Goal: Task Accomplishment & Management: Manage account settings

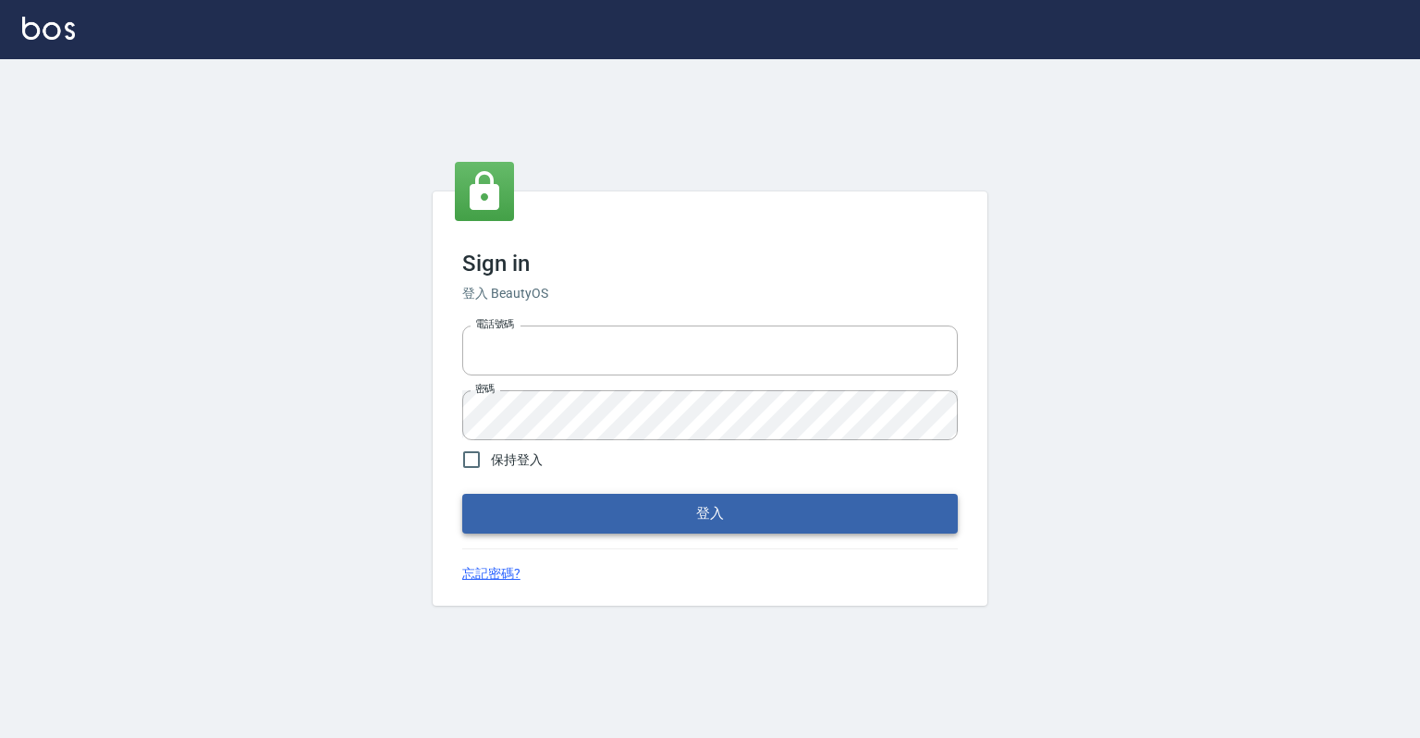
type input "0918176355"
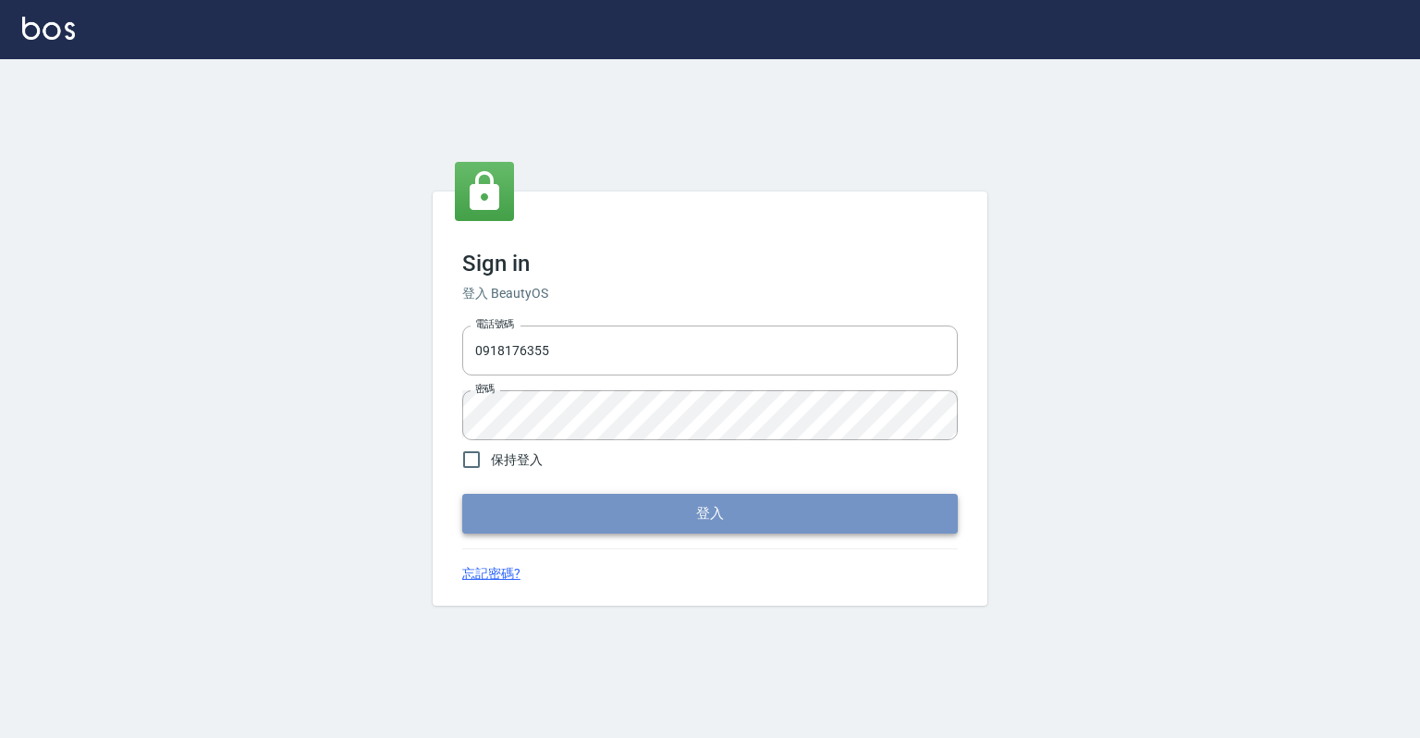
click at [715, 523] on button "登入" at bounding box center [710, 513] width 496 height 39
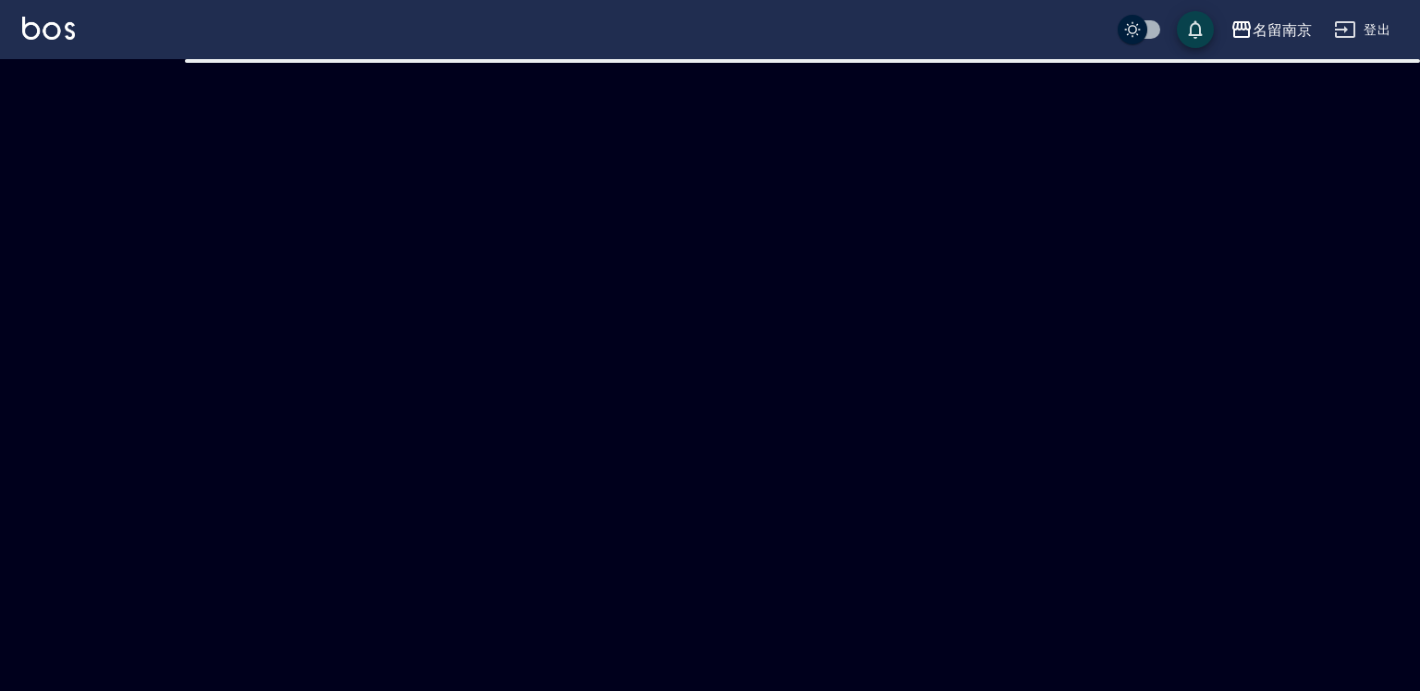
checkbox input "true"
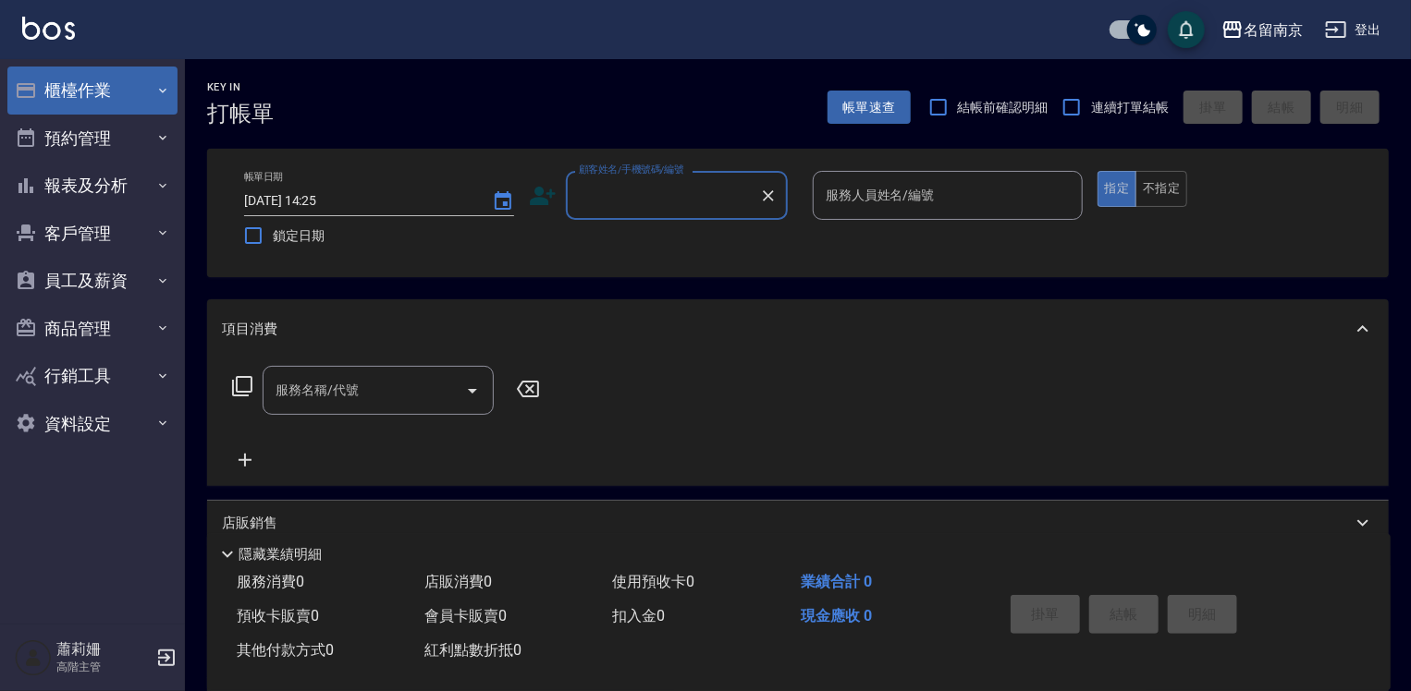
click at [59, 80] on button "櫃檯作業" at bounding box center [92, 91] width 170 height 48
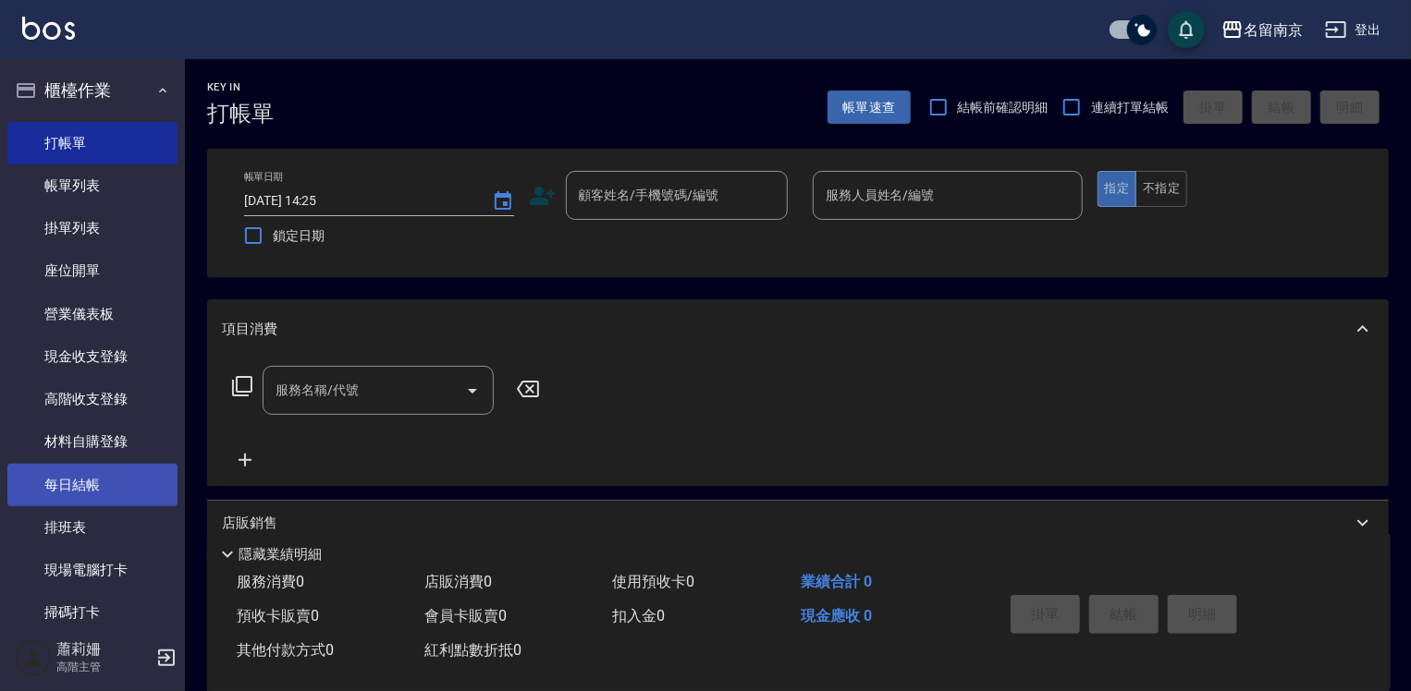
click at [80, 483] on link "每日結帳" at bounding box center [92, 485] width 170 height 43
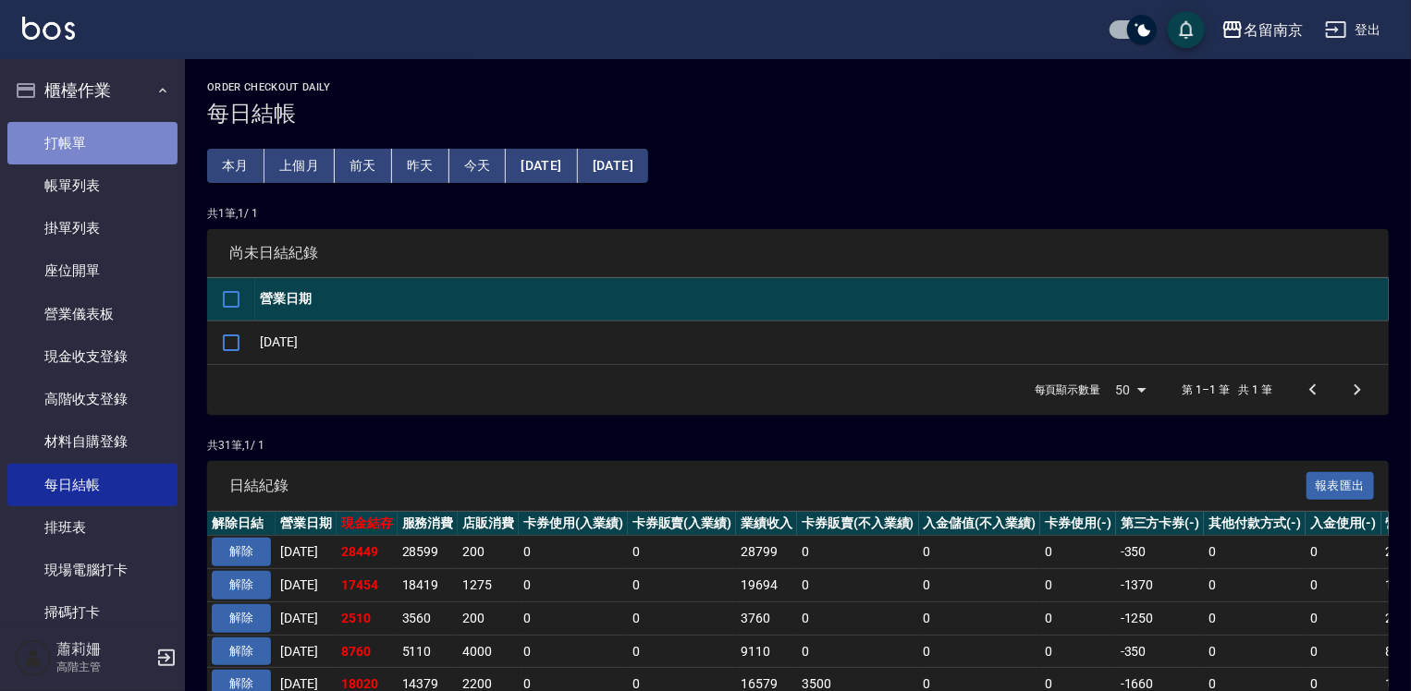
click at [93, 140] on link "打帳單" at bounding box center [92, 143] width 170 height 43
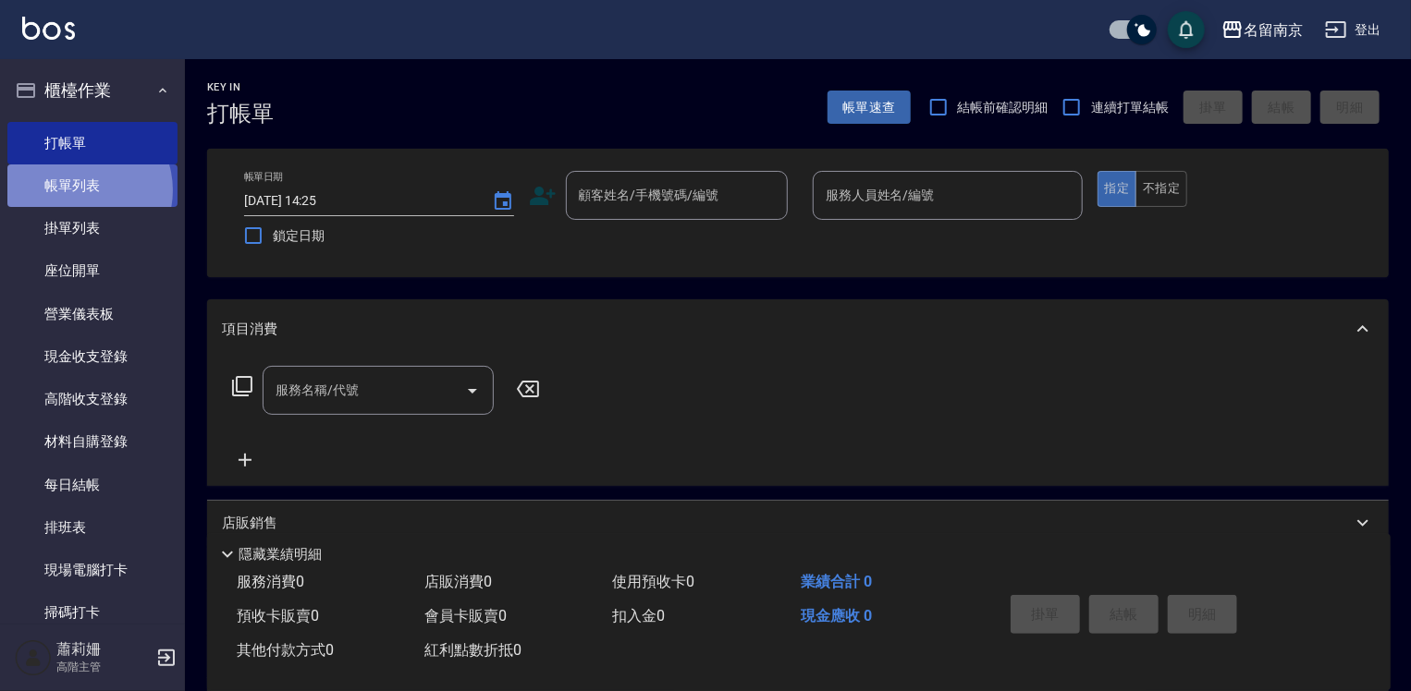
click at [79, 190] on link "帳單列表" at bounding box center [92, 186] width 170 height 43
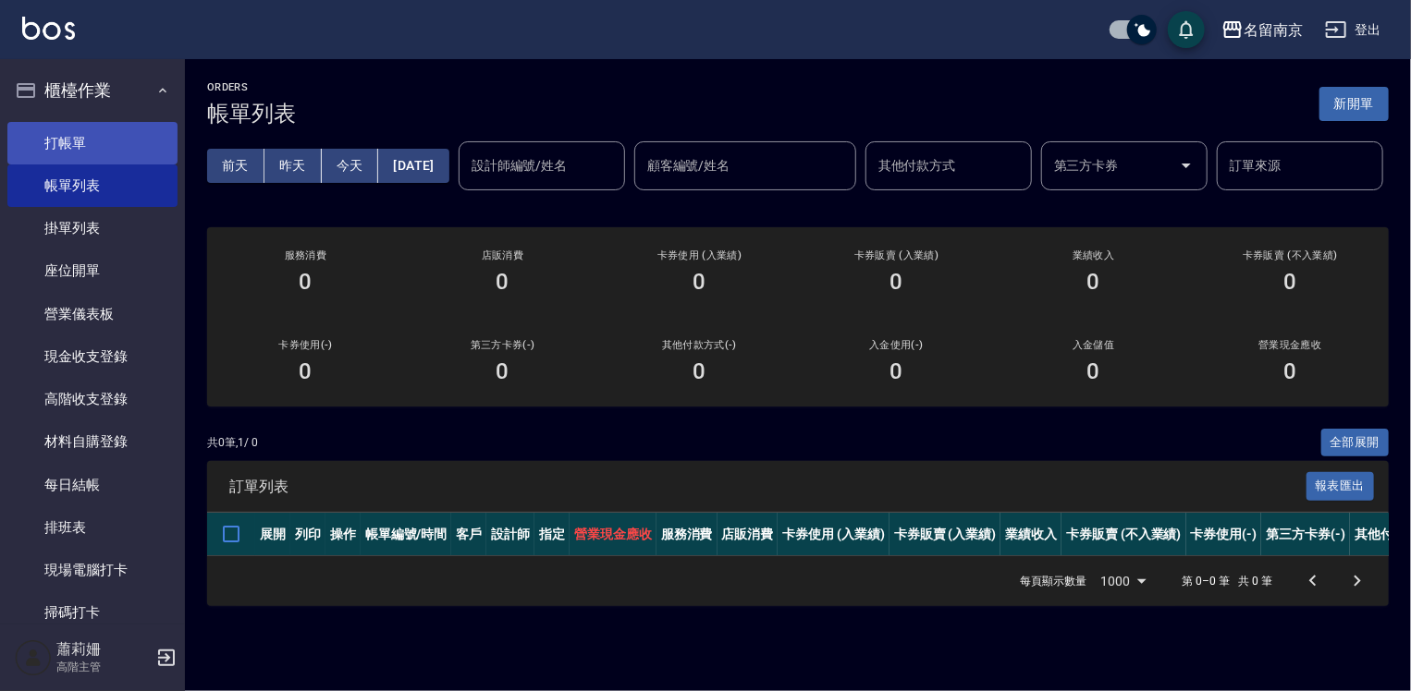
click at [135, 141] on link "打帳單" at bounding box center [92, 143] width 170 height 43
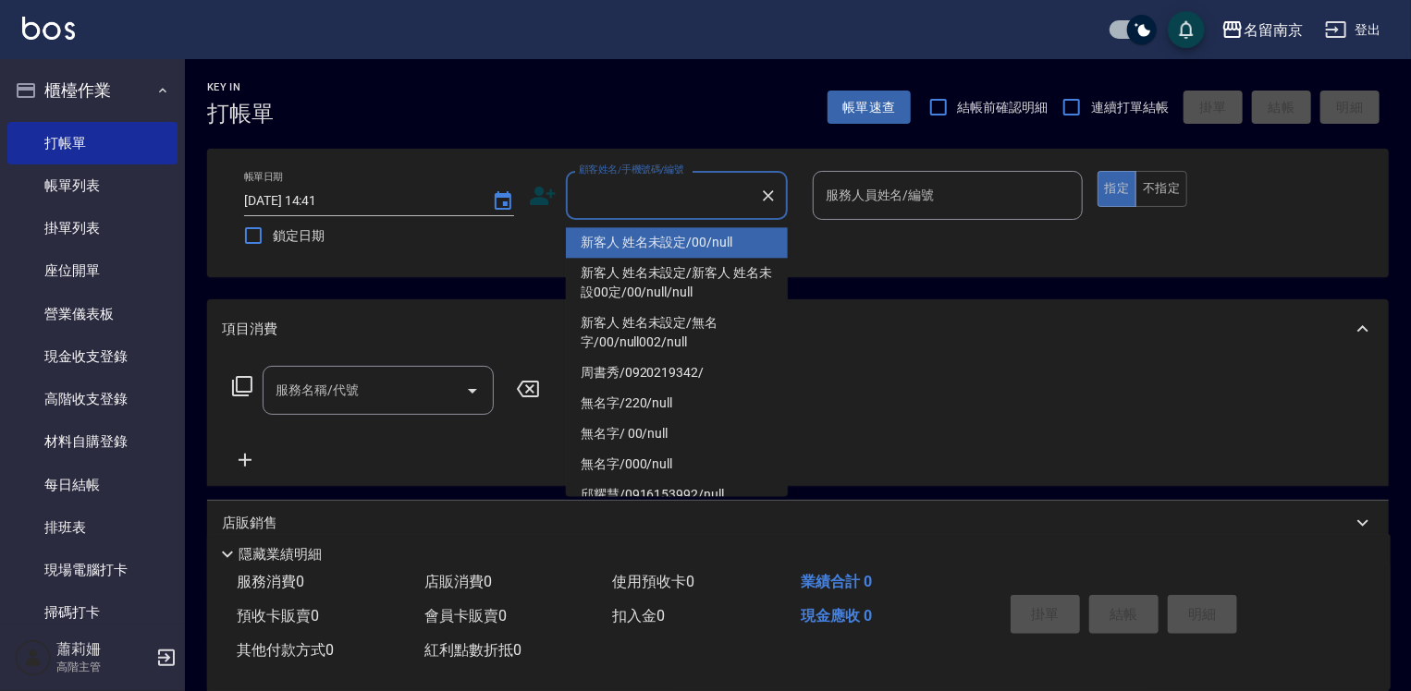
click at [644, 196] on input "顧客姓名/手機號碼/編號" at bounding box center [662, 195] width 177 height 32
click at [703, 231] on li "新客人 姓名未設定/00/null" at bounding box center [677, 242] width 222 height 31
type input "新客人 姓名未設定/00/null"
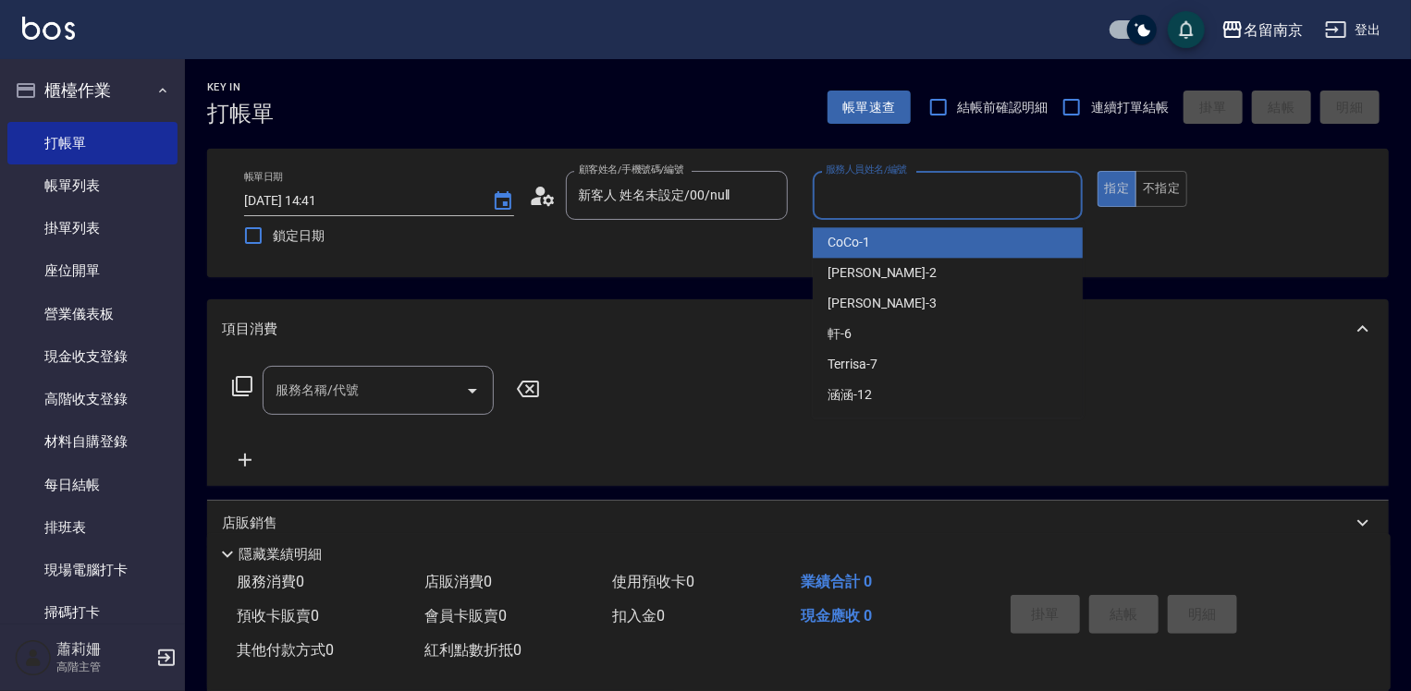
click at [910, 204] on input "服務人員姓名/編號" at bounding box center [947, 195] width 253 height 32
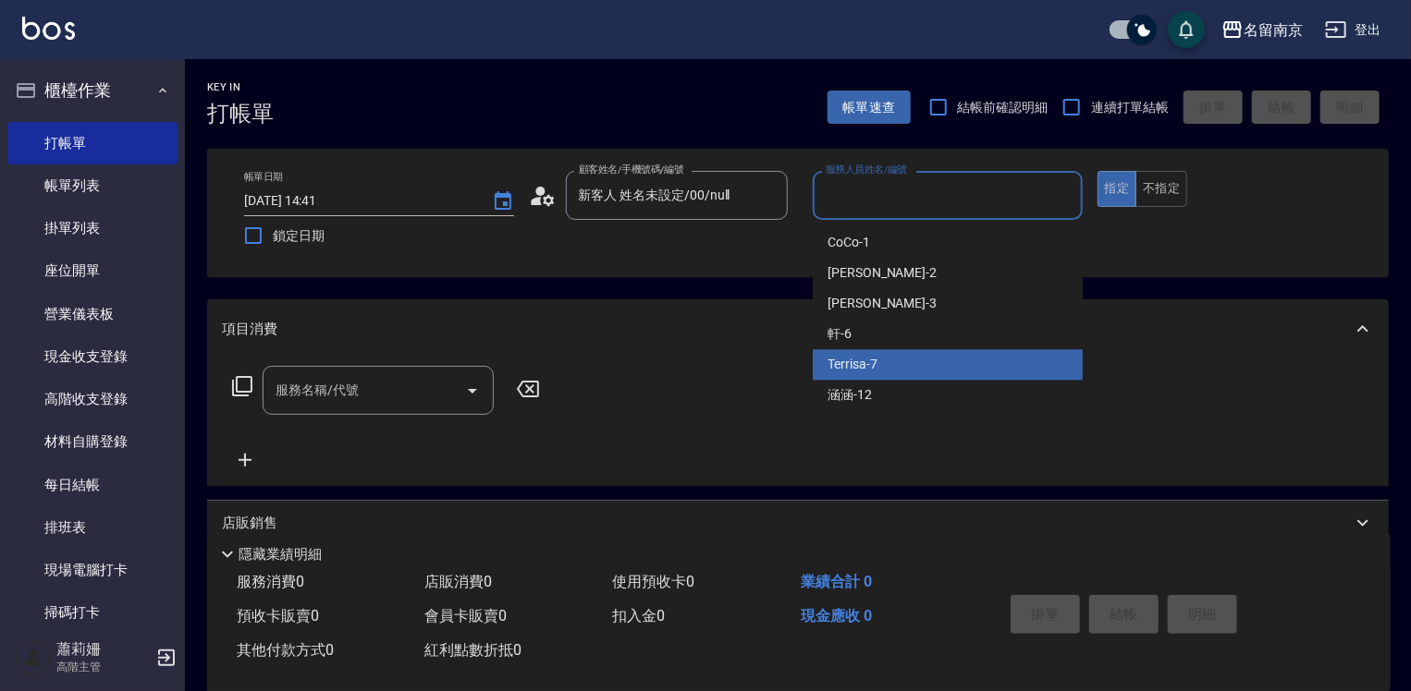
click at [899, 366] on div "Terrisa -7" at bounding box center [948, 364] width 270 height 31
type input "Terrisa-7"
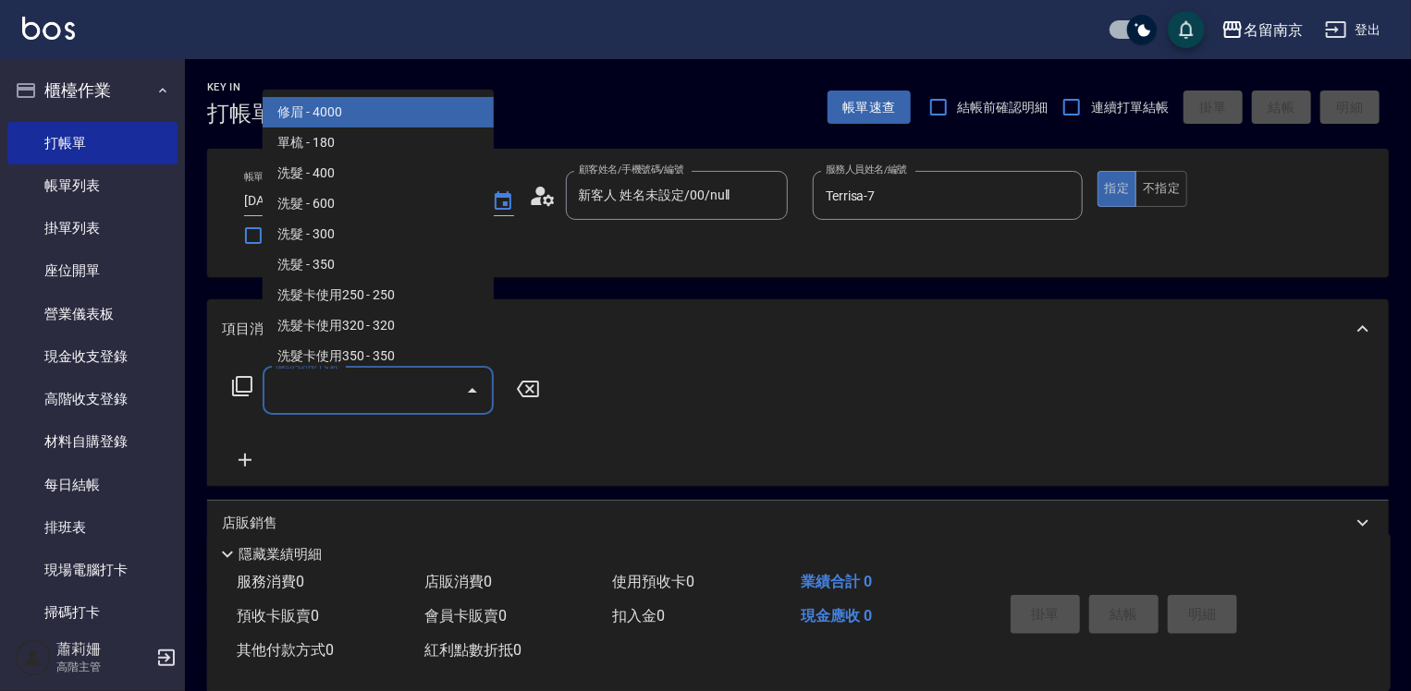
click at [337, 389] on input "服務名稱/代號" at bounding box center [364, 390] width 187 height 32
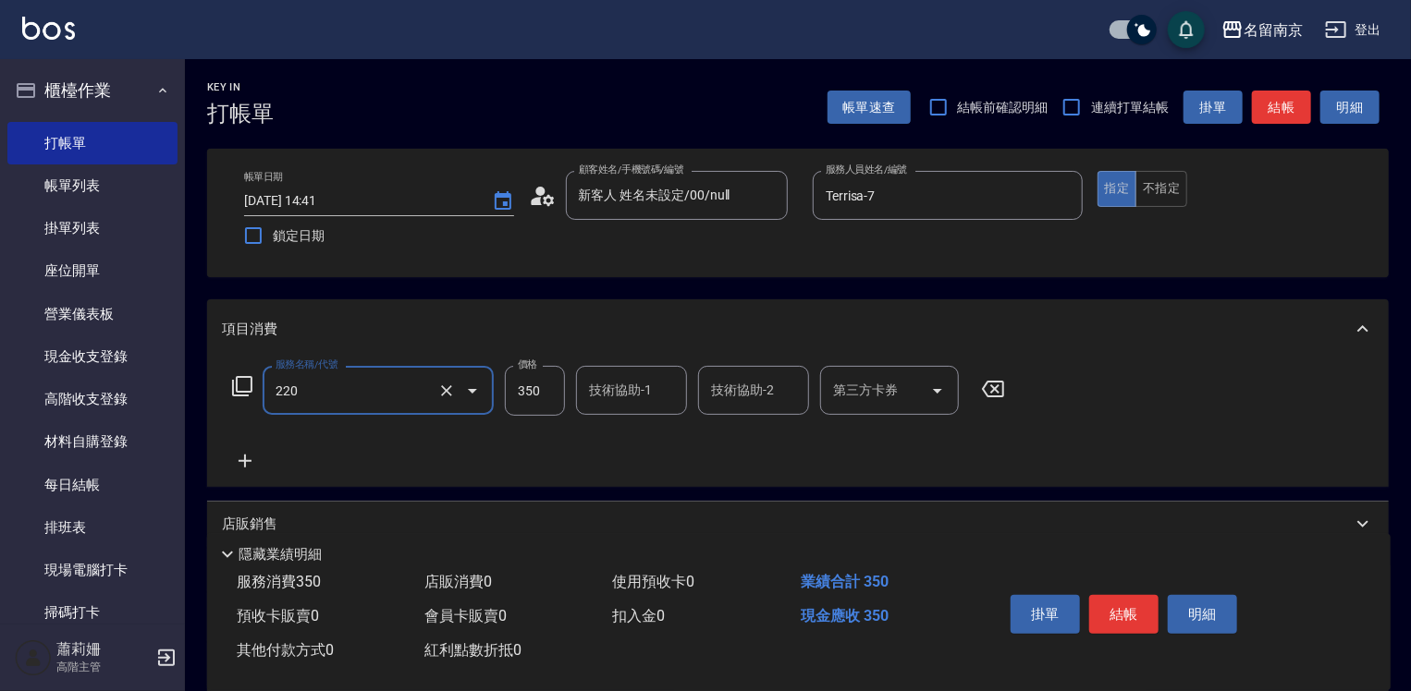
type input "洗髮(220)"
type input "Terrisa-7"
click at [246, 461] on icon at bounding box center [245, 461] width 13 height 13
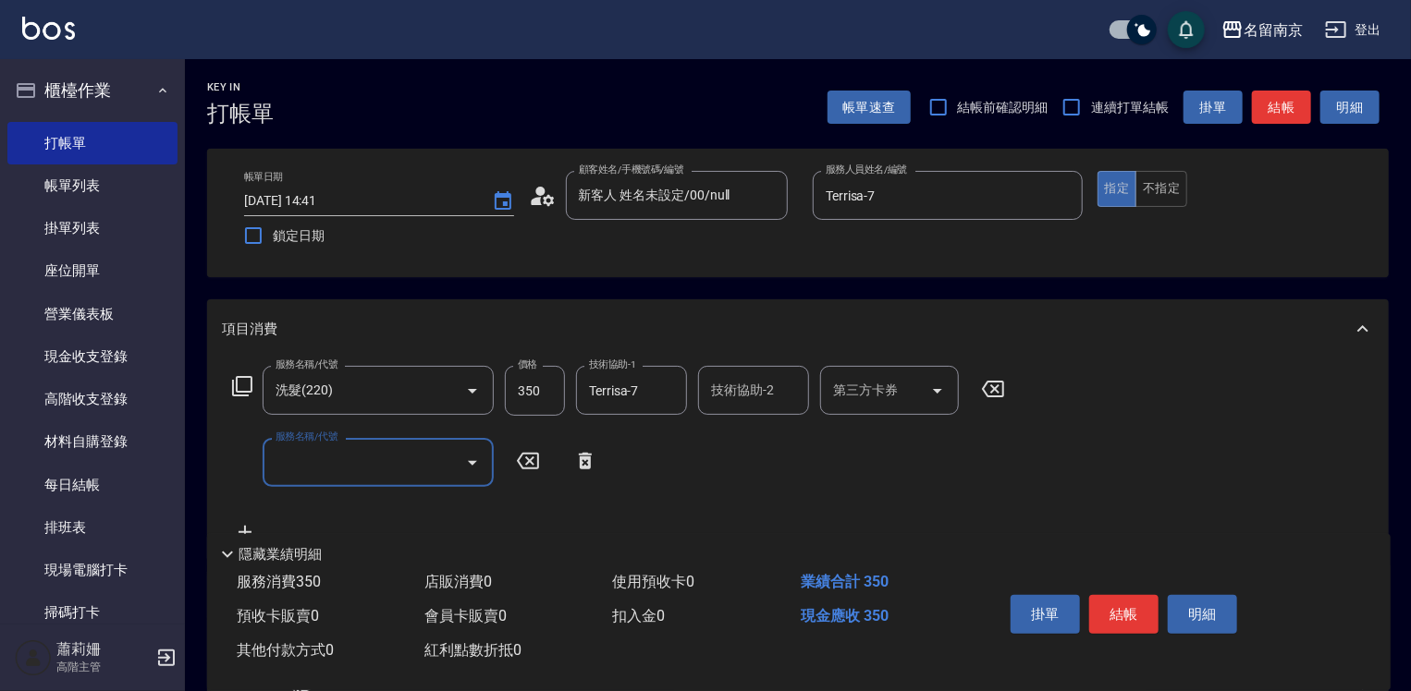
click at [311, 460] on input "服務名稱/代號" at bounding box center [364, 463] width 187 height 32
type input "剪髮(301)"
type input "650"
click at [245, 388] on icon at bounding box center [242, 386] width 22 height 22
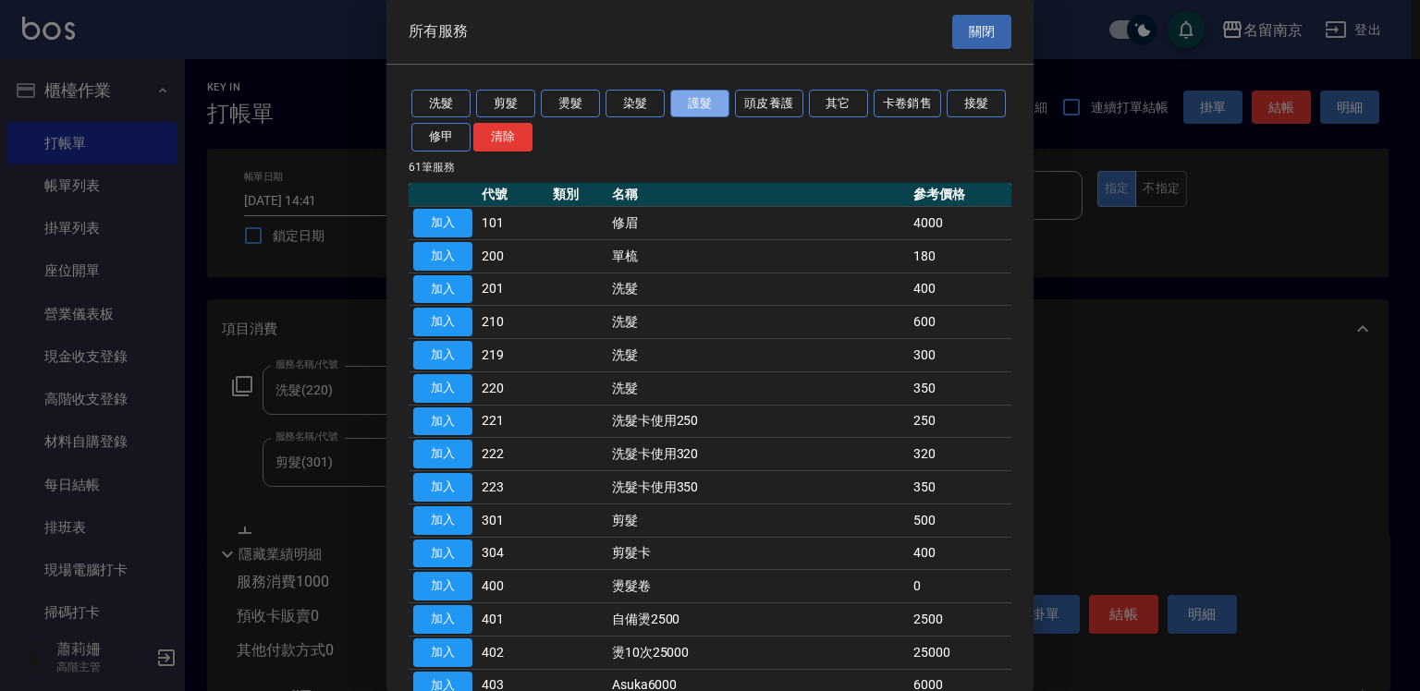
click at [696, 104] on button "護髮" at bounding box center [699, 104] width 59 height 29
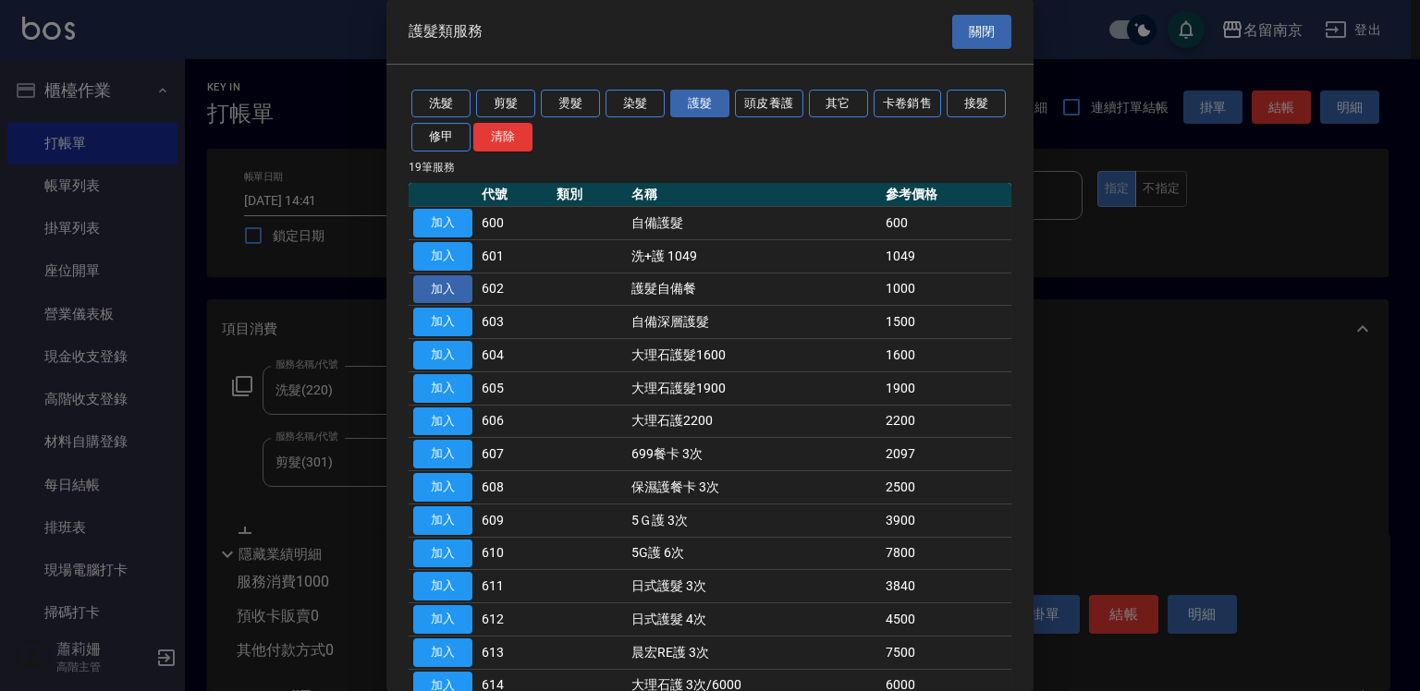
click at [455, 288] on button "加入" at bounding box center [442, 289] width 59 height 29
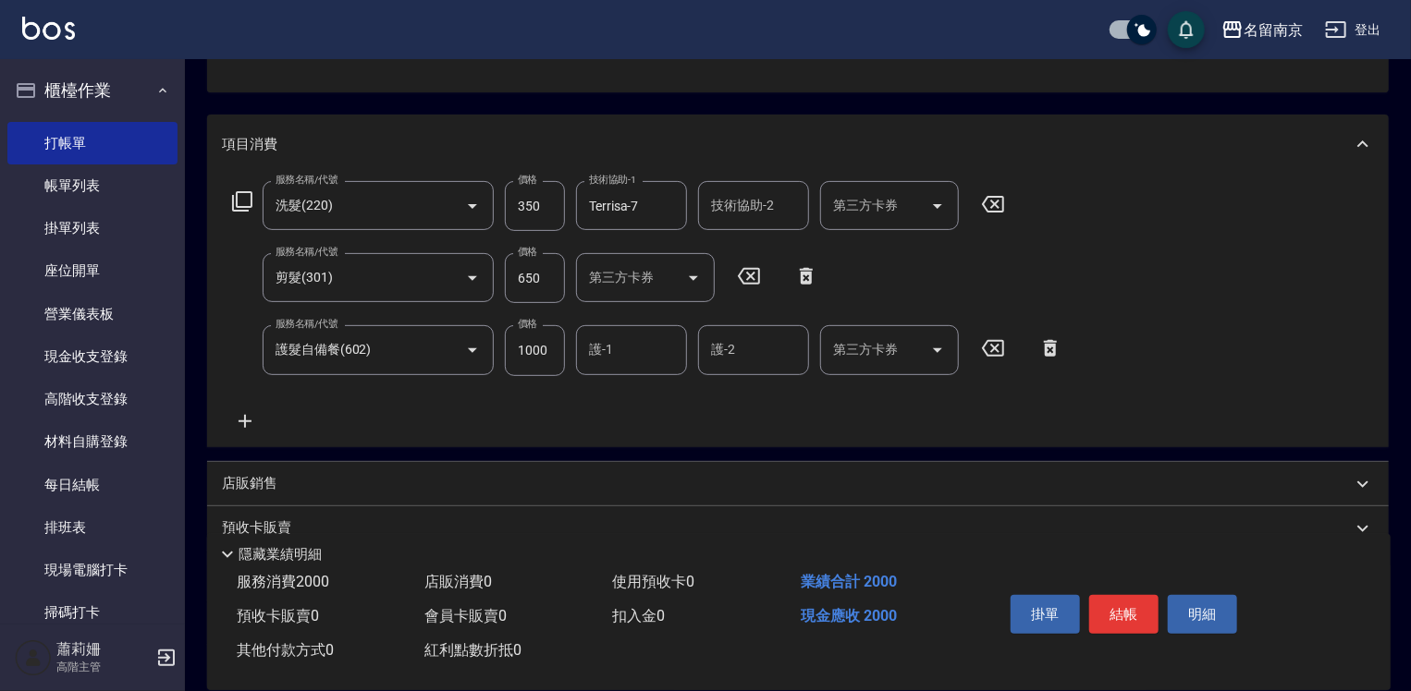
scroll to position [277, 0]
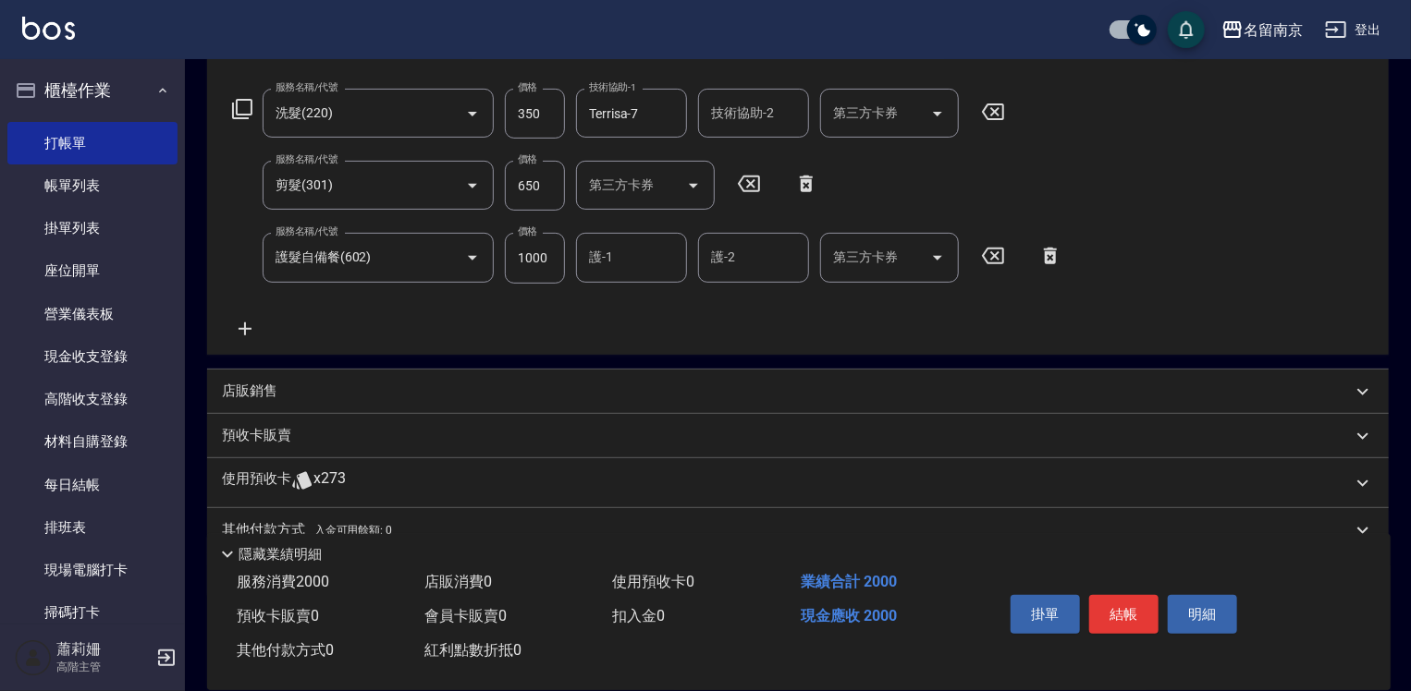
click at [555, 251] on input "1000" at bounding box center [535, 258] width 60 height 50
type input "1500"
type input "Terrisa-7"
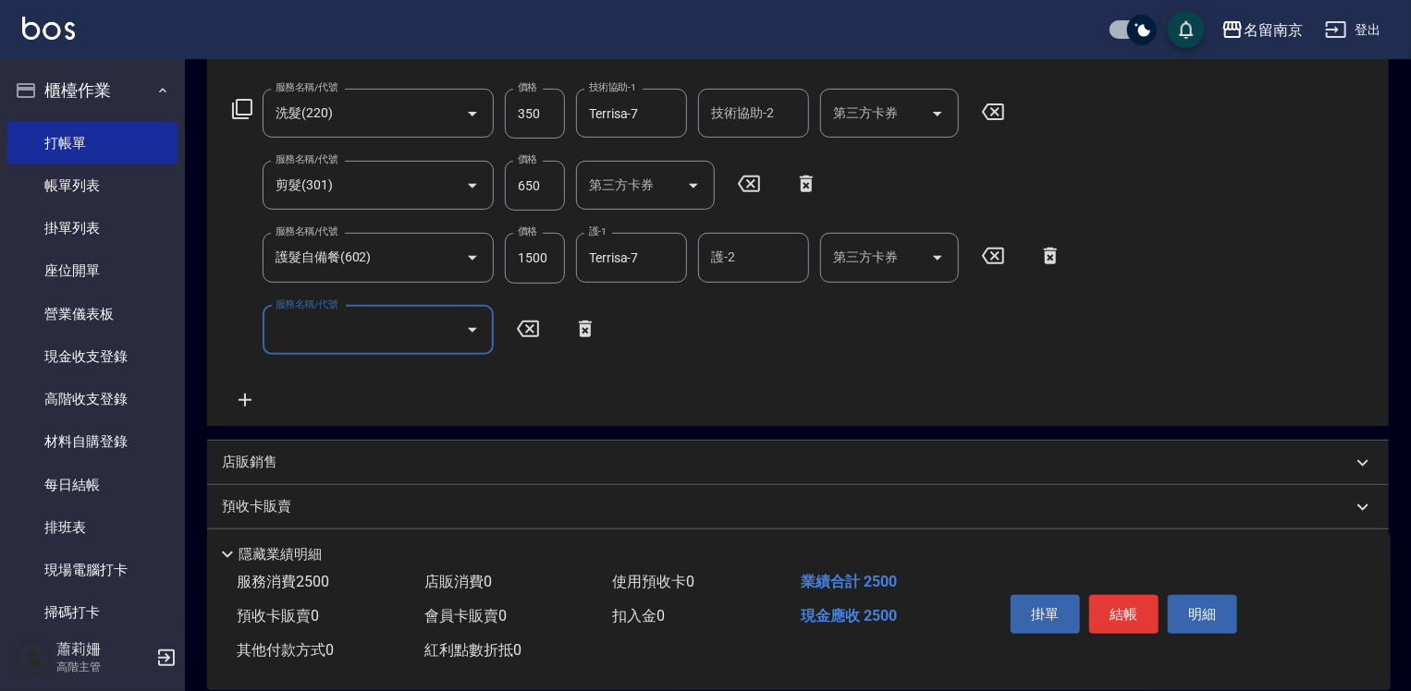
click at [333, 338] on input "服務名稱/代號" at bounding box center [364, 330] width 187 height 32
type input "染髮(1500)(501)"
type input "2"
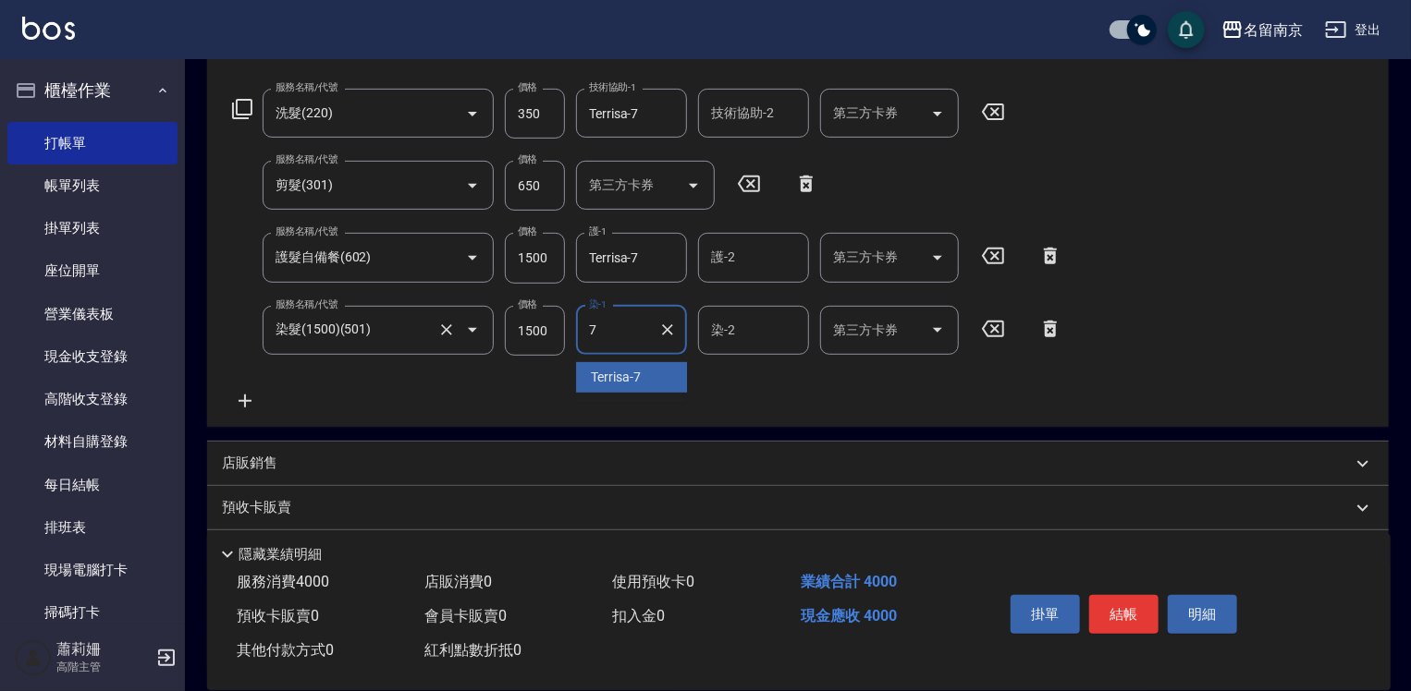
type input "Terrisa-7"
click at [536, 334] on input "1500" at bounding box center [535, 331] width 60 height 50
click at [551, 330] on input "2000" at bounding box center [535, 331] width 60 height 50
type input "2500"
click at [1127, 606] on button "結帳" at bounding box center [1123, 614] width 69 height 39
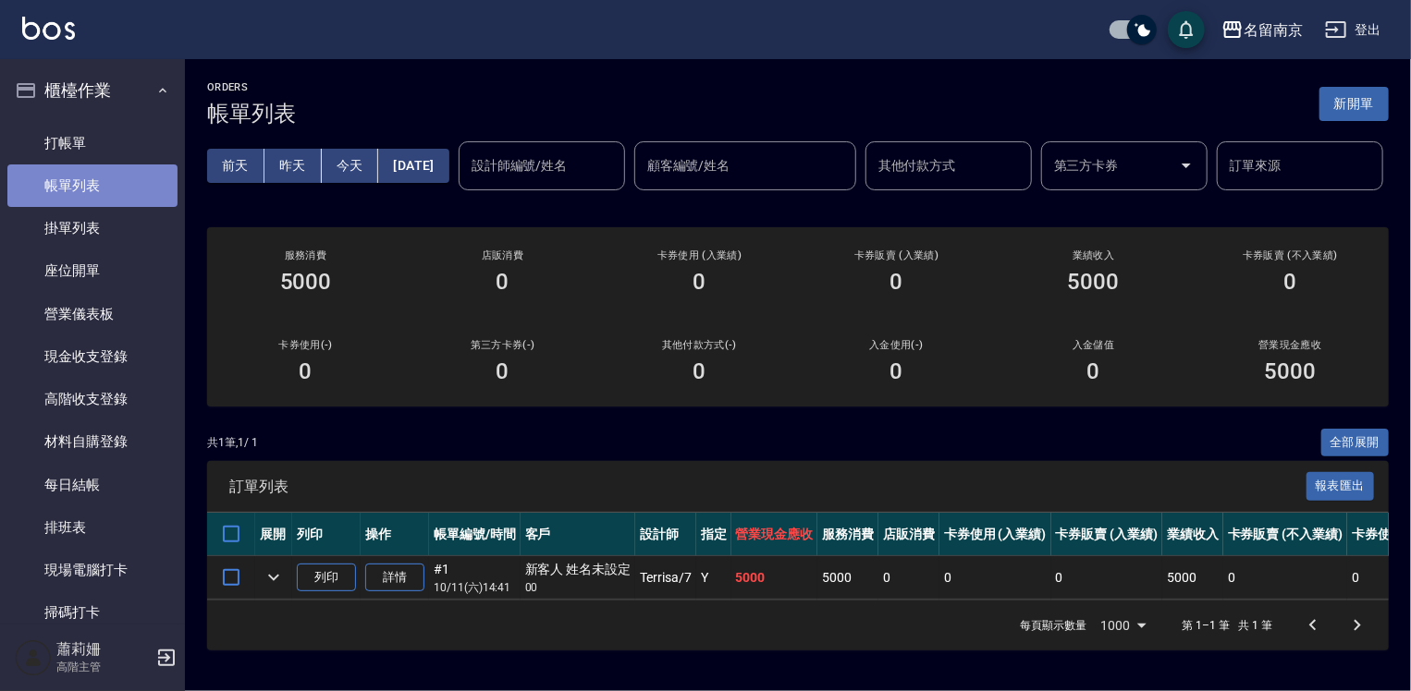
click at [129, 186] on link "帳單列表" at bounding box center [92, 186] width 170 height 43
click at [26, 178] on link "帳單列表" at bounding box center [92, 186] width 170 height 43
click at [448, 156] on button "[DATE]" at bounding box center [413, 166] width 70 height 34
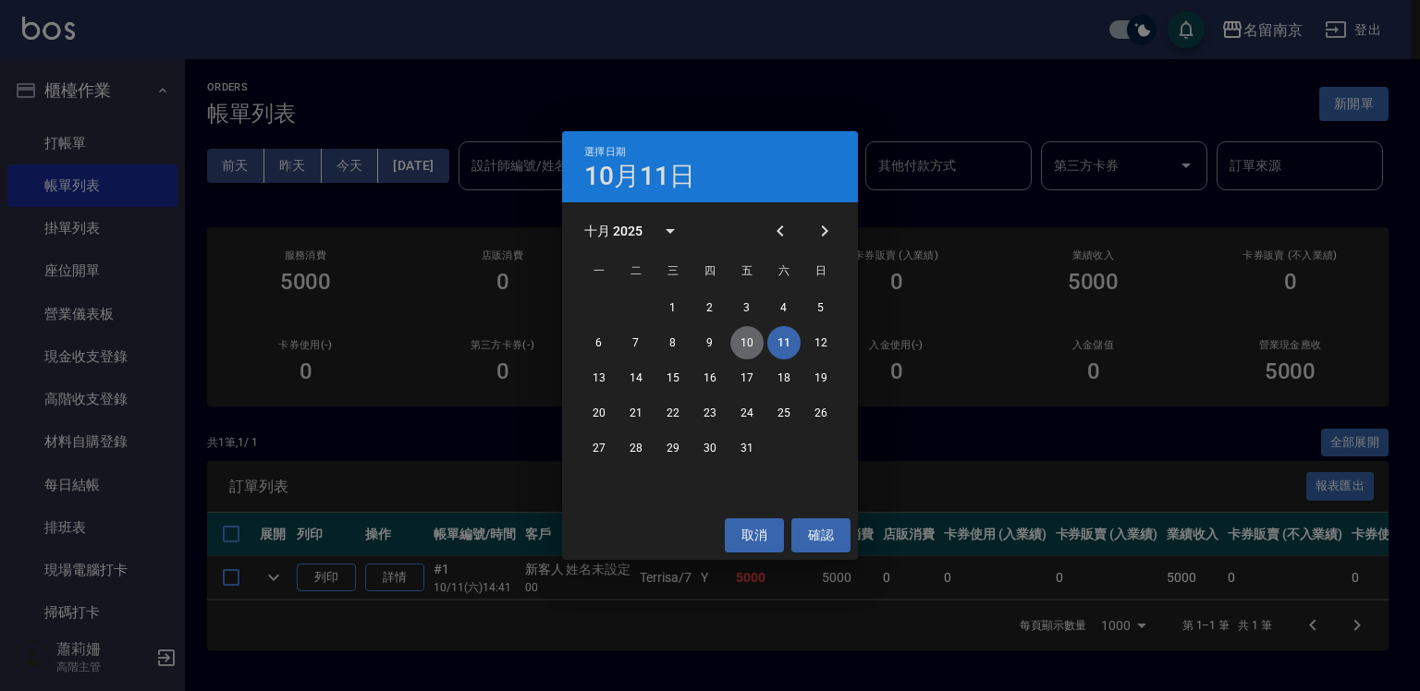
click at [750, 336] on button "10" at bounding box center [746, 342] width 33 height 33
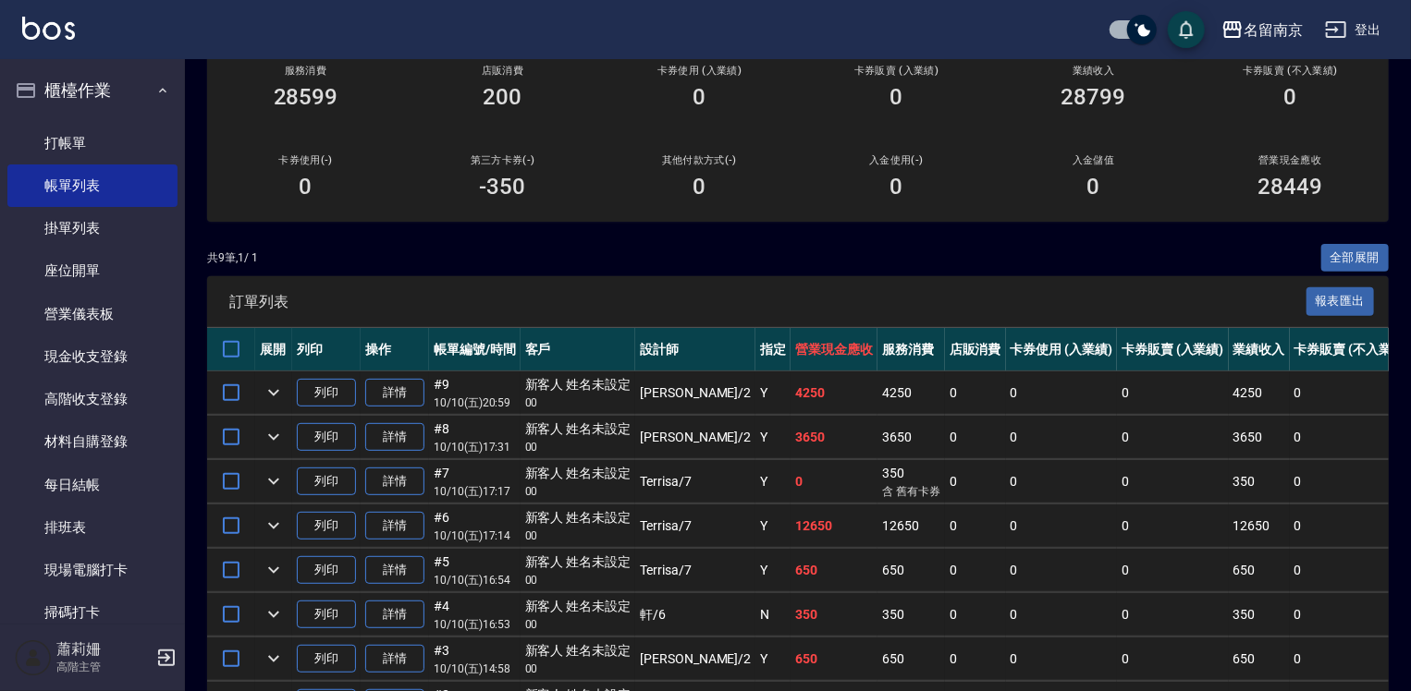
scroll to position [277, 0]
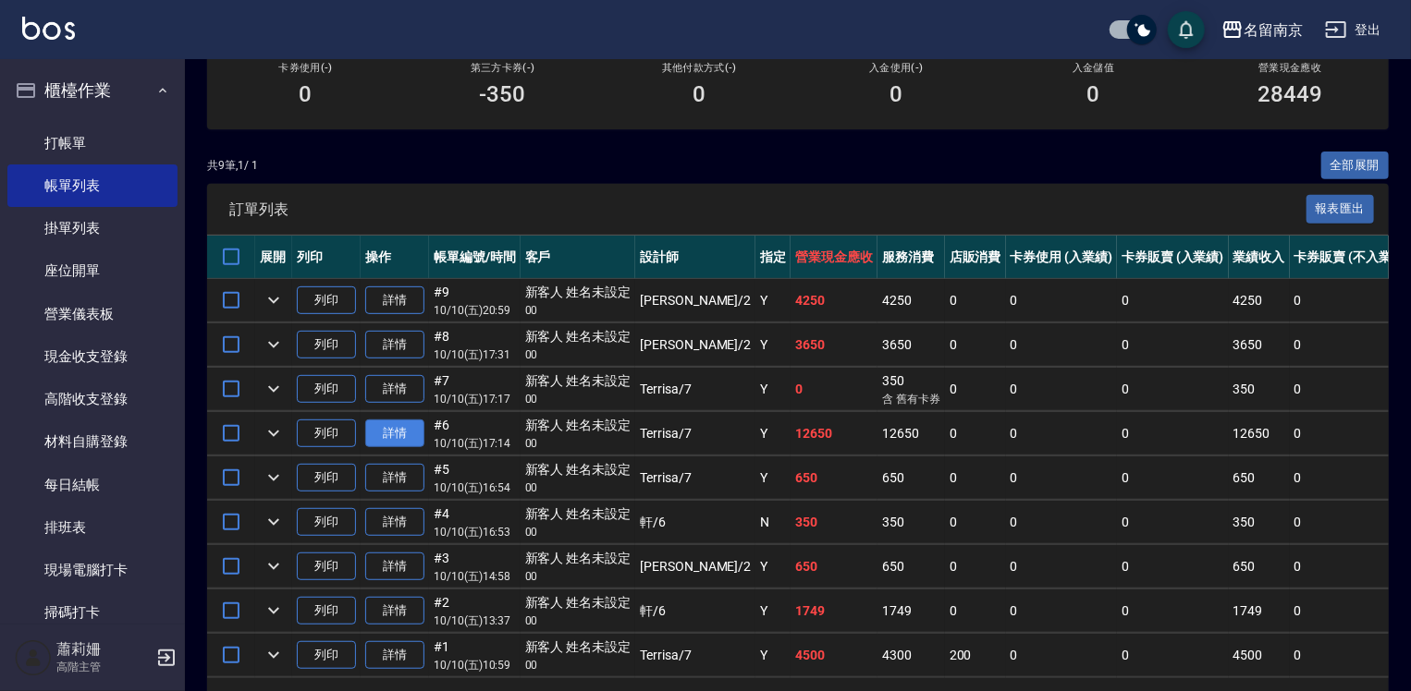
click at [411, 448] on link "詳情" at bounding box center [394, 434] width 59 height 29
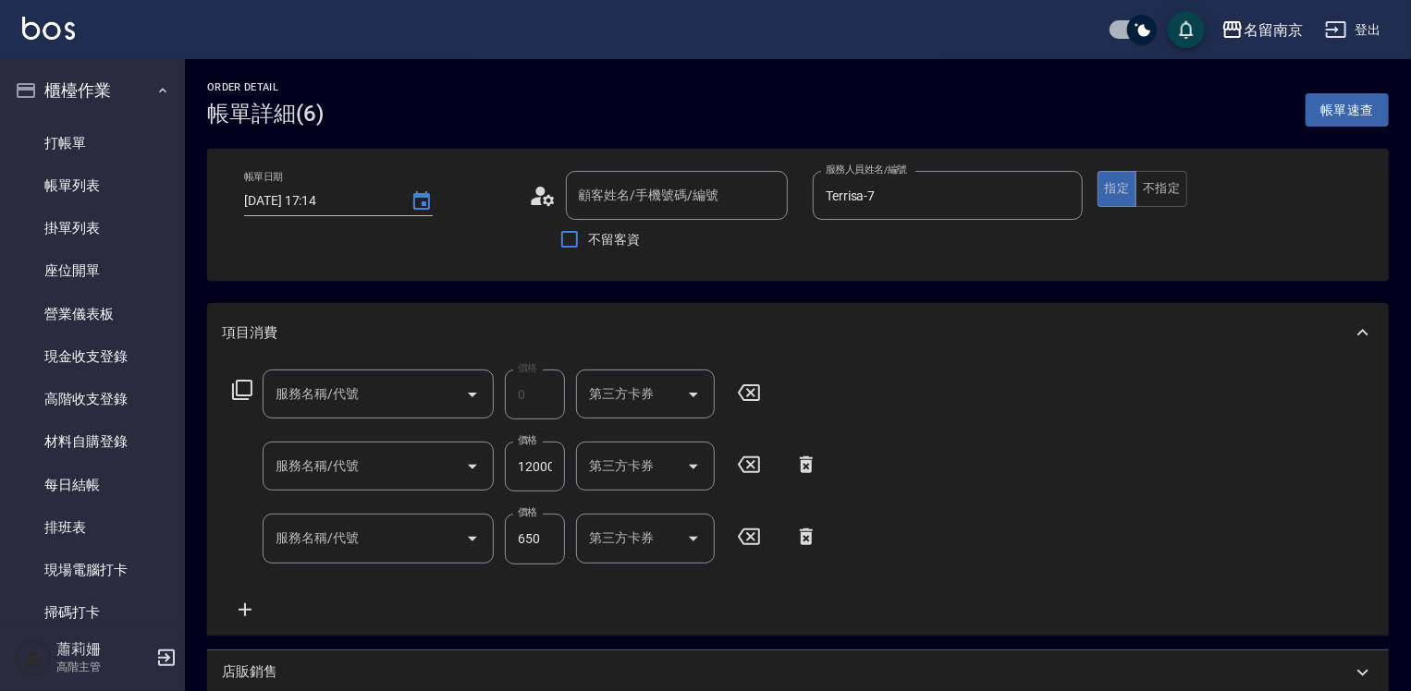
type input "[DATE] 17:14"
type input "Terrisa-7"
type input "中藥卷(707)"
type input "中藥護理/6+1(709)"
type input "剪髮(301)"
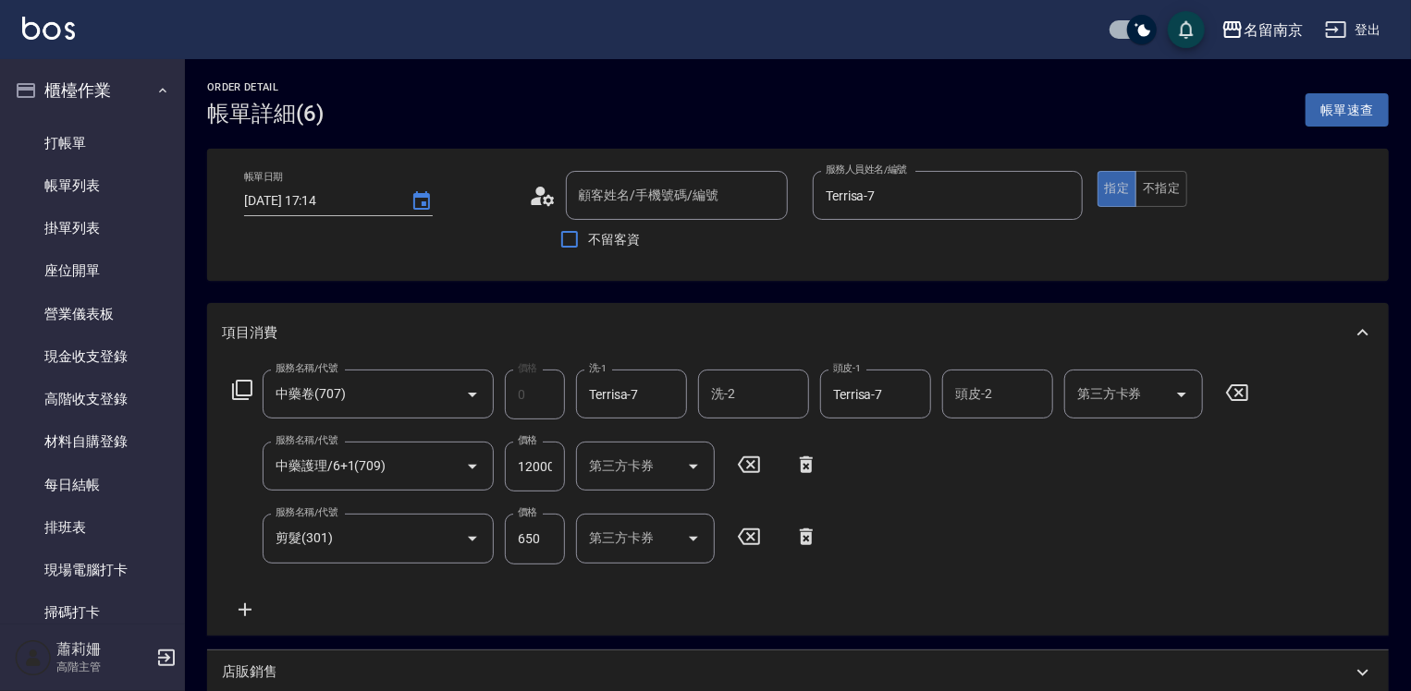
type input "新客人 姓名未設定/00/null"
click at [63, 144] on link "打帳單" at bounding box center [92, 143] width 170 height 43
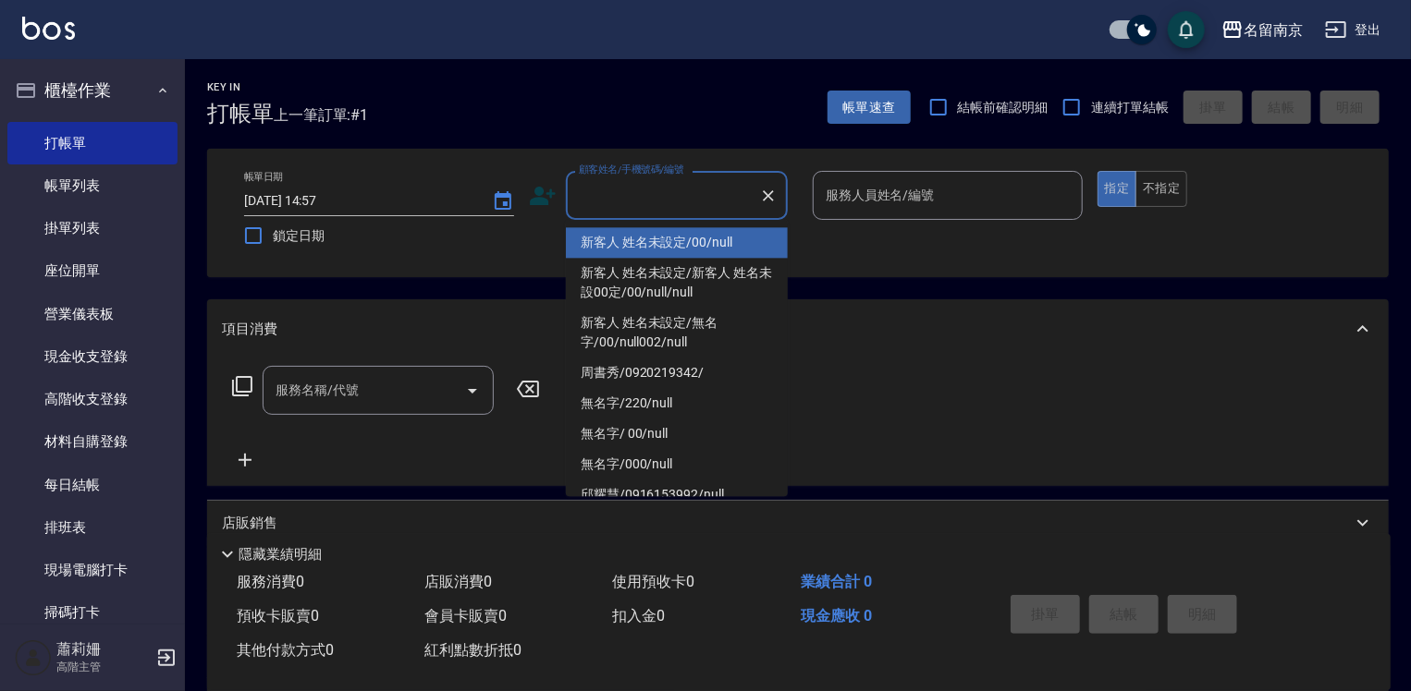
click at [679, 192] on input "顧客姓名/手機號碼/編號" at bounding box center [662, 195] width 177 height 32
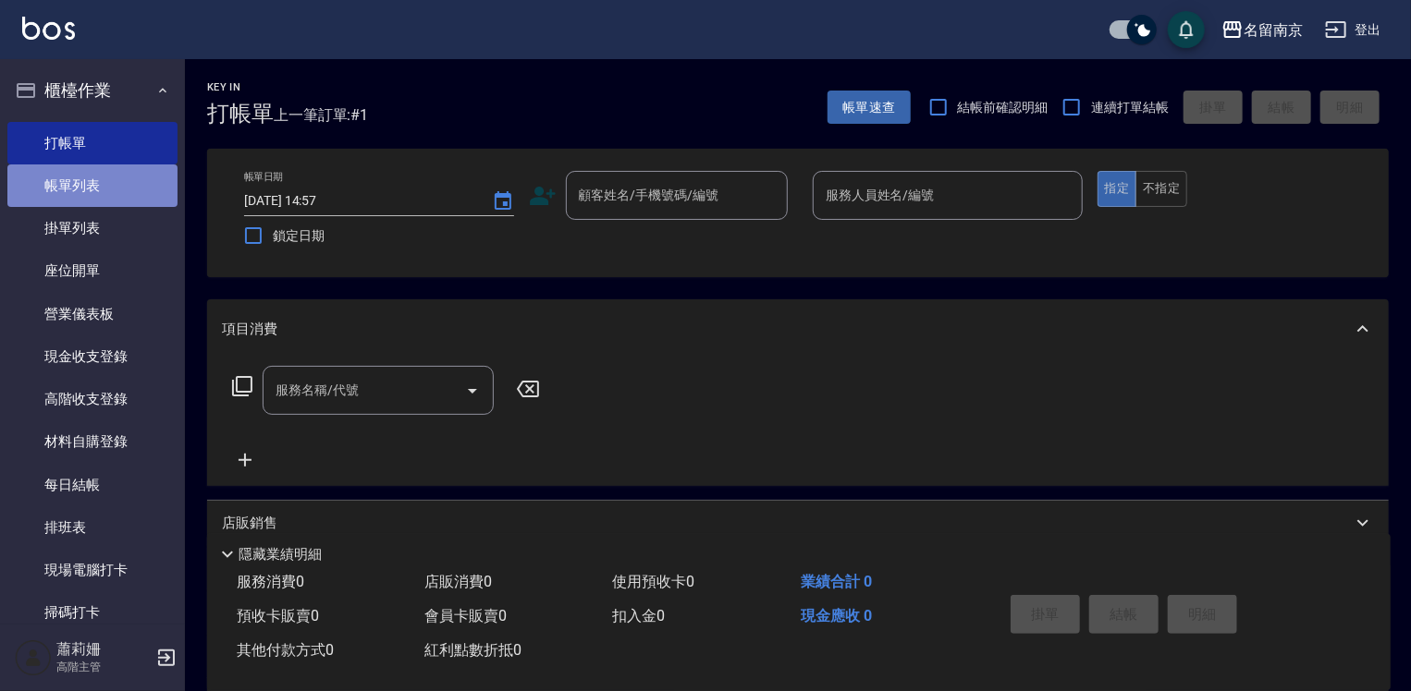
click at [115, 170] on link "帳單列表" at bounding box center [92, 186] width 170 height 43
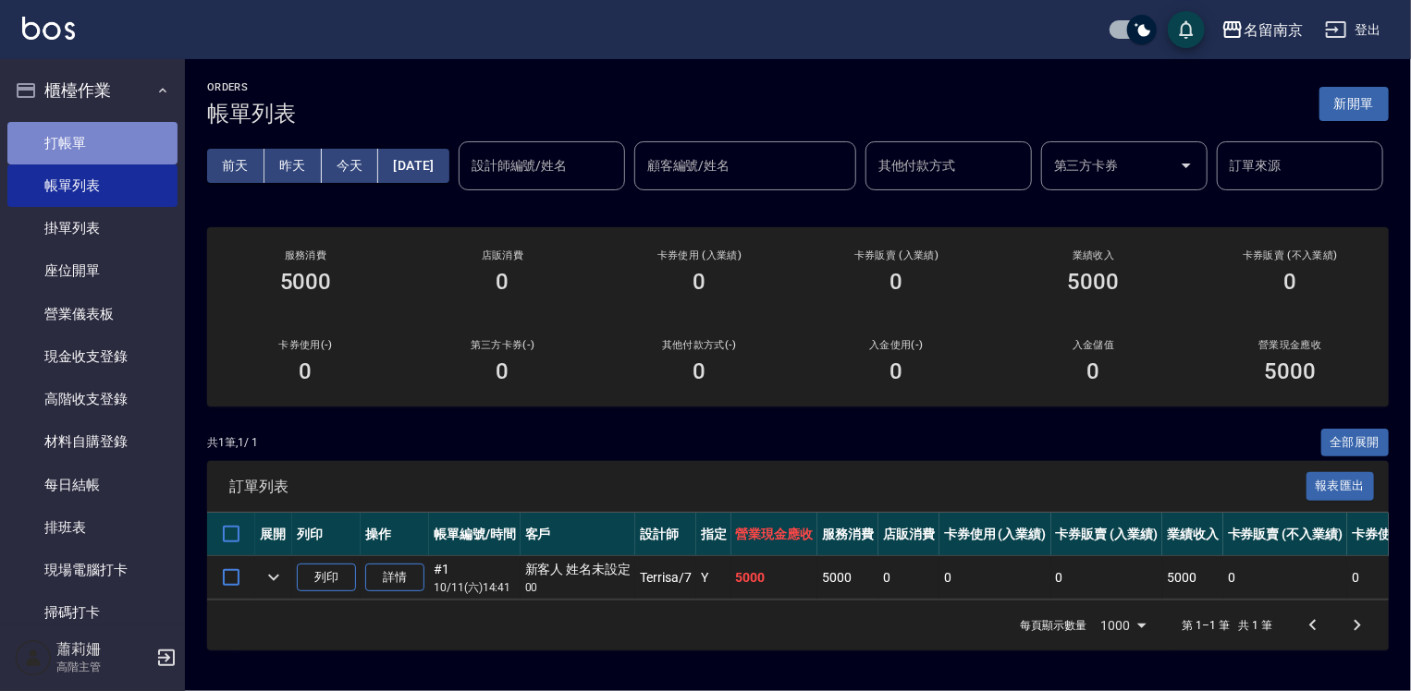
click at [103, 141] on link "打帳單" at bounding box center [92, 143] width 170 height 43
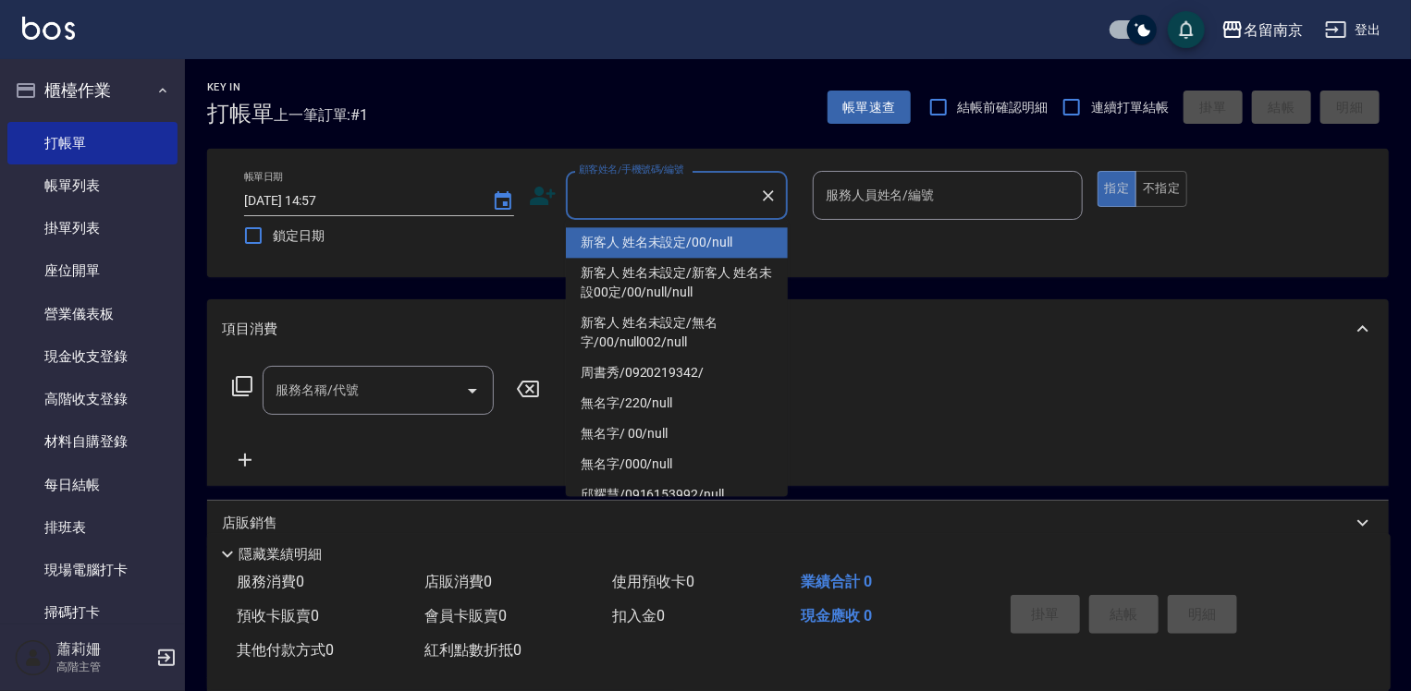
click at [594, 190] on input "顧客姓名/手機號碼/編號" at bounding box center [662, 195] width 177 height 32
click at [749, 237] on li "新客人 姓名未設定/00/null" at bounding box center [677, 242] width 222 height 31
type input "新客人 姓名未設定/00/null"
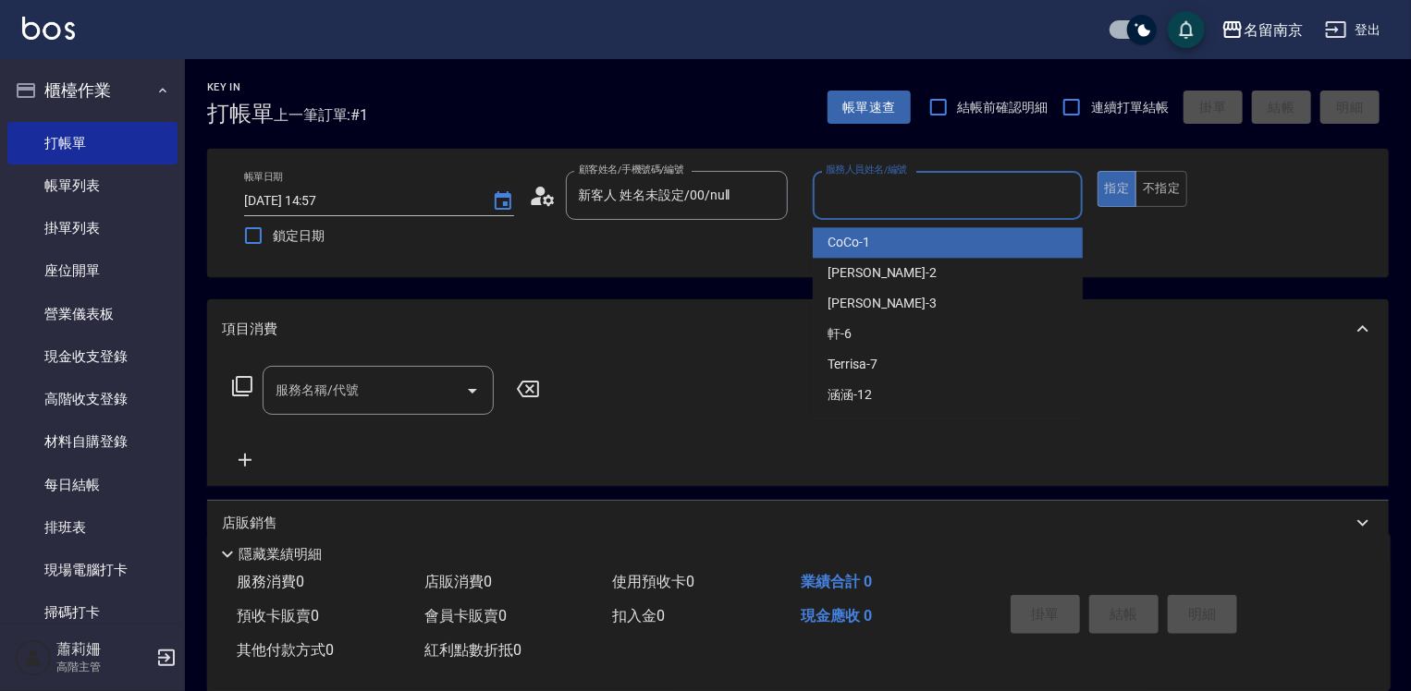
click at [940, 187] on input "服務人員姓名/編號" at bounding box center [947, 195] width 253 height 32
type input "Terrisa-7"
type button "true"
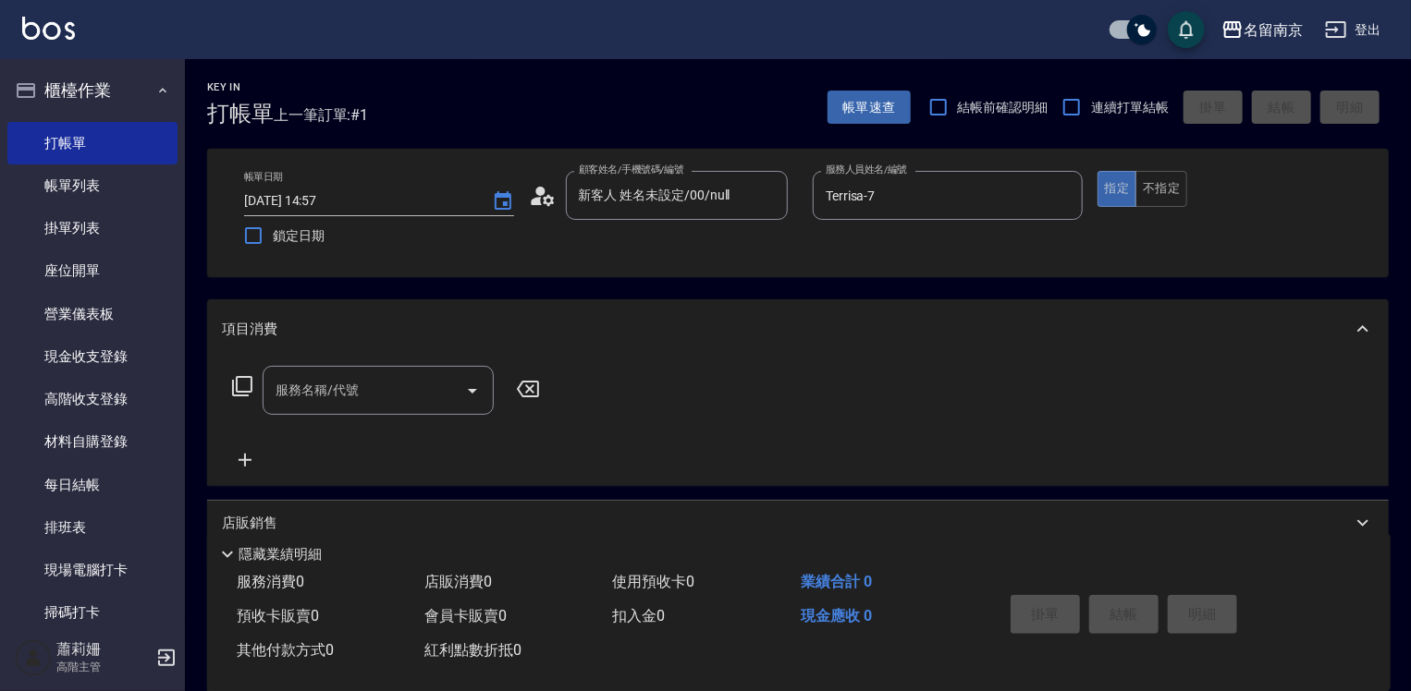
click at [239, 389] on icon at bounding box center [242, 386] width 22 height 22
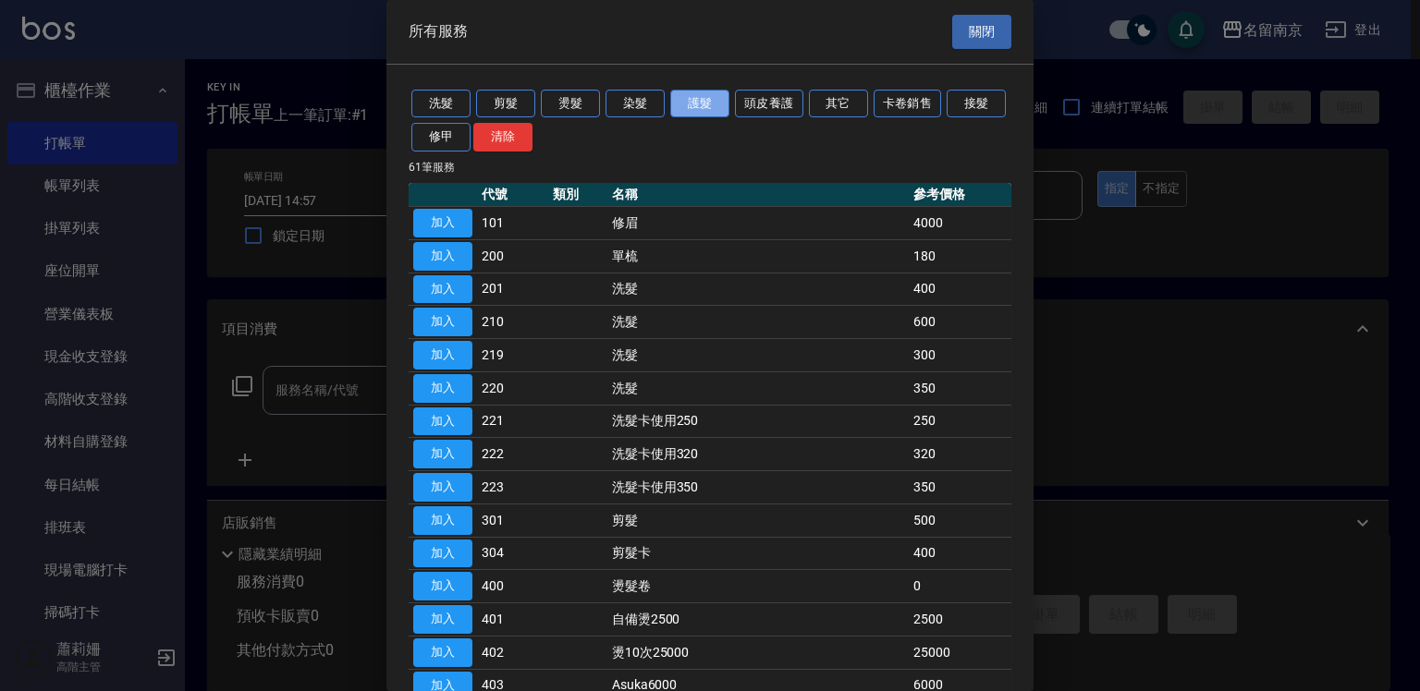
click at [699, 103] on button "護髮" at bounding box center [699, 104] width 59 height 29
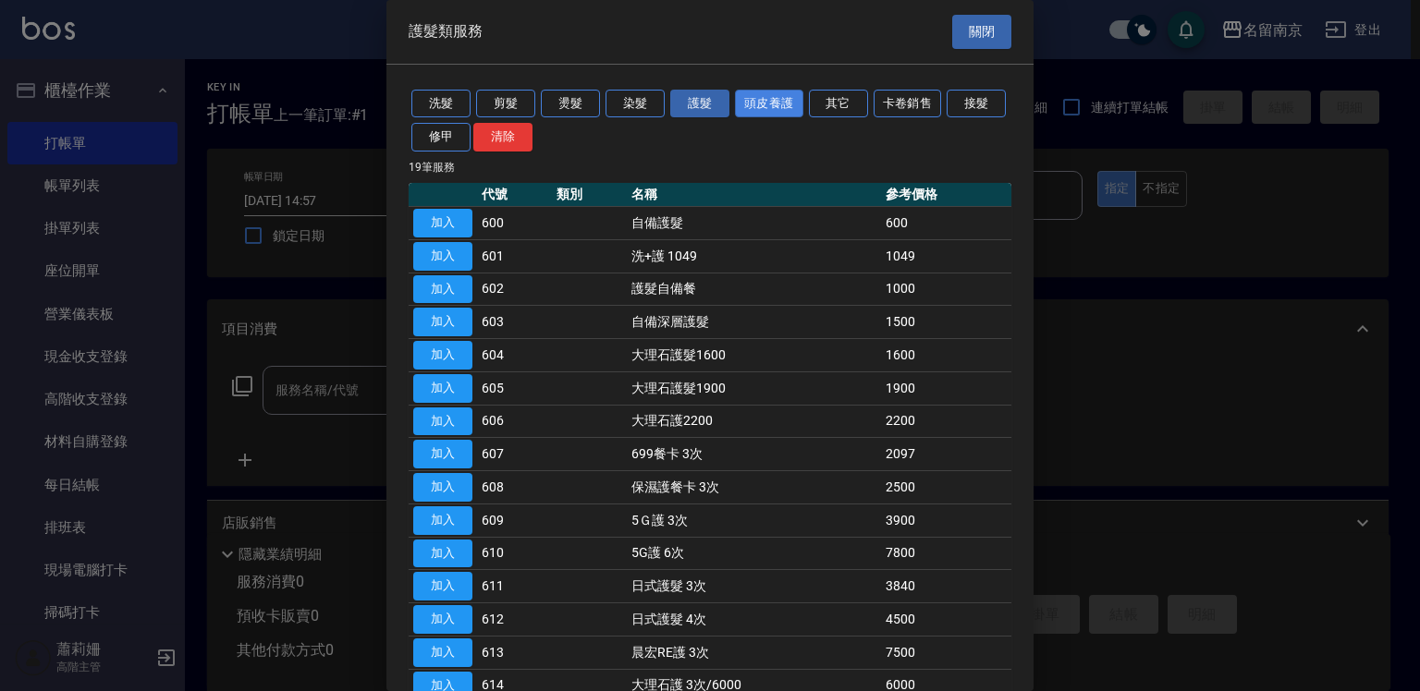
click at [775, 104] on button "頭皮養護" at bounding box center [769, 104] width 68 height 29
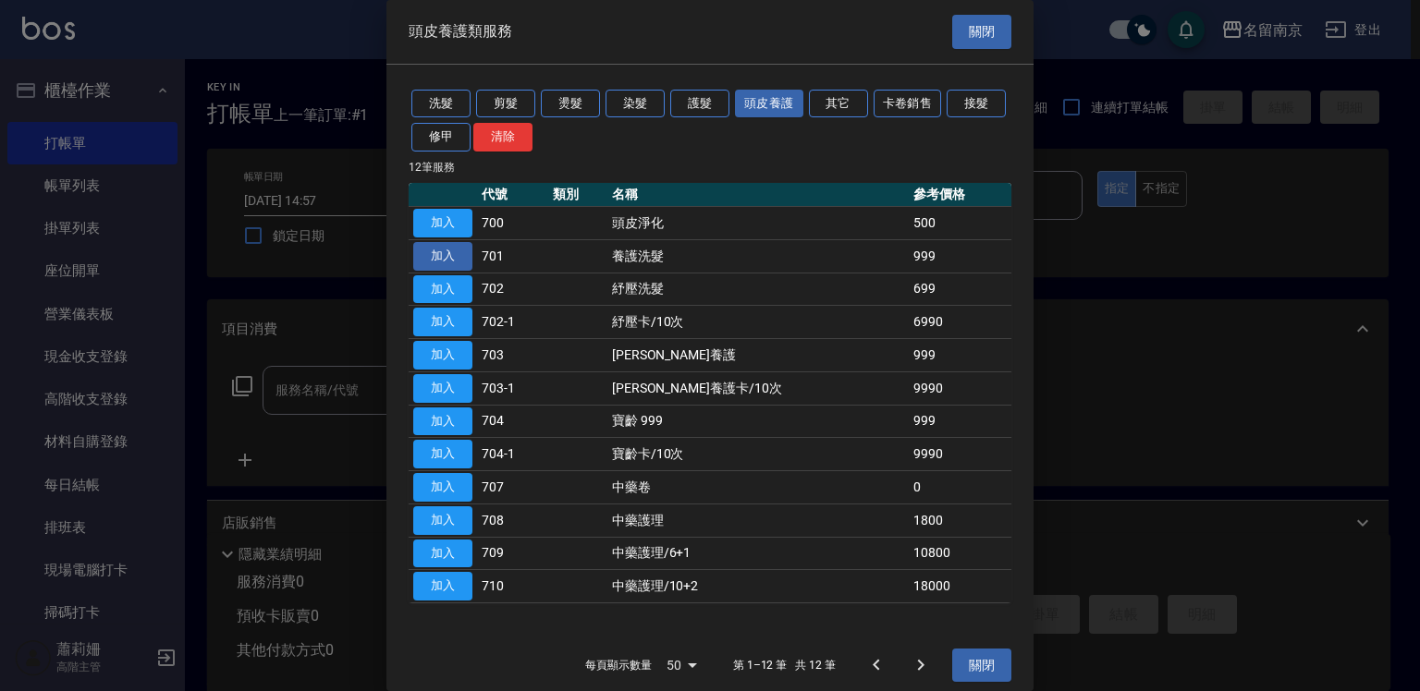
click at [455, 249] on button "加入" at bounding box center [442, 256] width 59 height 29
type input "養護洗髮(701)"
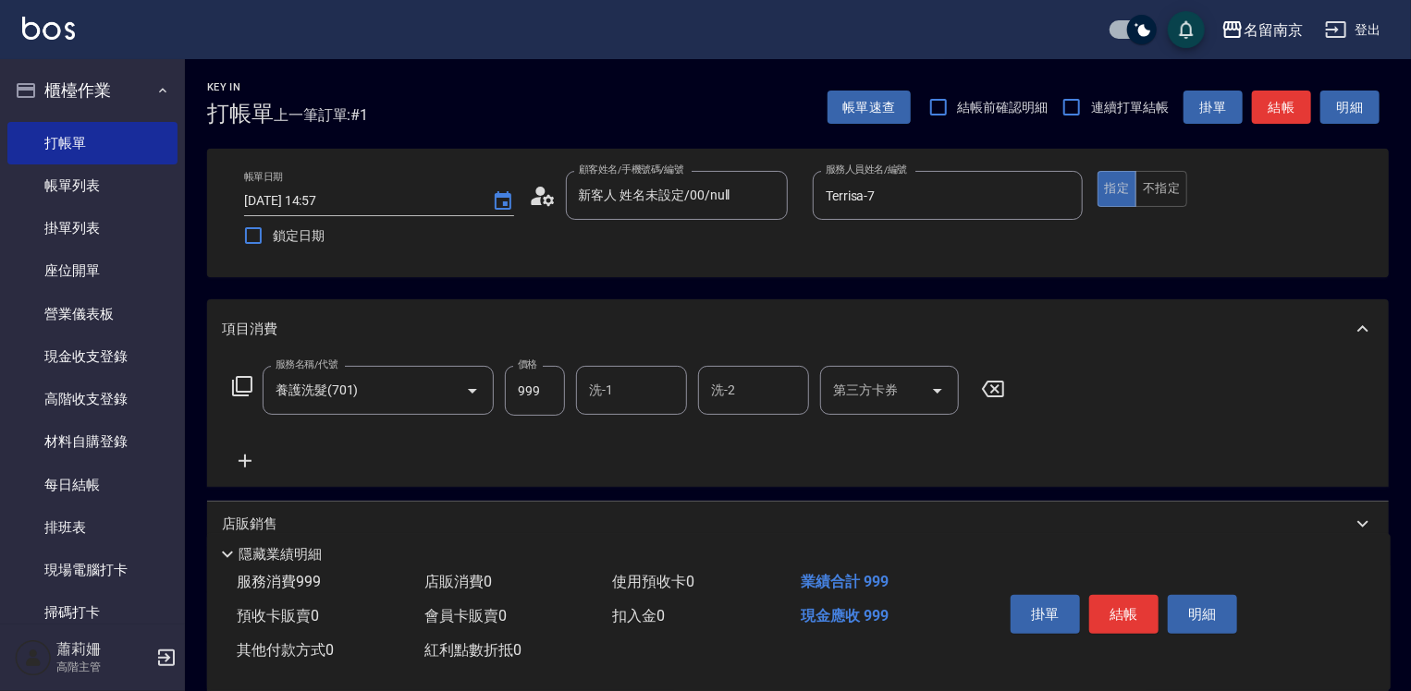
click at [651, 387] on input "洗-1" at bounding box center [631, 390] width 94 height 32
type input "[PERSON_NAME]-2"
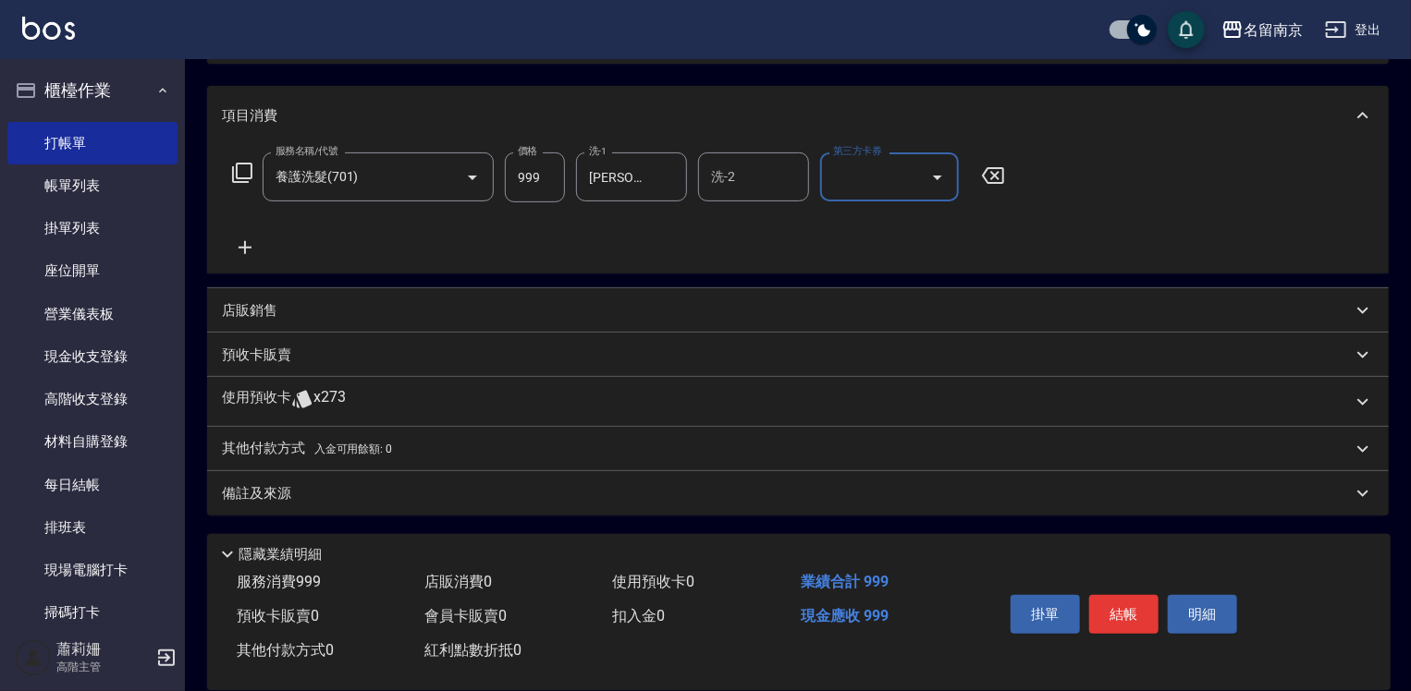
click at [251, 303] on p "店販銷售" at bounding box center [249, 310] width 55 height 19
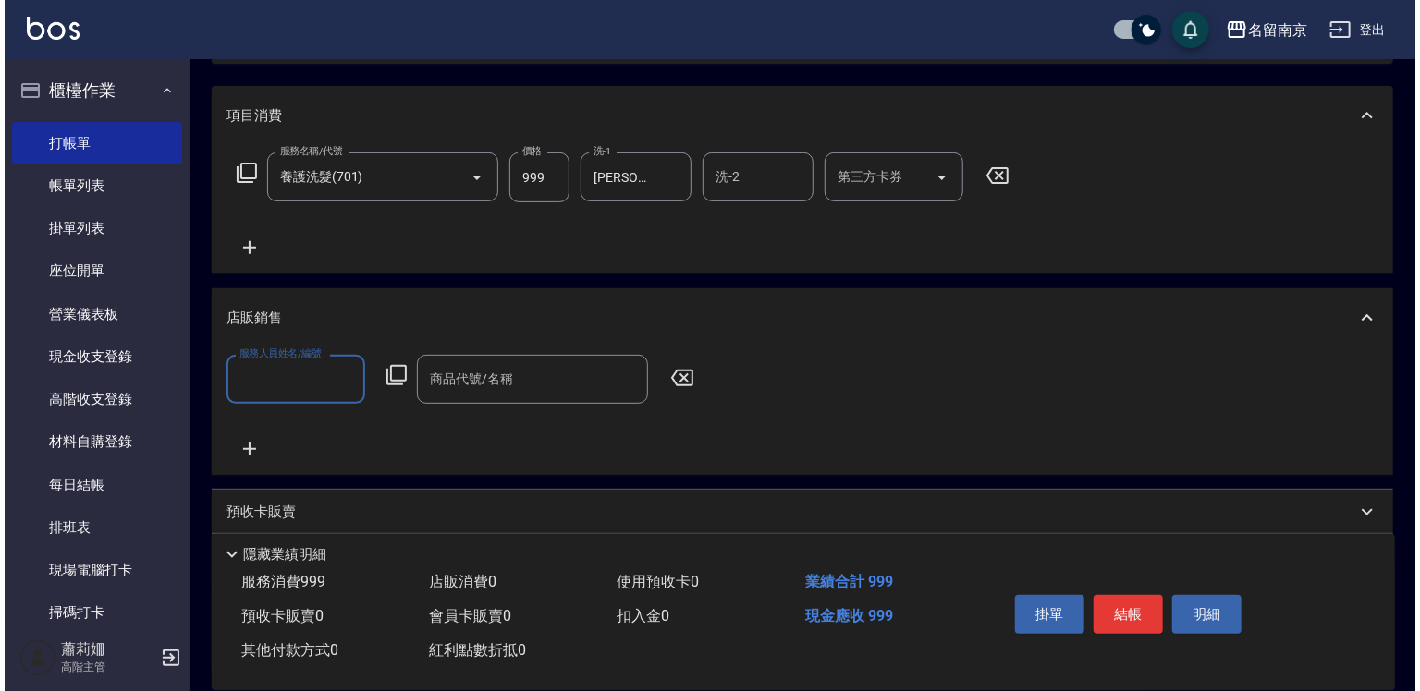
scroll to position [0, 0]
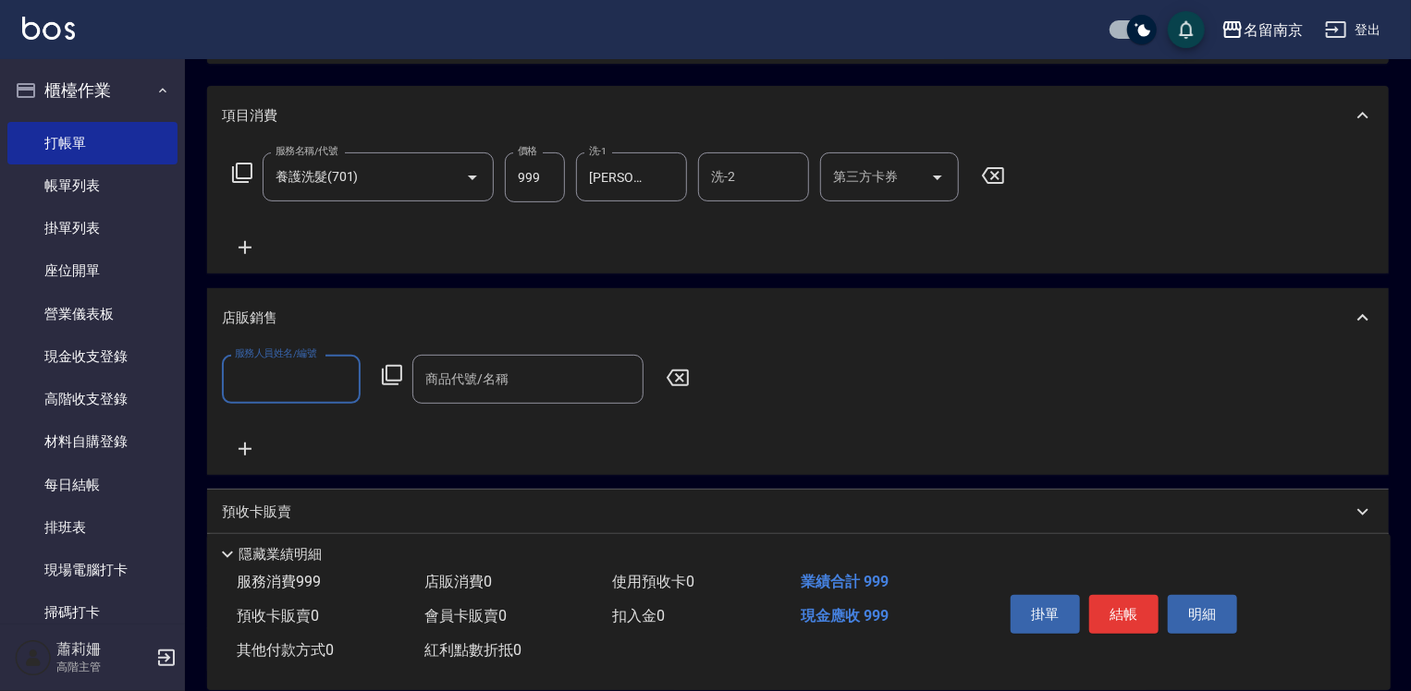
click at [307, 377] on input "服務人員姓名/編號" at bounding box center [291, 379] width 122 height 32
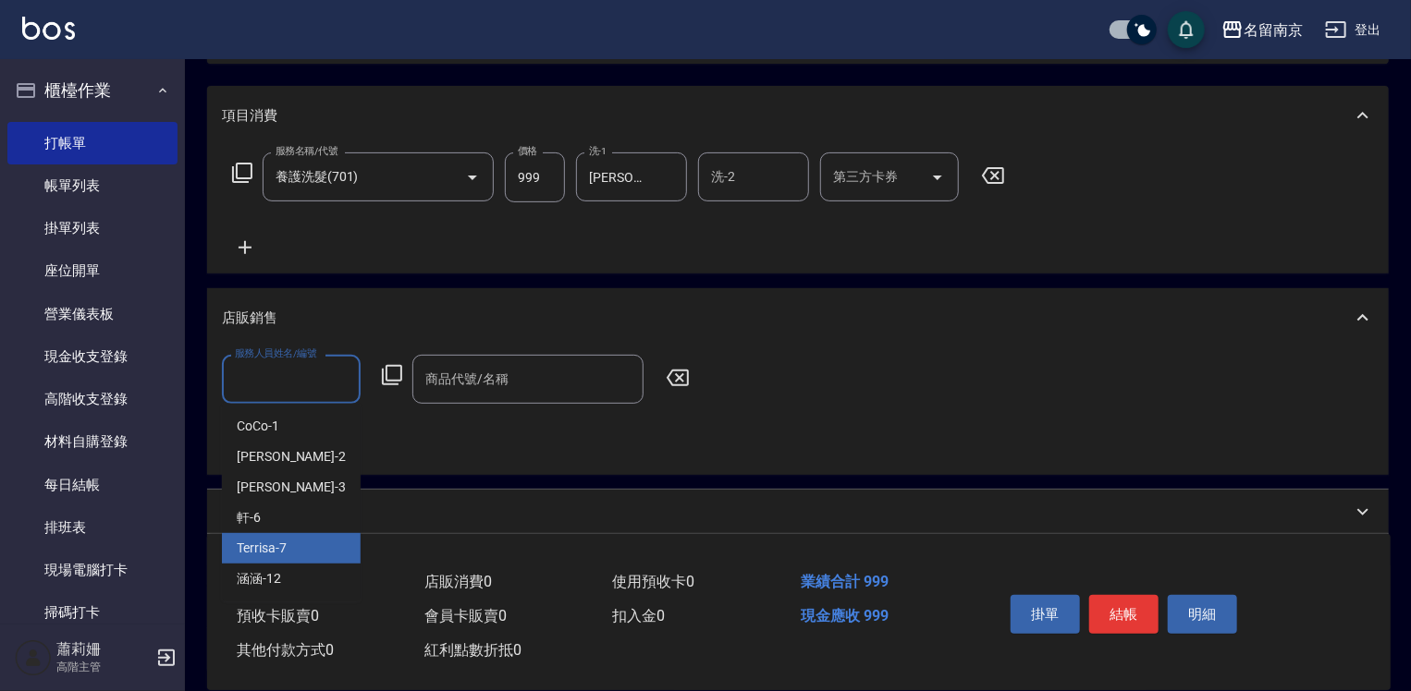
click at [270, 552] on span "Terrisa -7" at bounding box center [262, 548] width 50 height 19
type input "Terrisa-7"
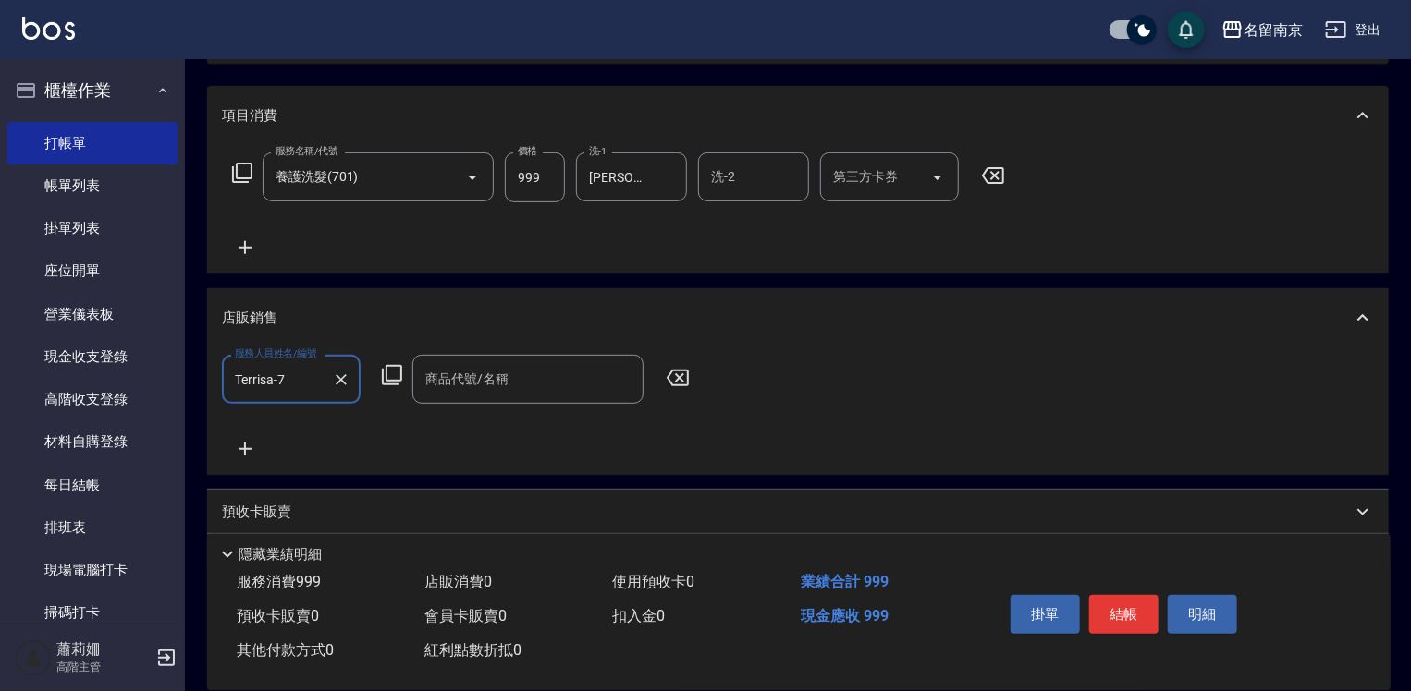
click at [392, 374] on icon at bounding box center [392, 375] width 22 height 22
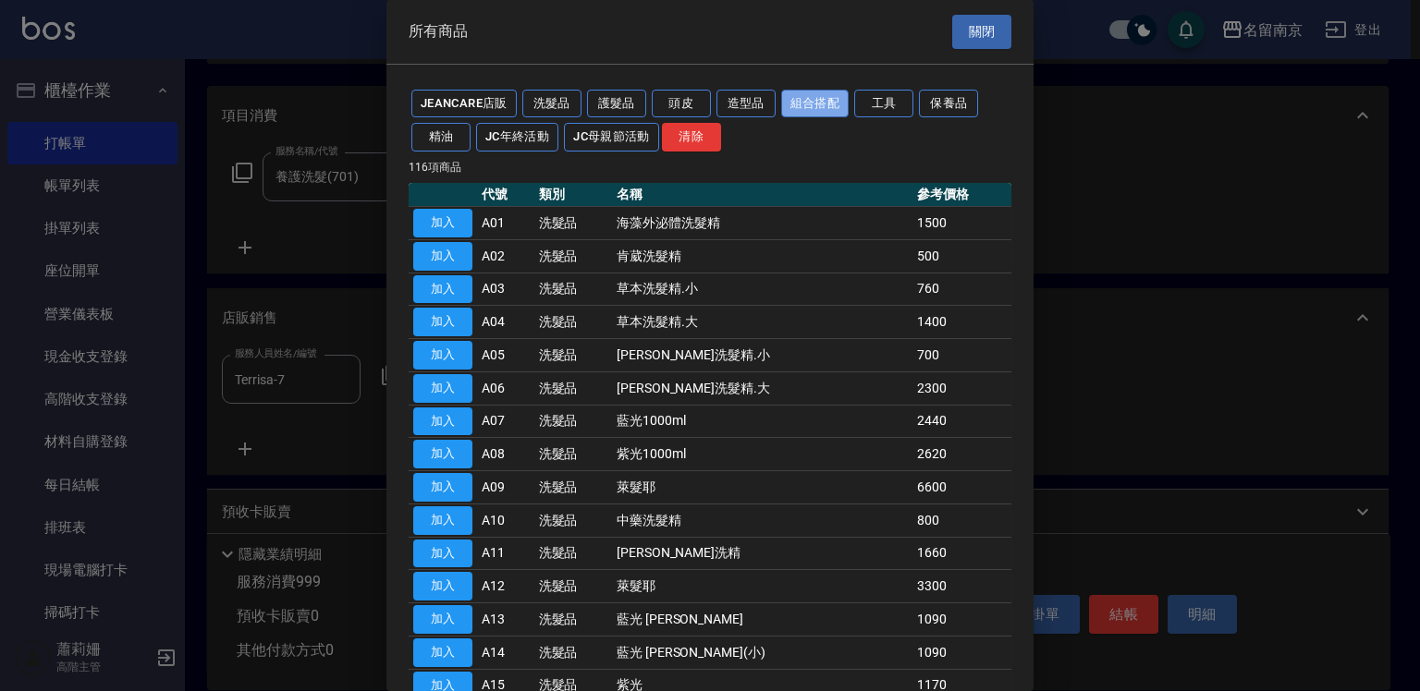
click at [813, 104] on button "組合搭配" at bounding box center [815, 104] width 68 height 29
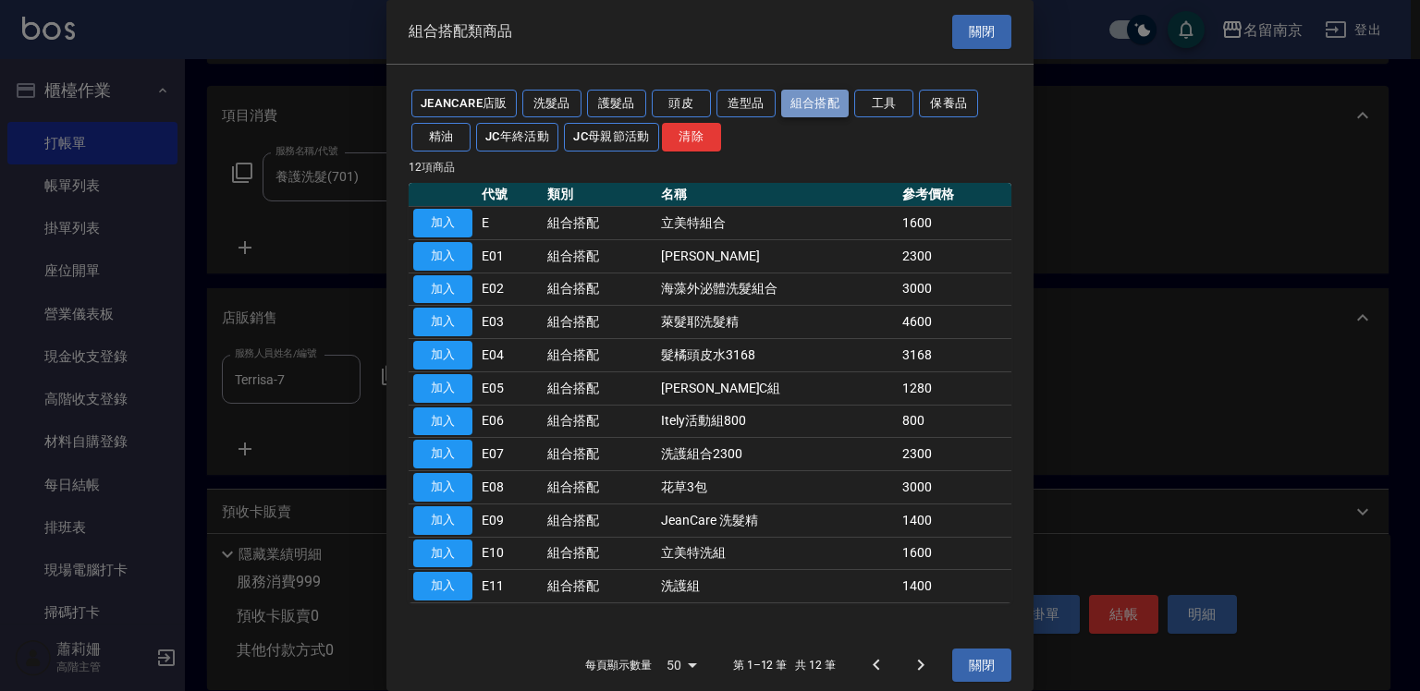
click at [813, 104] on button "組合搭配" at bounding box center [815, 104] width 68 height 29
click at [538, 101] on button "洗髮品" at bounding box center [551, 104] width 59 height 29
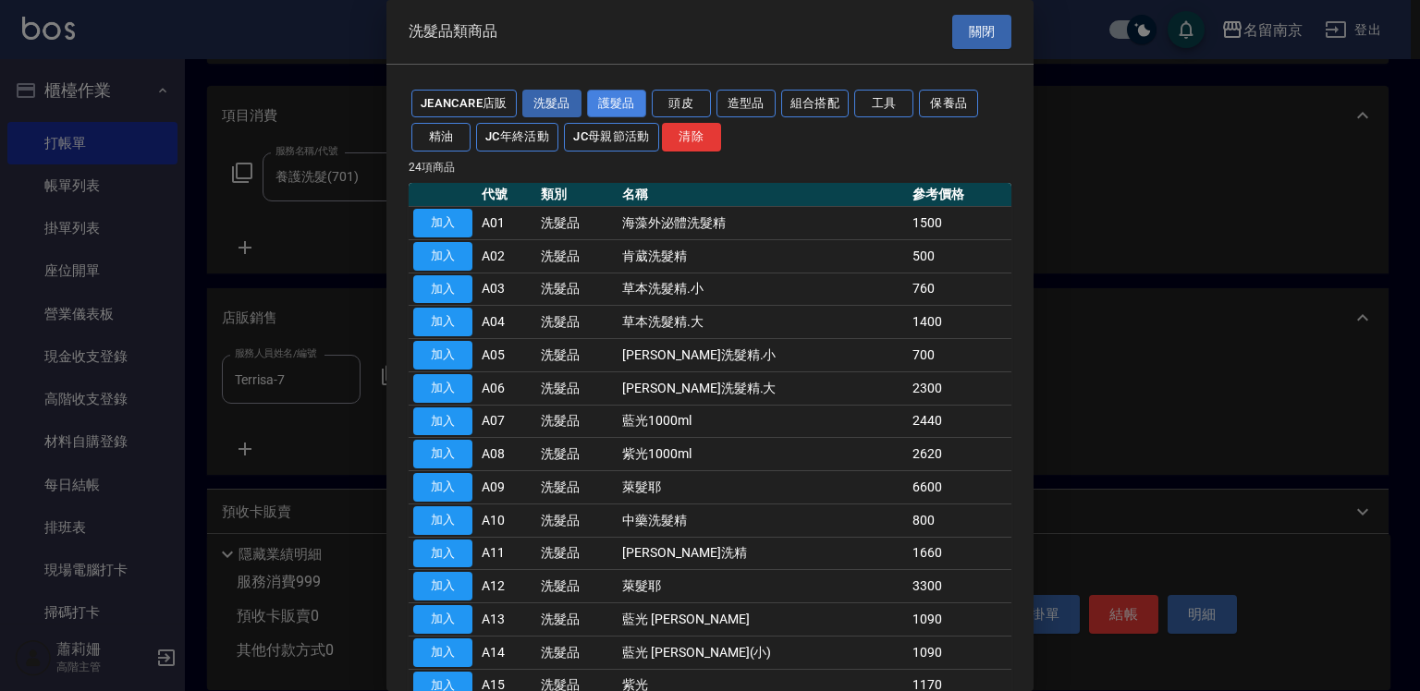
click at [638, 104] on button "護髮品" at bounding box center [616, 104] width 59 height 29
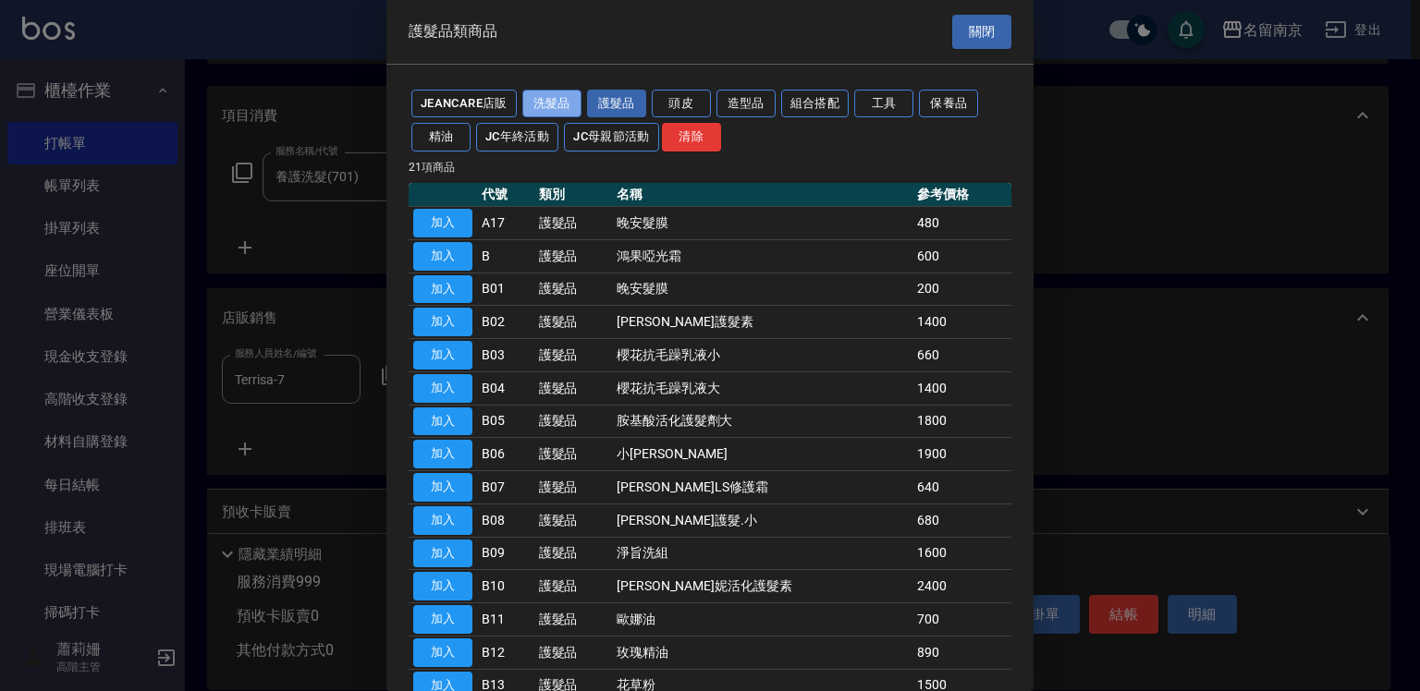
click at [566, 99] on button "洗髮品" at bounding box center [551, 104] width 59 height 29
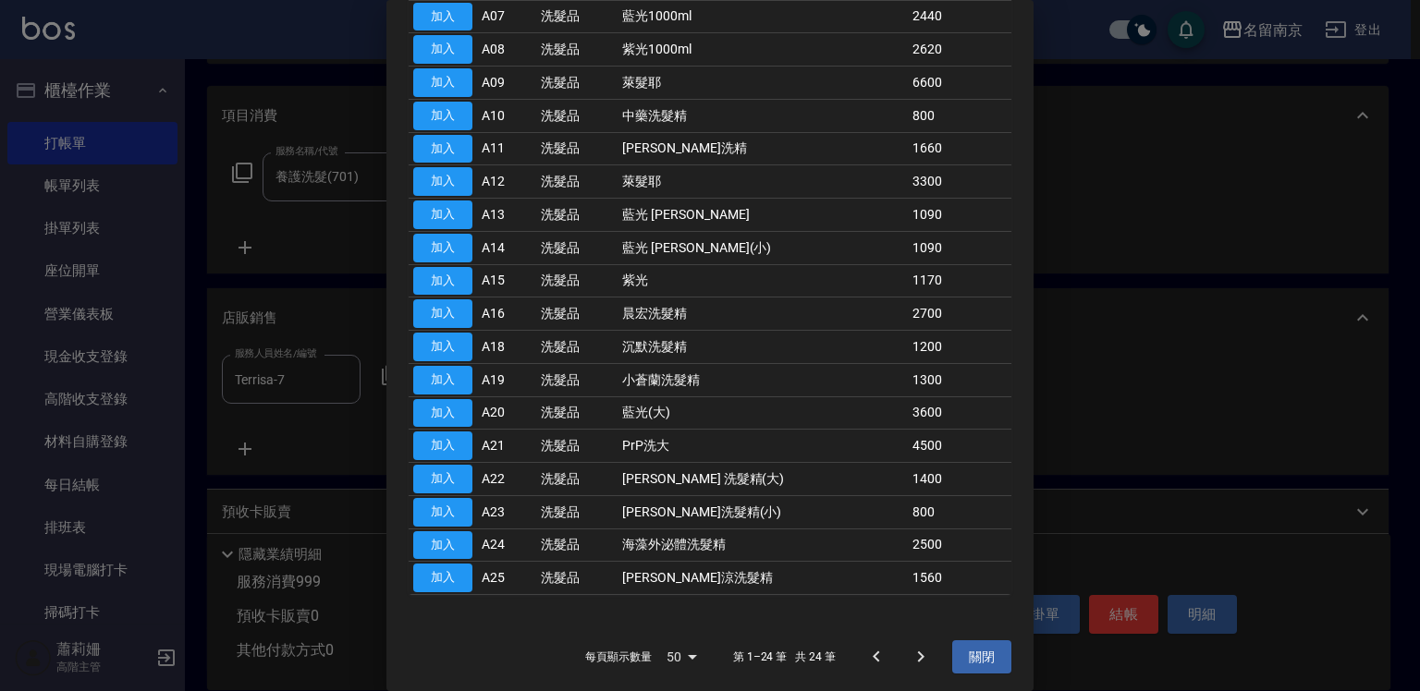
scroll to position [35, 0]
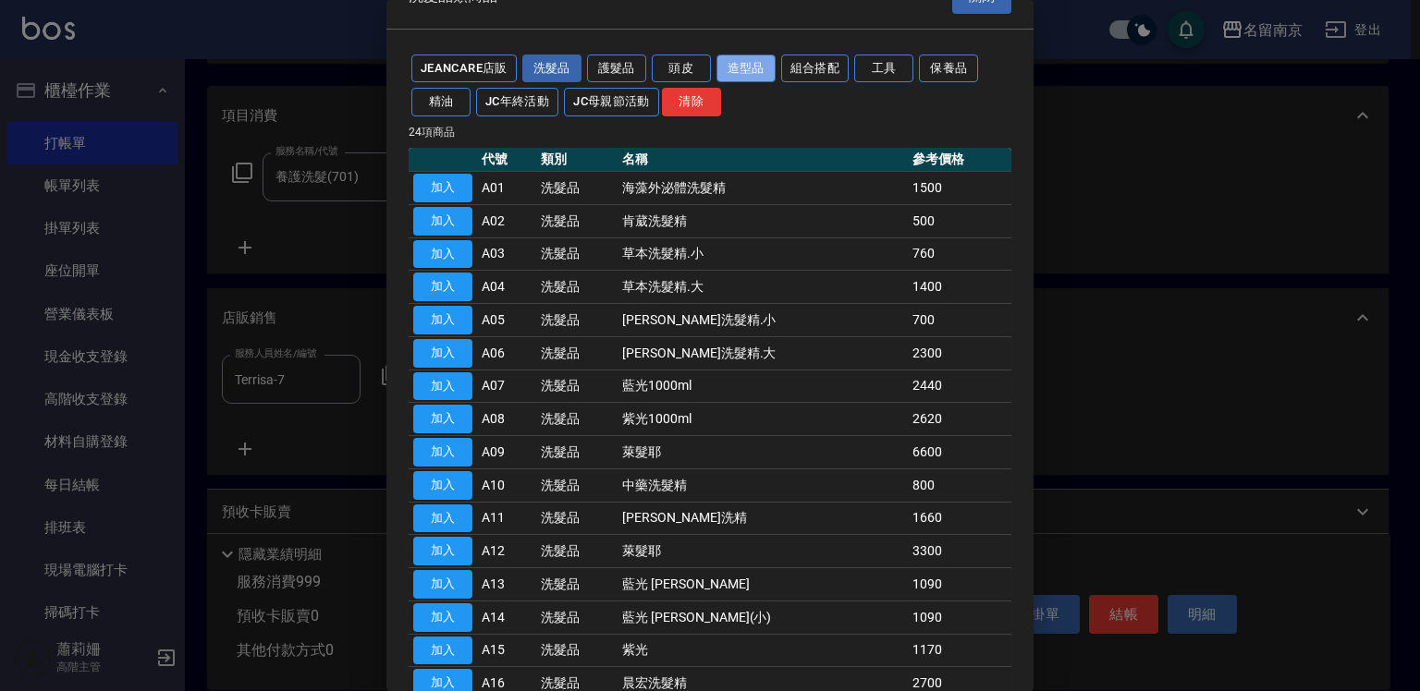
click at [735, 69] on button "造型品" at bounding box center [745, 69] width 59 height 29
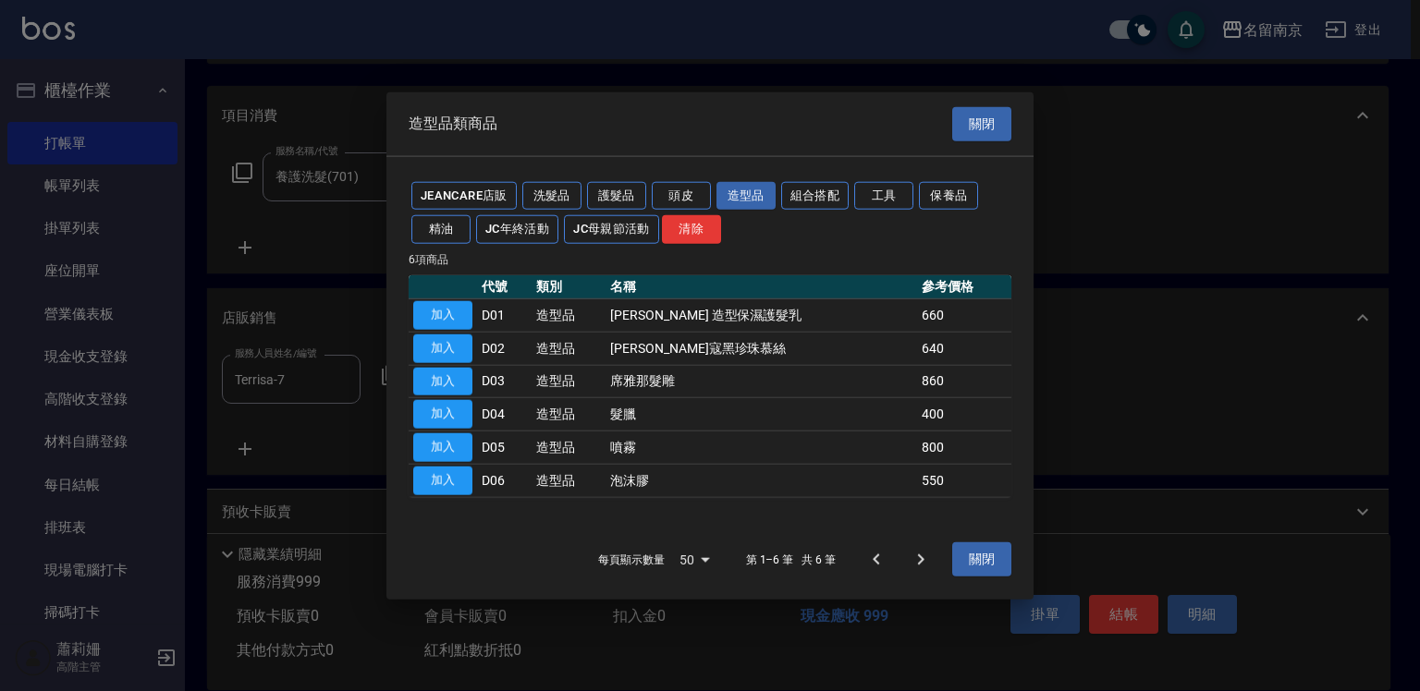
click at [825, 196] on button "組合搭配" at bounding box center [815, 195] width 68 height 29
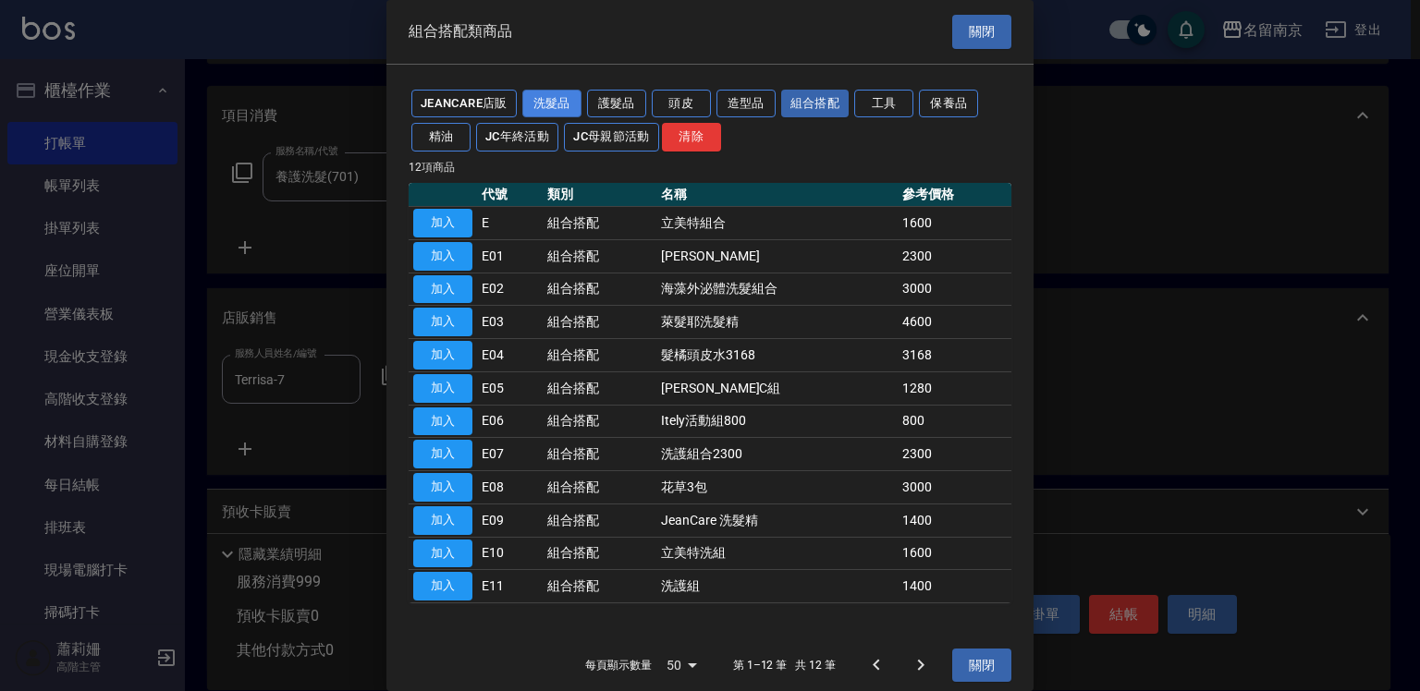
click at [547, 94] on button "洗髮品" at bounding box center [551, 104] width 59 height 29
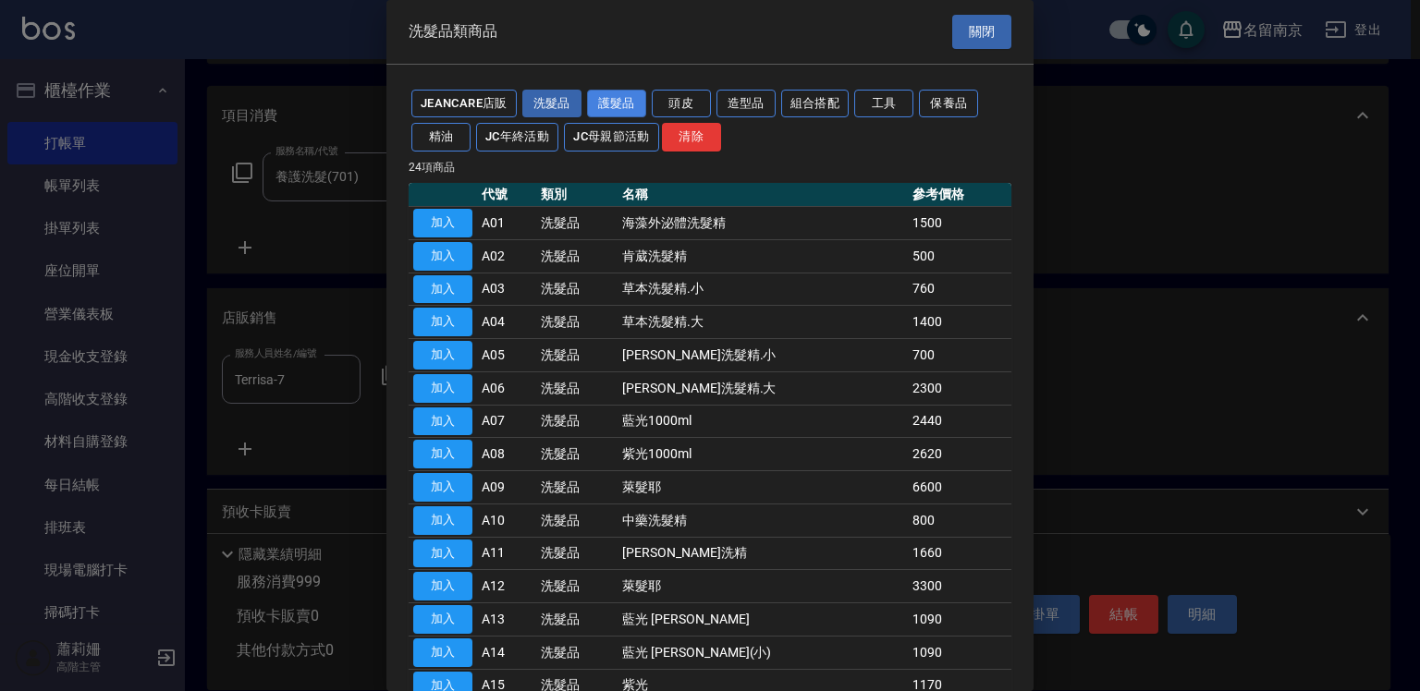
click at [640, 104] on button "護髮品" at bounding box center [616, 104] width 59 height 29
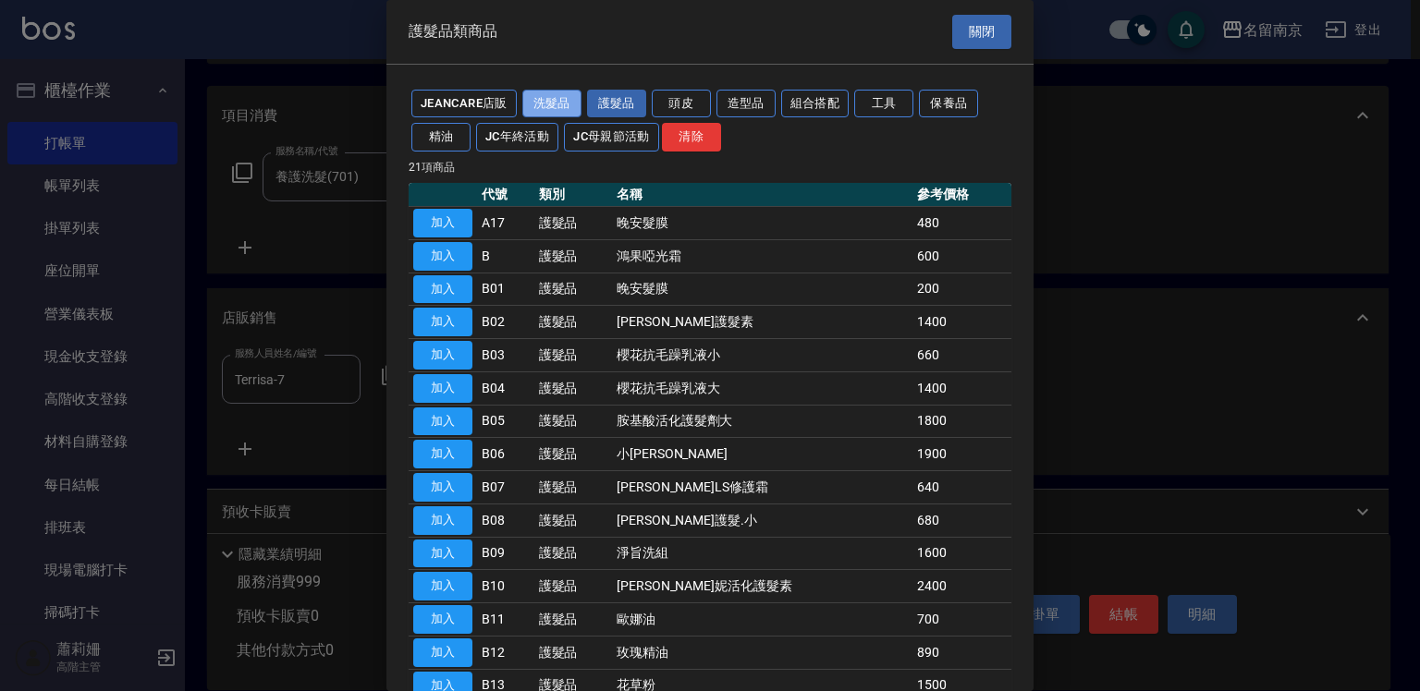
click at [546, 100] on button "洗髮品" at bounding box center [551, 104] width 59 height 29
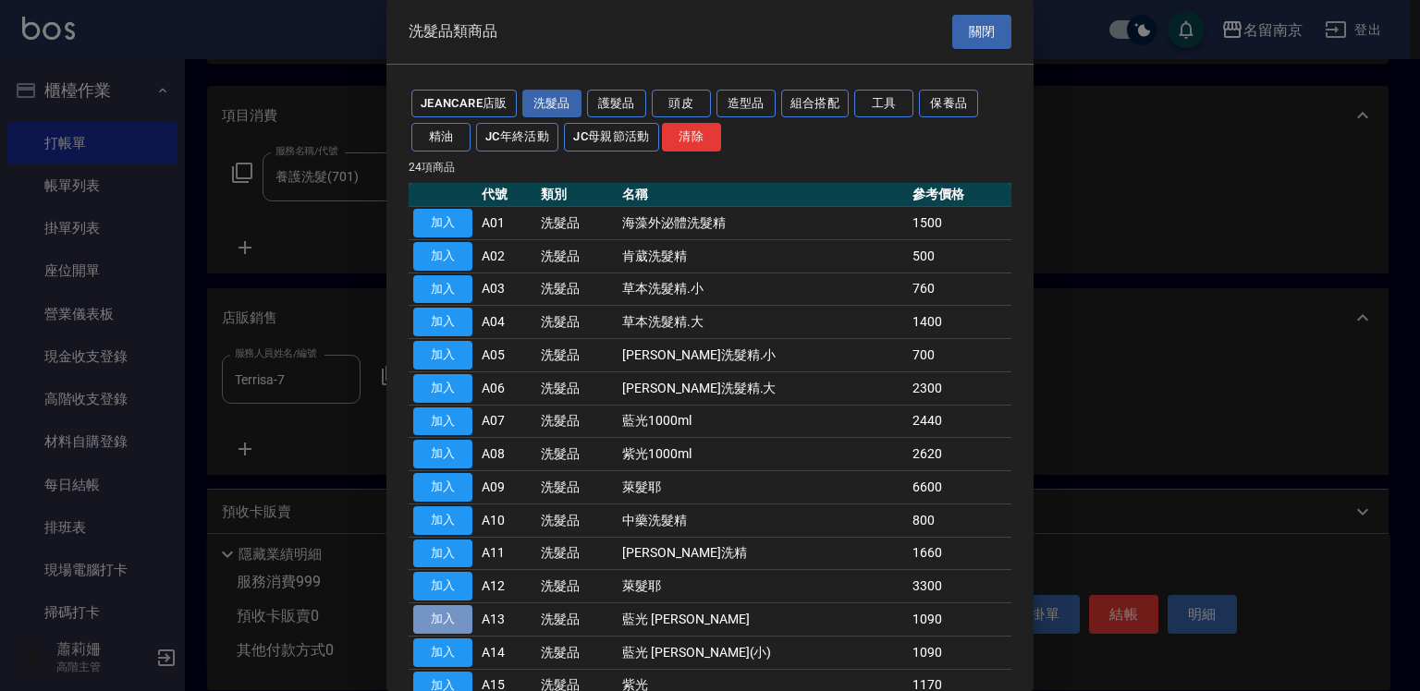
click at [444, 610] on button "加入" at bounding box center [442, 620] width 59 height 29
type input "藍光 [PERSON_NAME]"
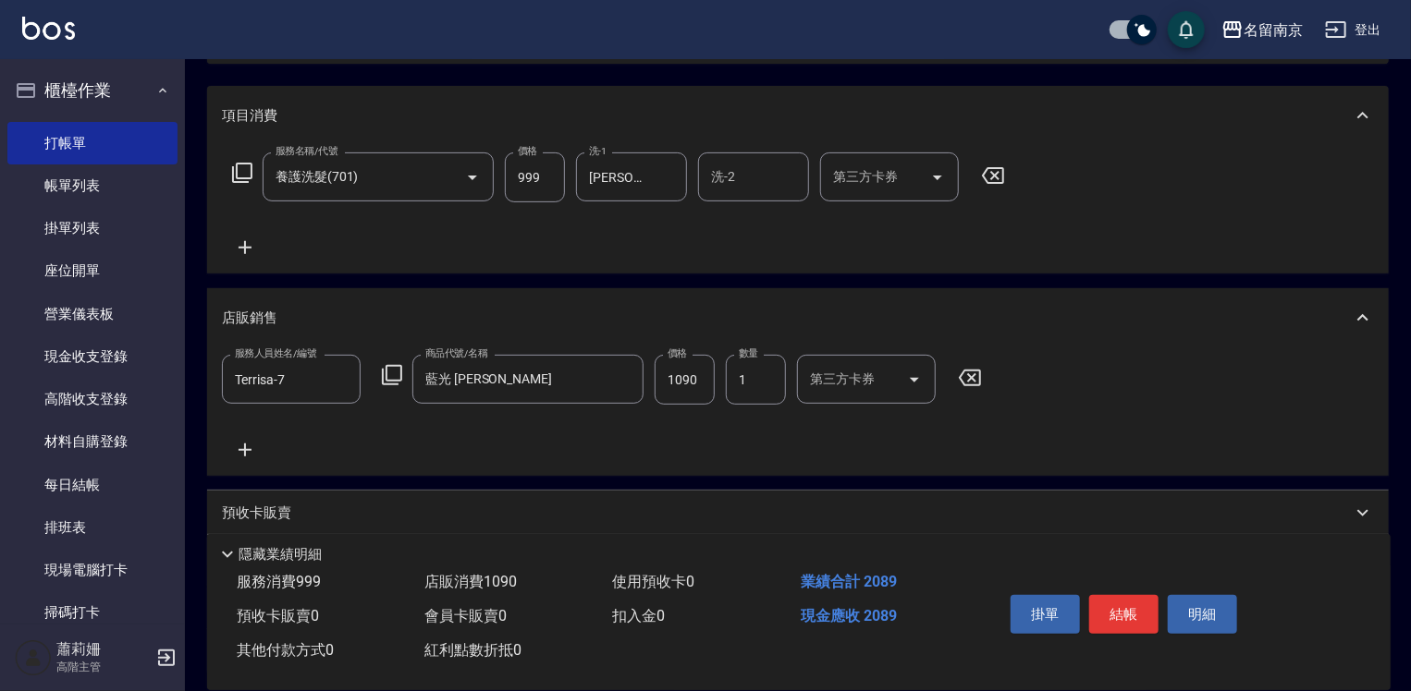
drag, startPoint x: 715, startPoint y: 368, endPoint x: 685, endPoint y: 384, distance: 33.5
click at [685, 384] on div "服務人員姓名/編號 Terrisa-7 服務人員姓名/編號 商品代號/名稱 藍光 橘光 柔光 商品代號/名稱 價格 1090 價格 數量 1 數量 第三方卡券…" at bounding box center [607, 380] width 771 height 50
click at [685, 384] on input "1090" at bounding box center [685, 380] width 60 height 50
type input "1000"
click at [1097, 606] on button "結帳" at bounding box center [1123, 614] width 69 height 39
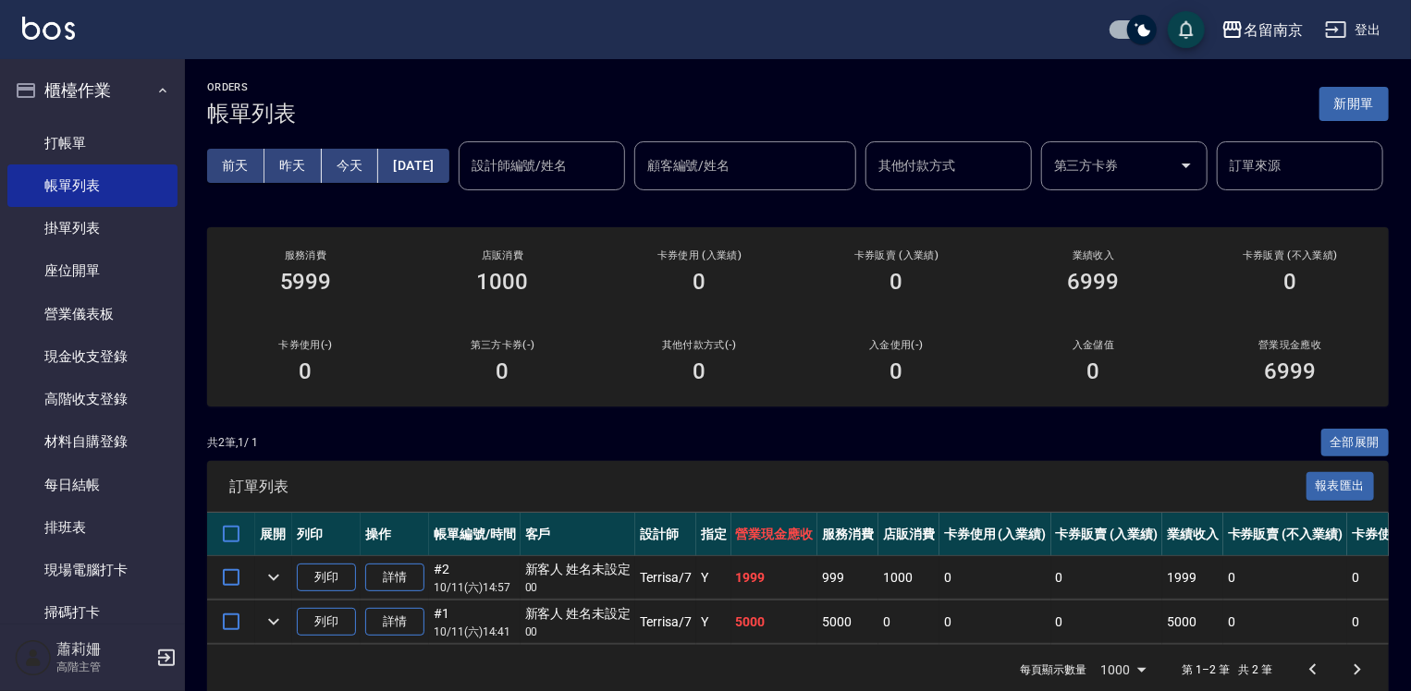
click at [80, 120] on ul "打帳單 帳單列表 掛單列表 座位開單 營業儀表板 現金收支登錄 高階收支登錄 材料自購登錄 每日結帳 排班表 現場電腦打卡 掃碼打卡" at bounding box center [92, 379] width 170 height 528
click at [89, 131] on link "打帳單" at bounding box center [92, 143] width 170 height 43
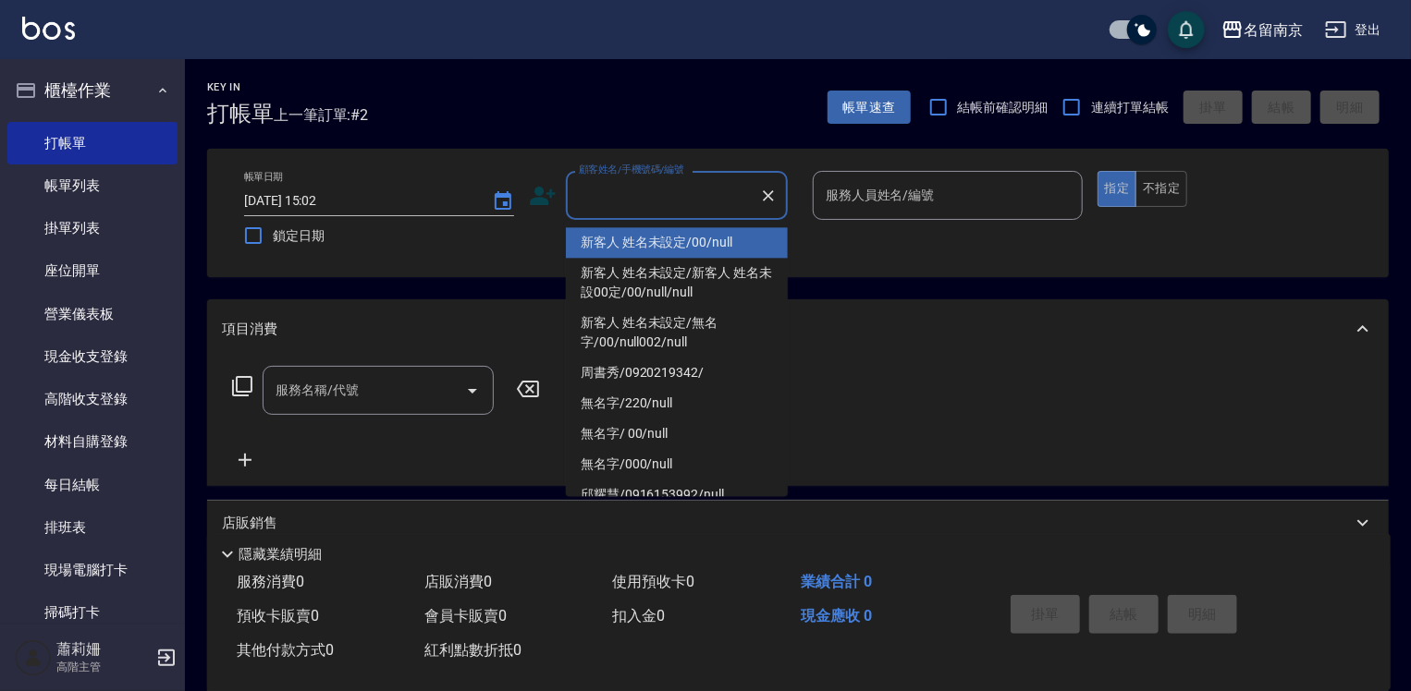
drag, startPoint x: 595, startPoint y: 196, endPoint x: 610, endPoint y: 196, distance: 14.8
click at [610, 196] on input "顧客姓名/手機號碼/編號" at bounding box center [662, 195] width 177 height 32
type input "新客人 姓名未設定/00/null"
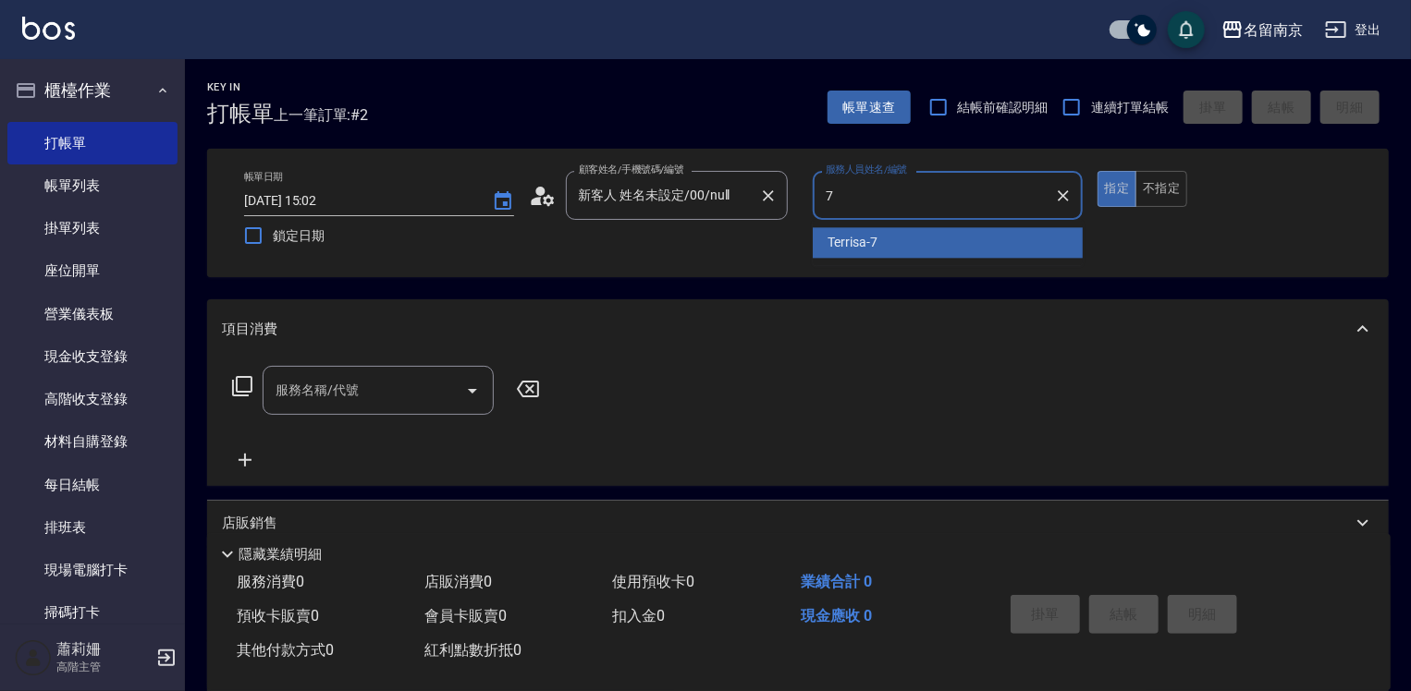
type input "Terrisa-7"
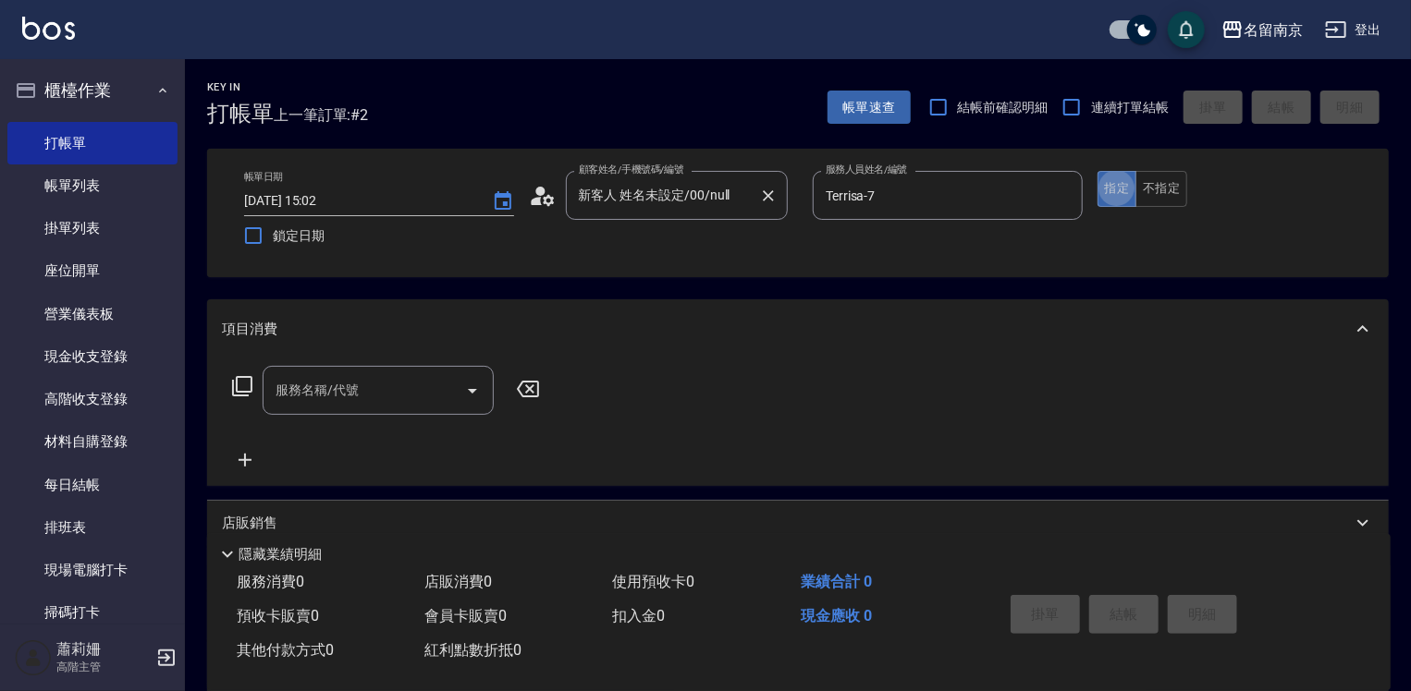
type button "true"
click at [367, 399] on input "服務名稱/代號" at bounding box center [364, 390] width 187 height 32
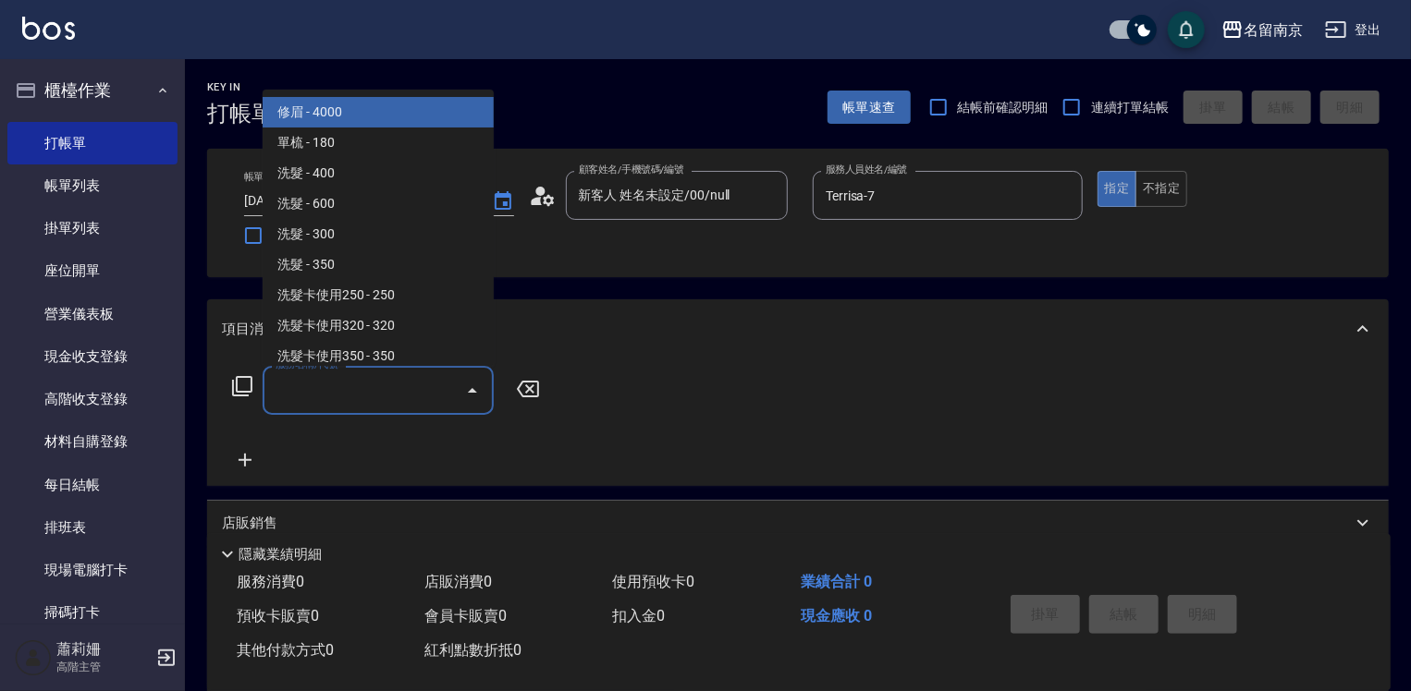
click at [249, 381] on icon at bounding box center [242, 386] width 22 height 22
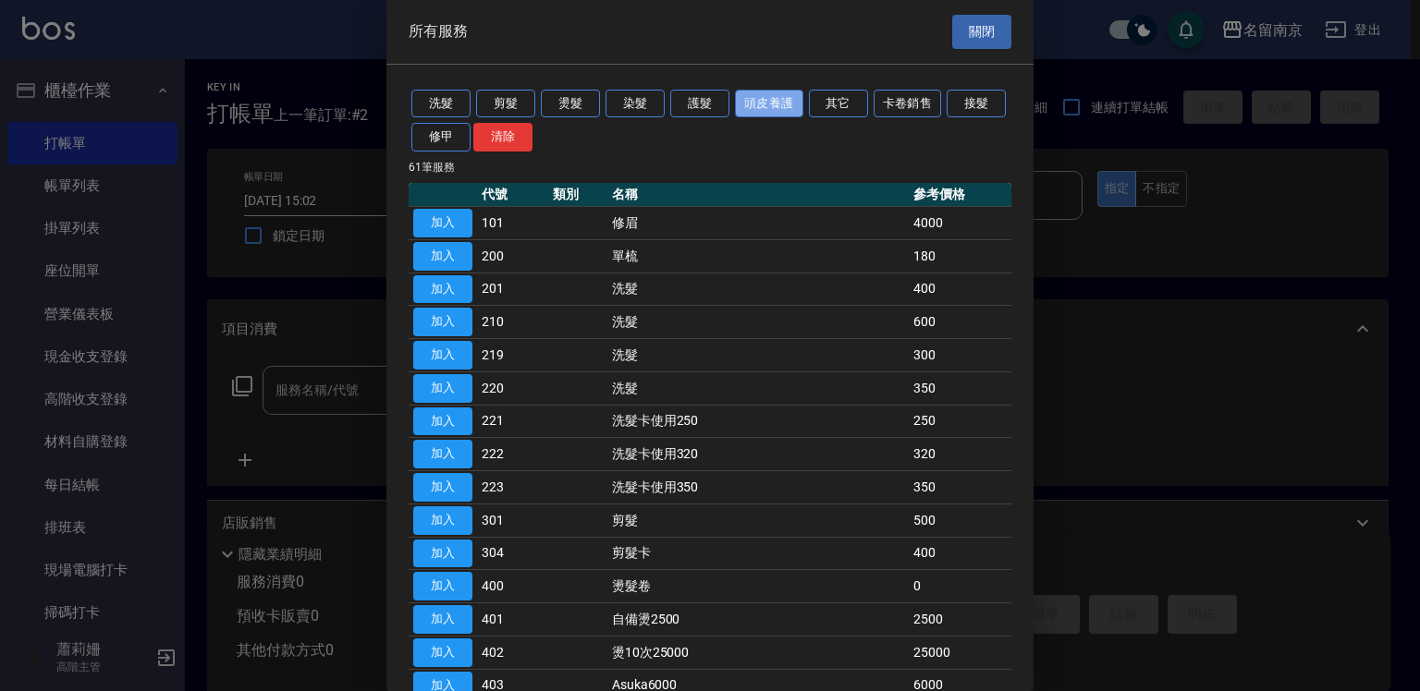
click at [773, 104] on button "頭皮養護" at bounding box center [769, 104] width 68 height 29
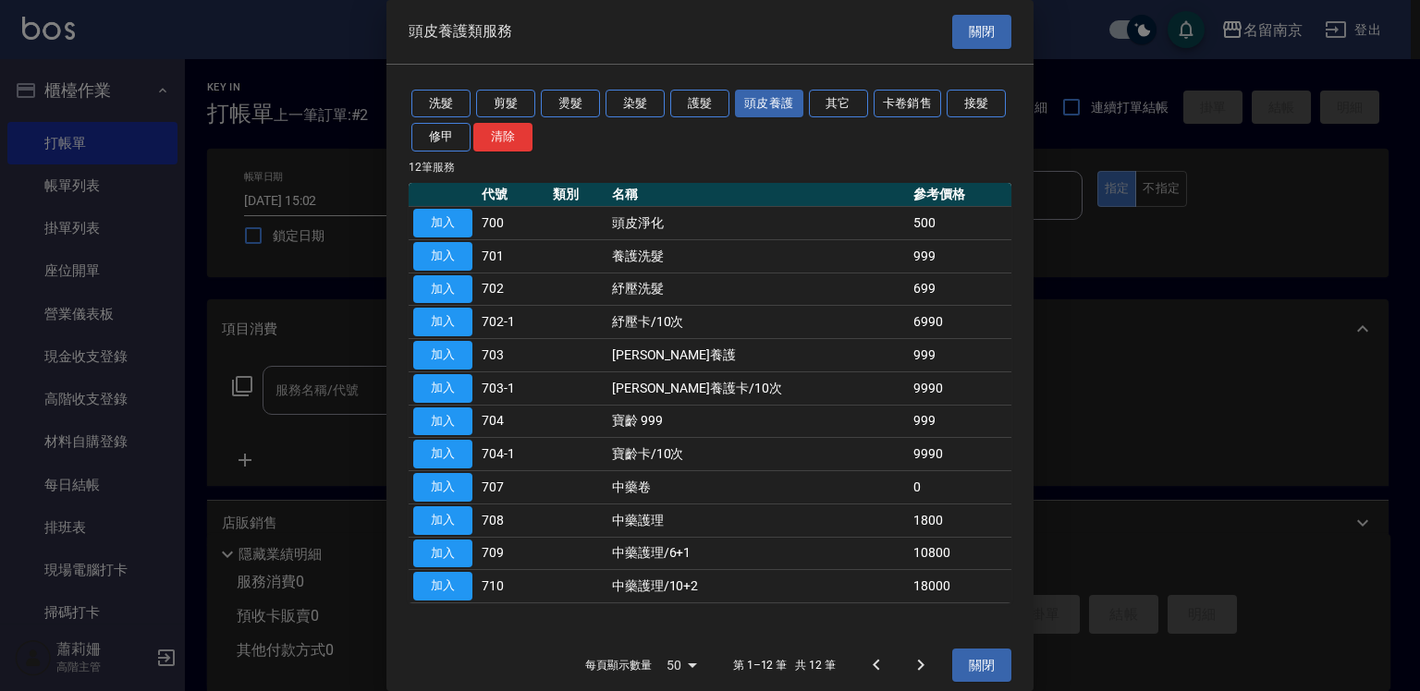
click at [443, 253] on button "加入" at bounding box center [442, 256] width 59 height 29
type input "養護洗髮(701)"
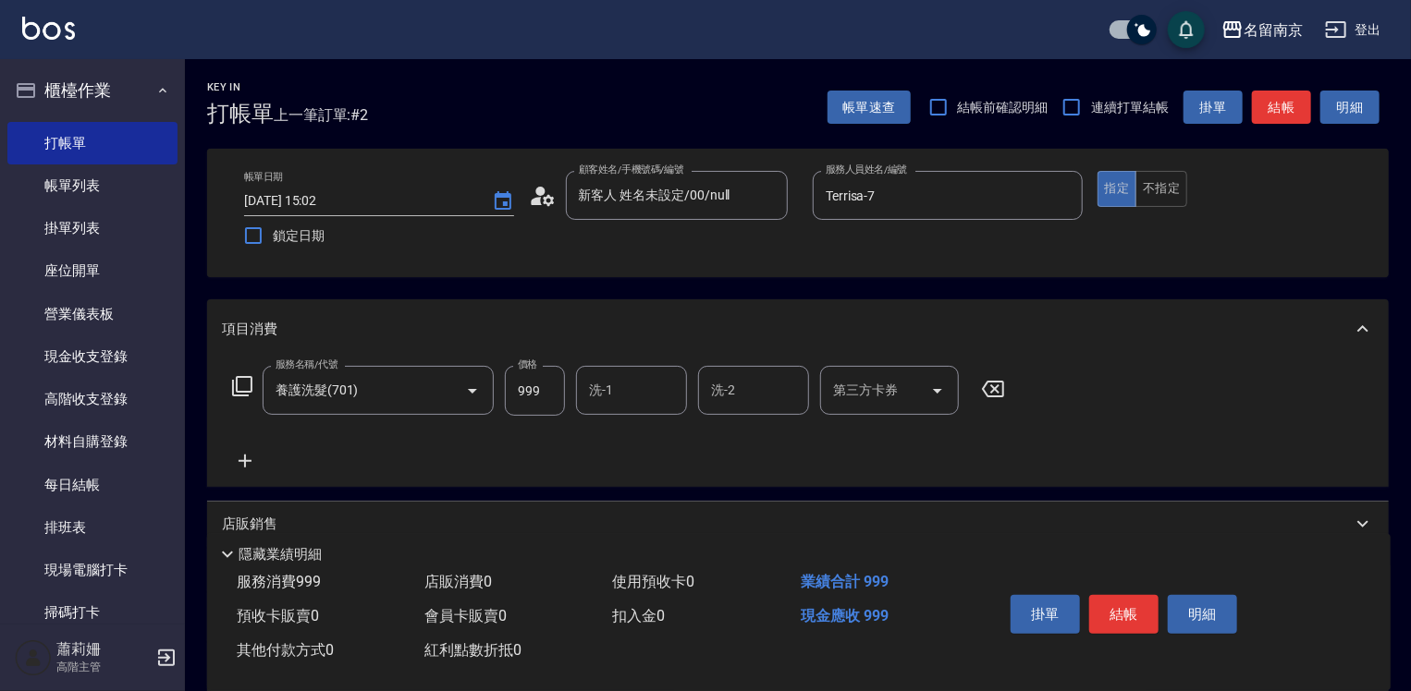
click at [667, 396] on input "洗-1" at bounding box center [631, 390] width 94 height 32
type input "Terrisa-7"
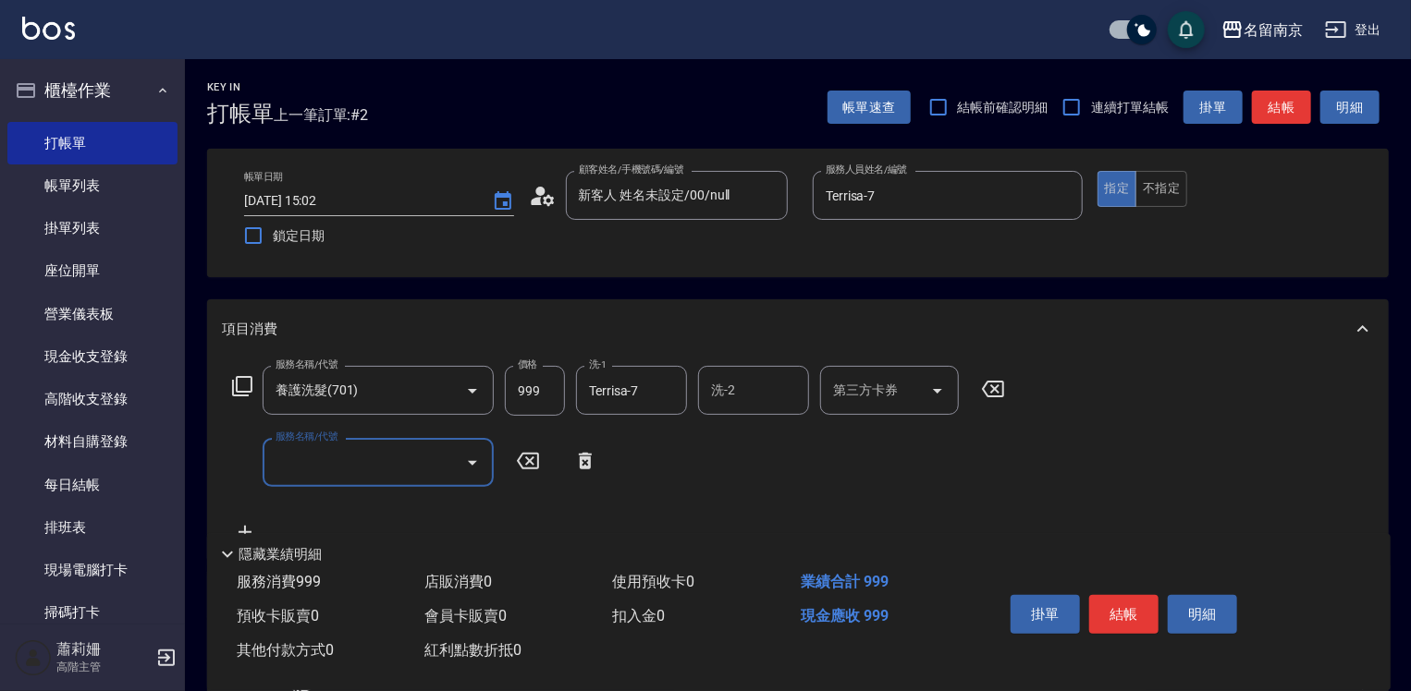
click at [303, 459] on input "服務名稱/代號" at bounding box center [364, 463] width 187 height 32
type input "剪髮(301)"
type input "650"
click at [1109, 595] on button "結帳" at bounding box center [1123, 614] width 69 height 39
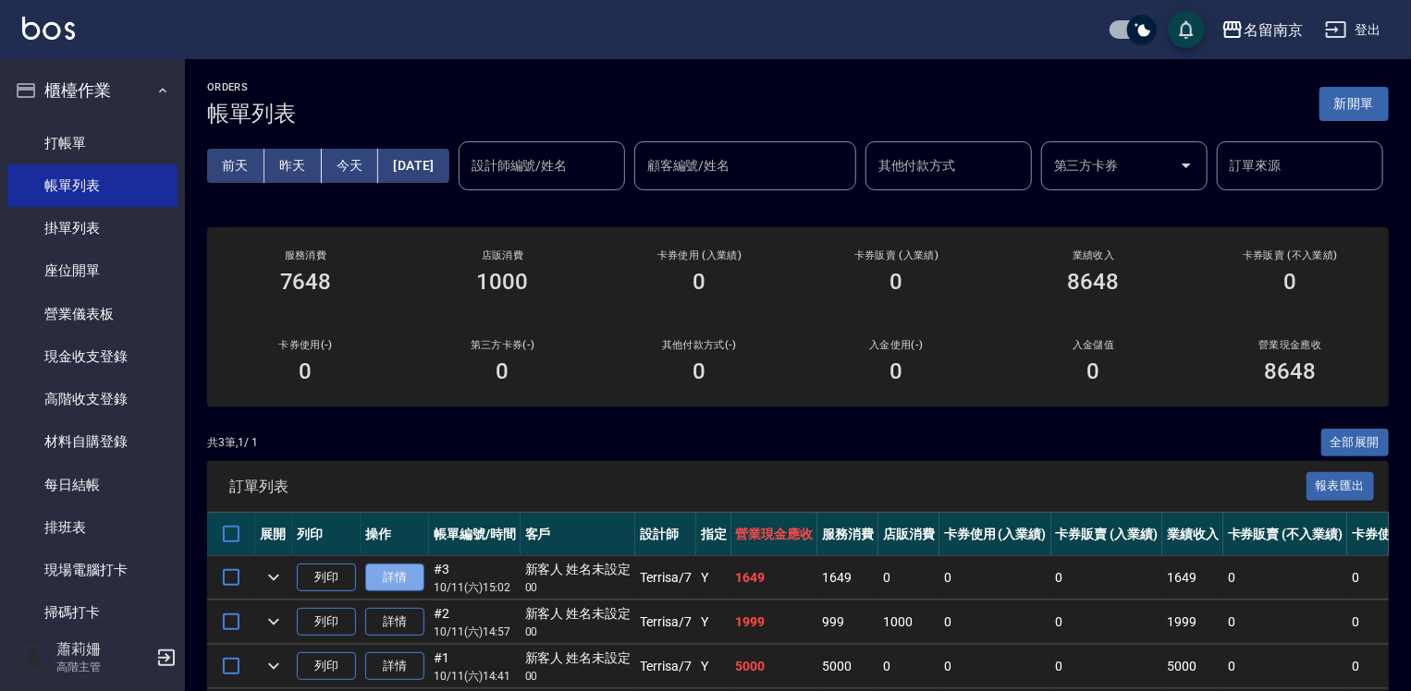
click at [406, 593] on link "詳情" at bounding box center [394, 578] width 59 height 29
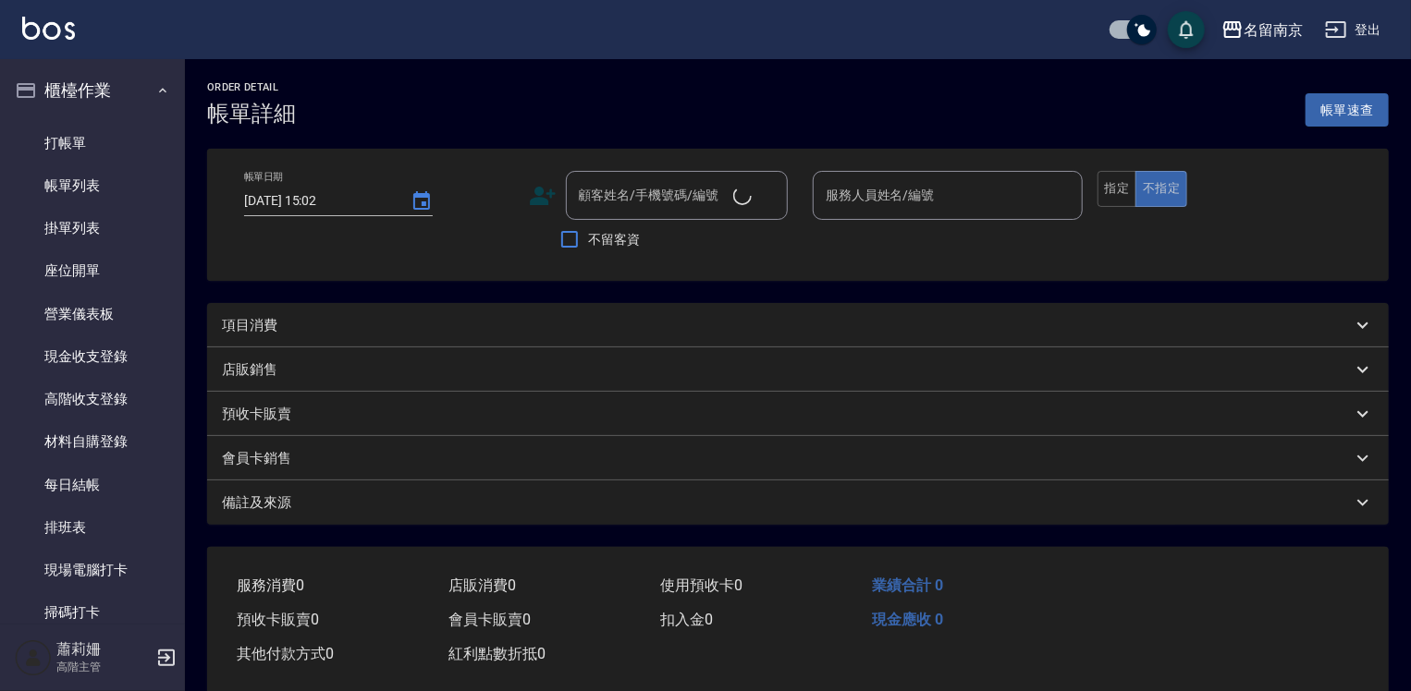
type input "Terrisa-7"
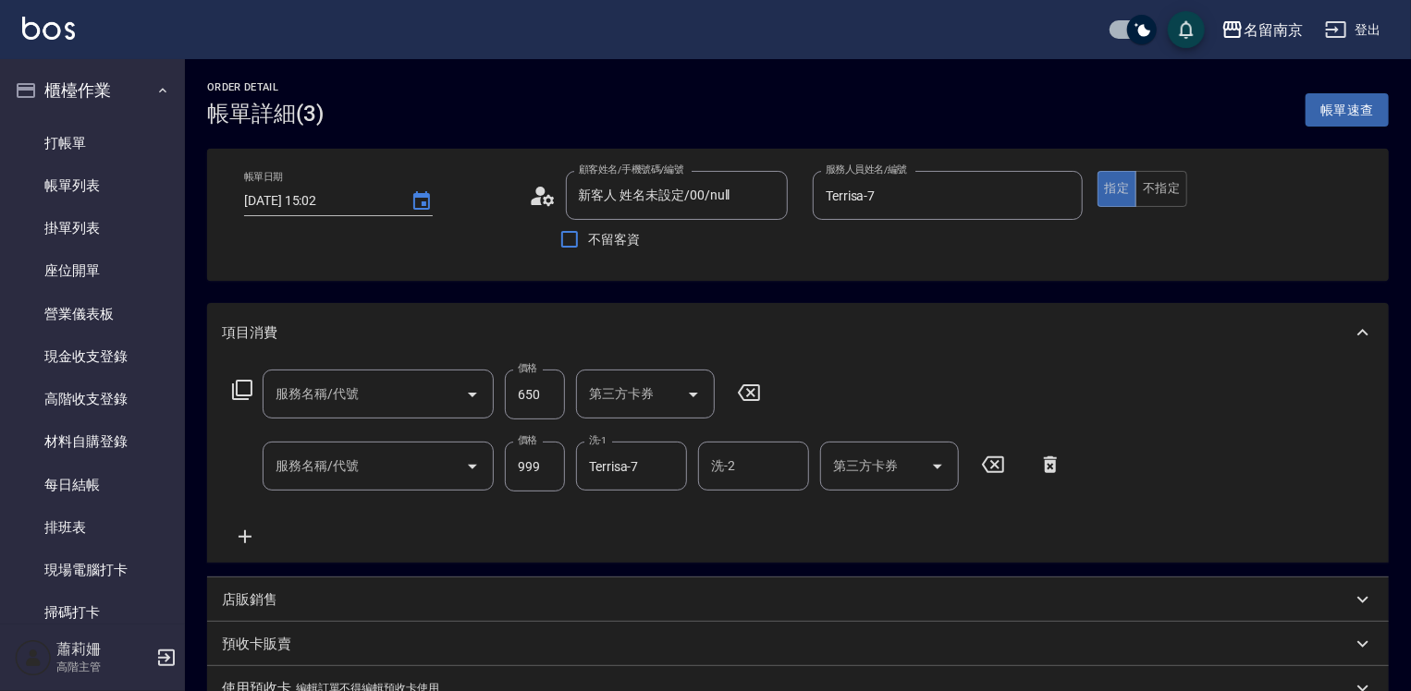
type input "新客人 姓名未設定/00/null"
type input "剪髮(301)"
type input "養護洗髮(701)"
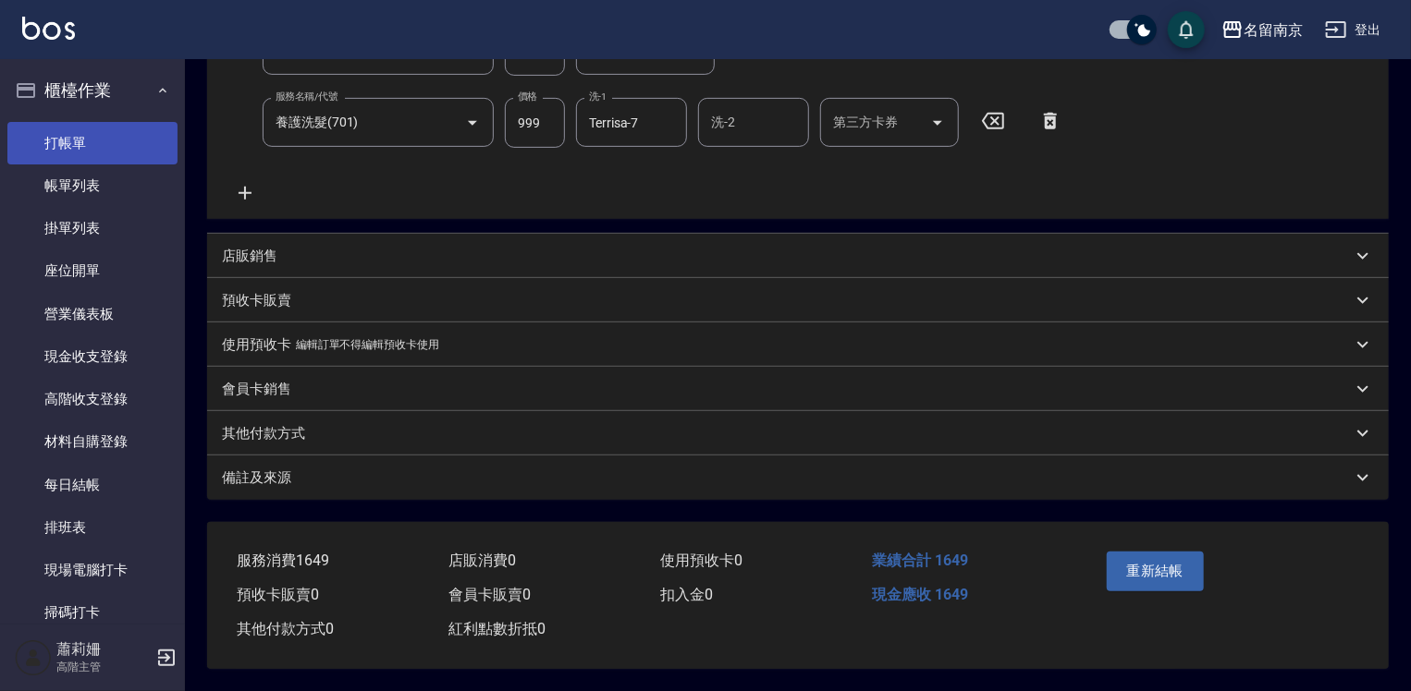
click at [51, 137] on link "打帳單" at bounding box center [92, 143] width 170 height 43
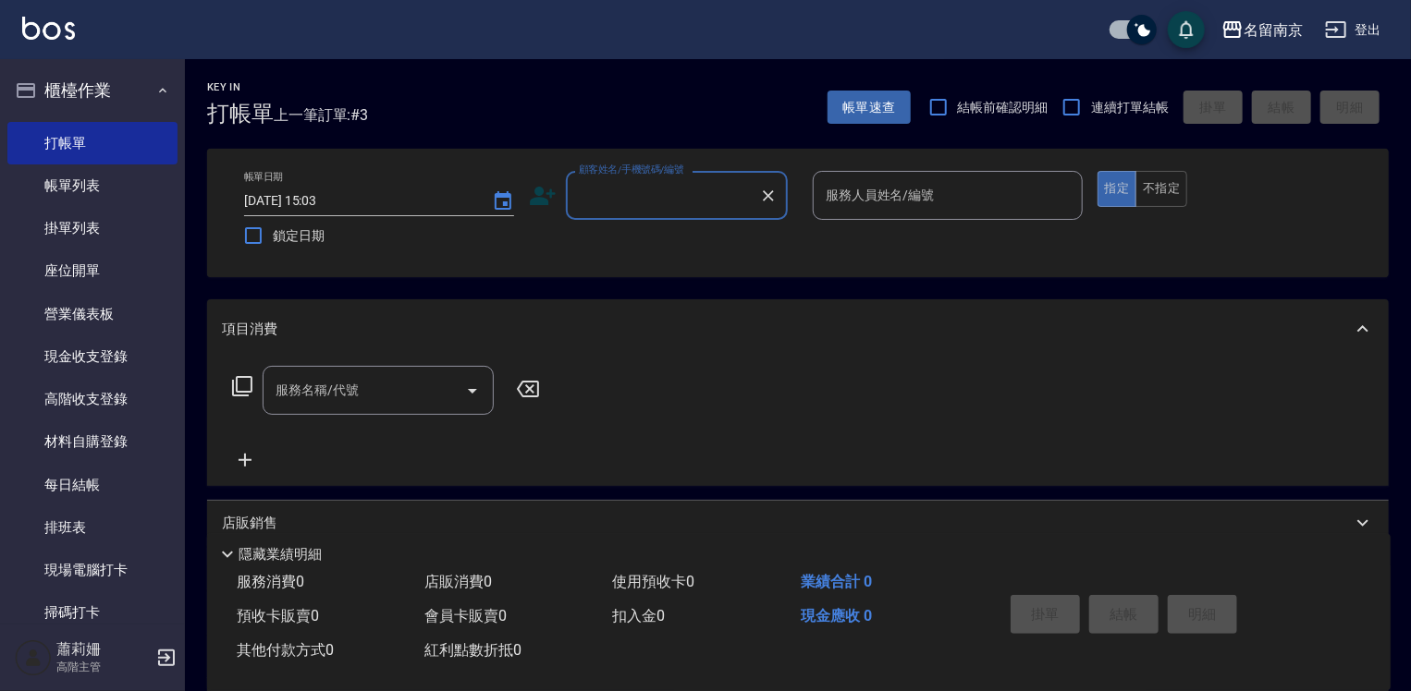
click at [667, 191] on input "顧客姓名/手機號碼/編號" at bounding box center [662, 195] width 177 height 32
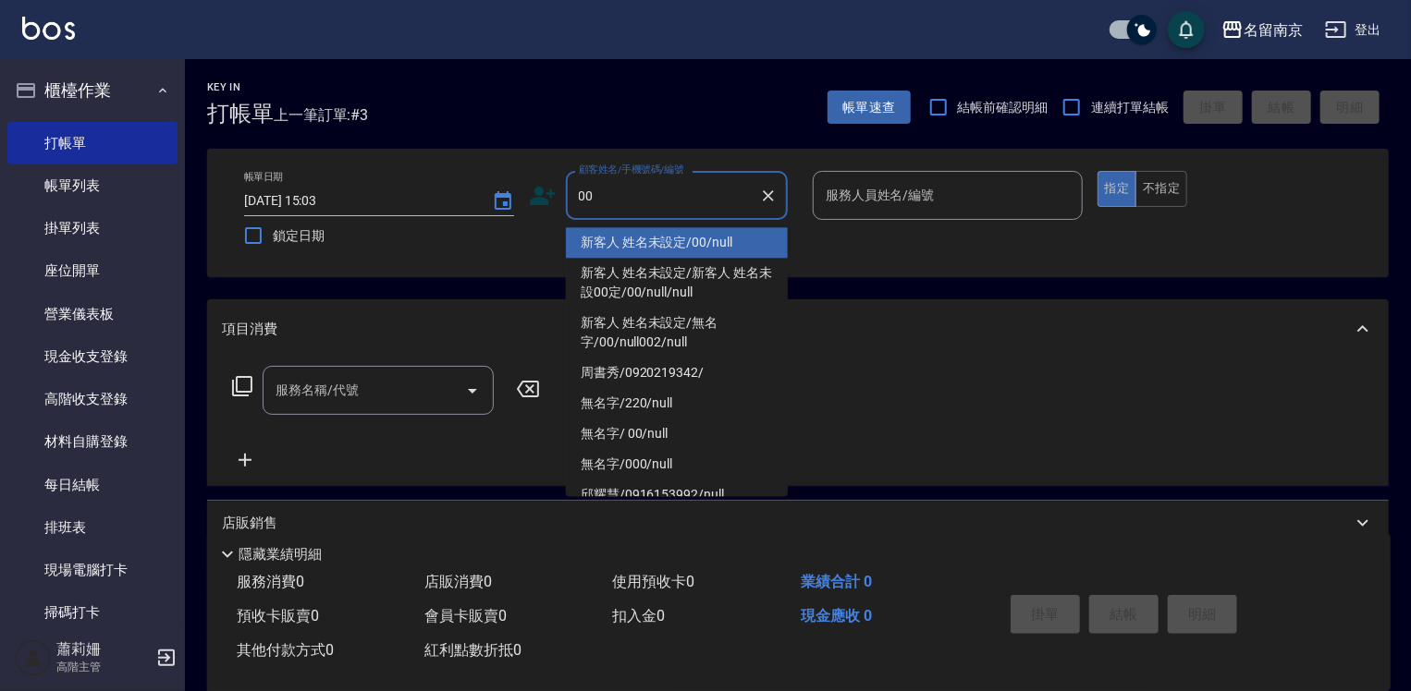
type input "新客人 姓名未設定/00/null"
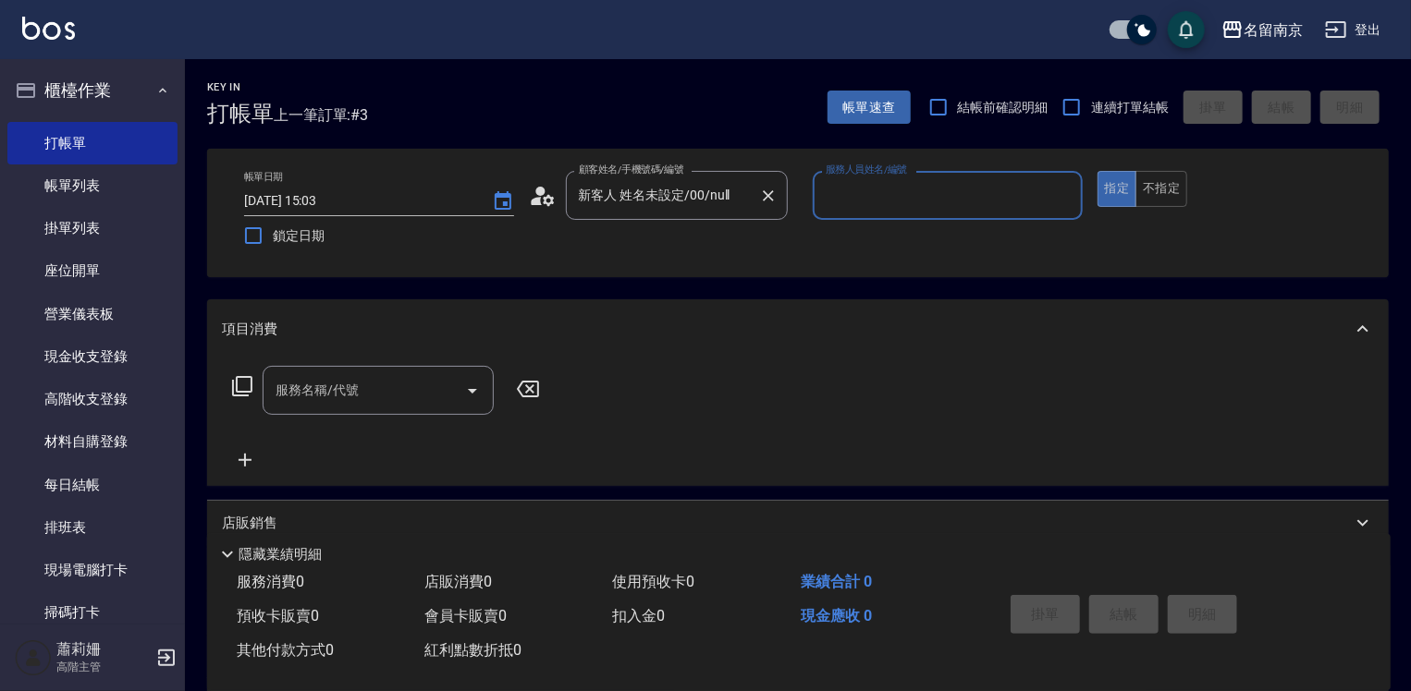
type input "3"
type input "Terrisa-7"
type button "true"
click at [329, 404] on input "服務名稱/代號" at bounding box center [364, 390] width 187 height 32
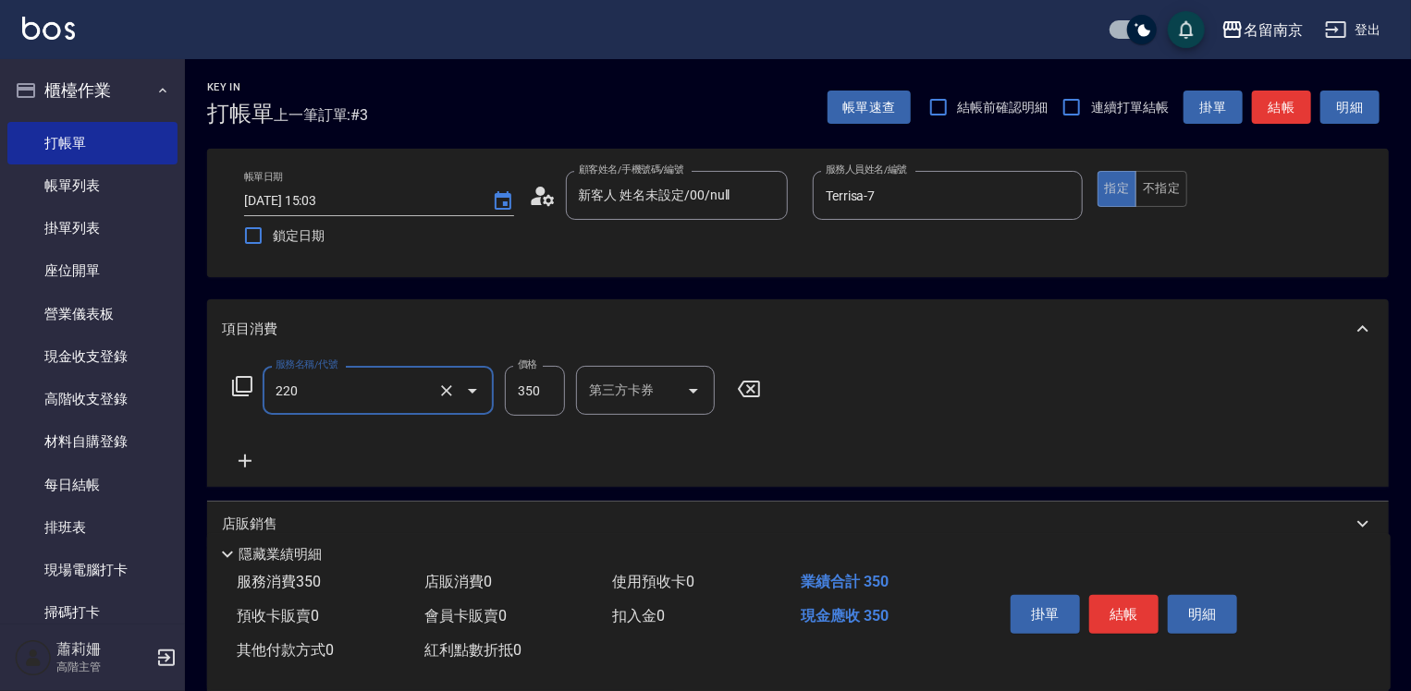
type input "洗髮(220)"
type input "Terrisa-7"
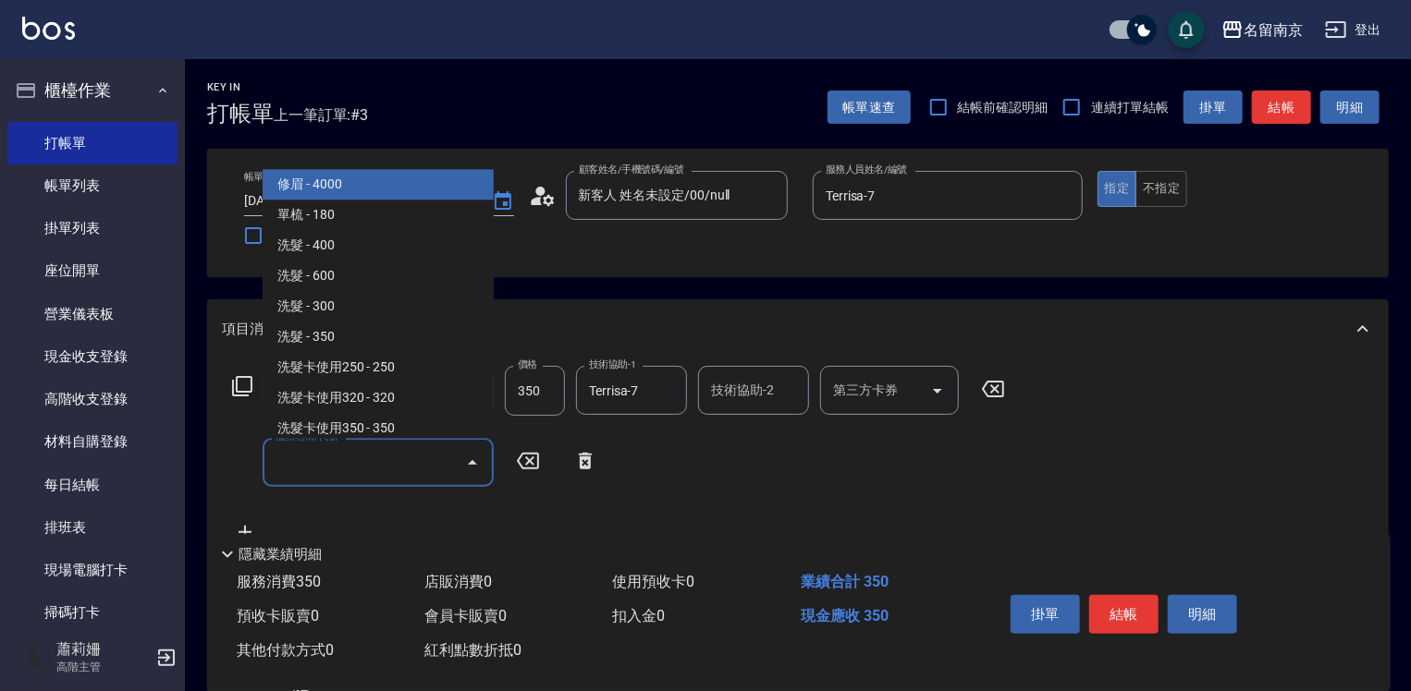
click at [342, 476] on input "服務名稱/代號" at bounding box center [364, 463] width 187 height 32
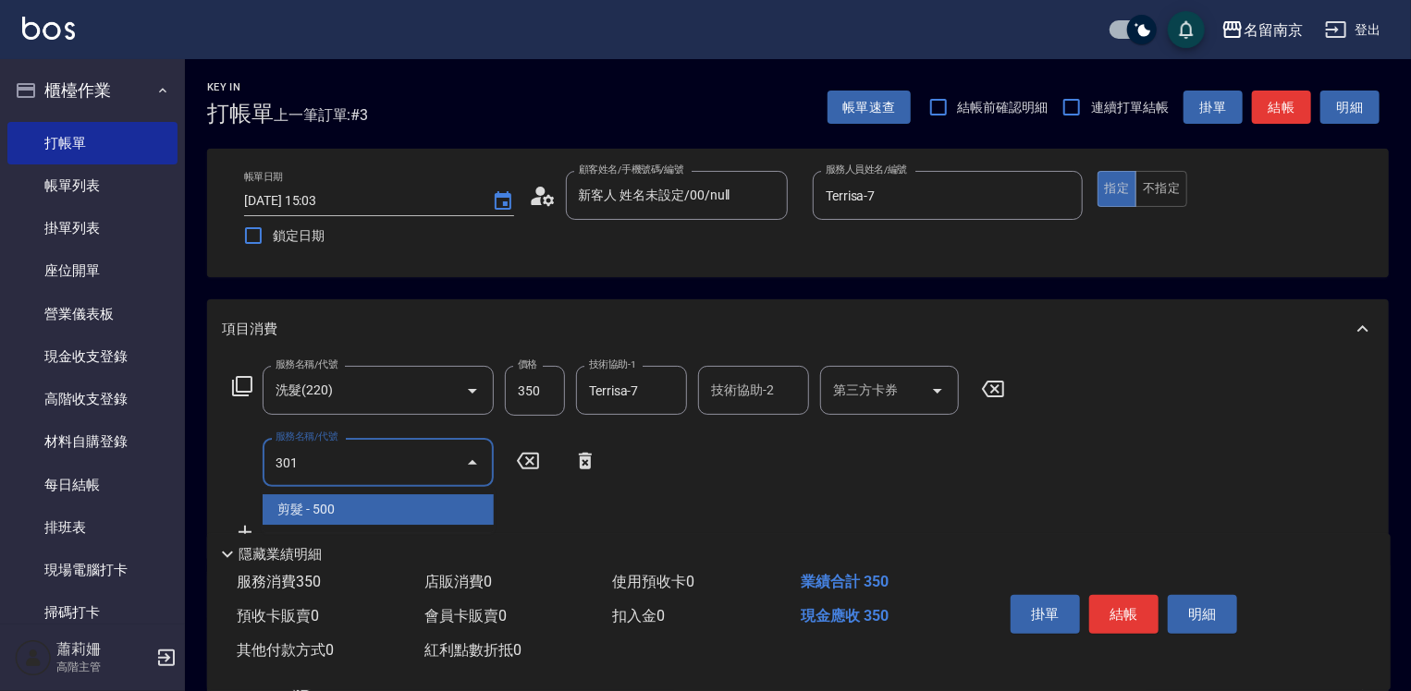
type input "剪髮(301)"
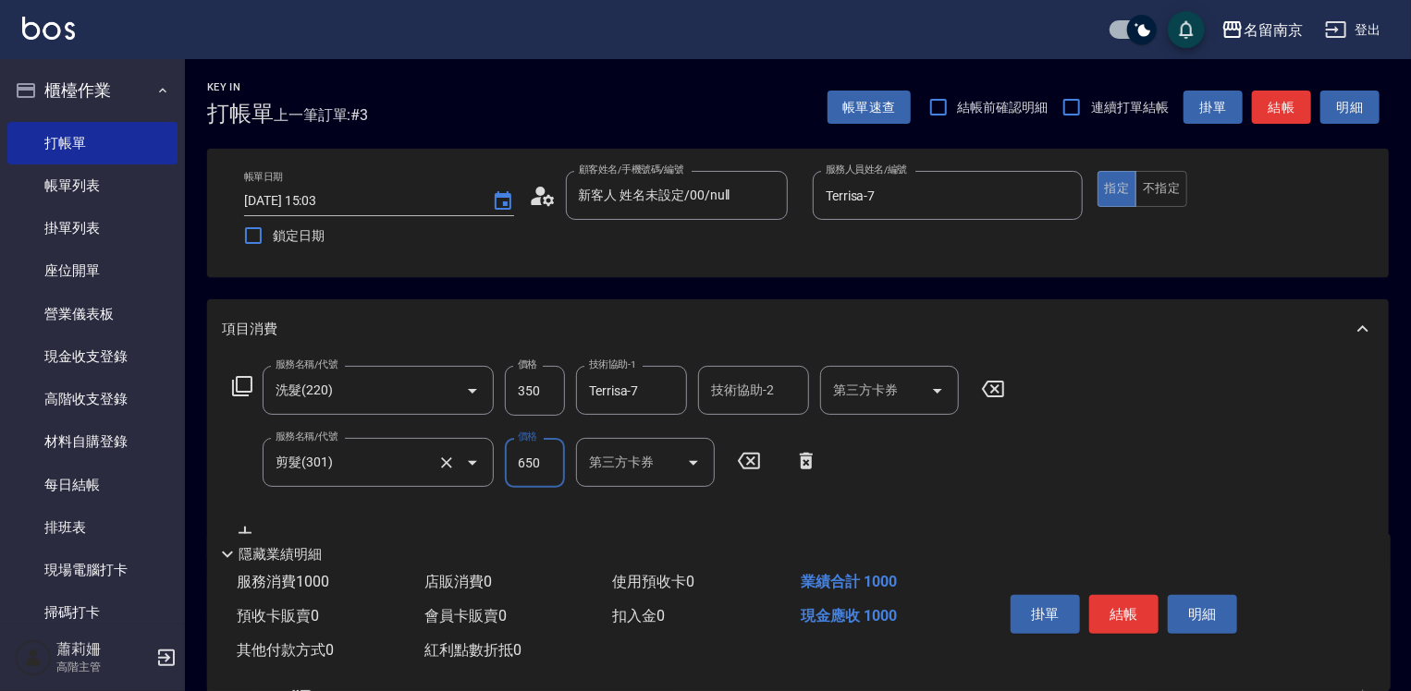
type input "650"
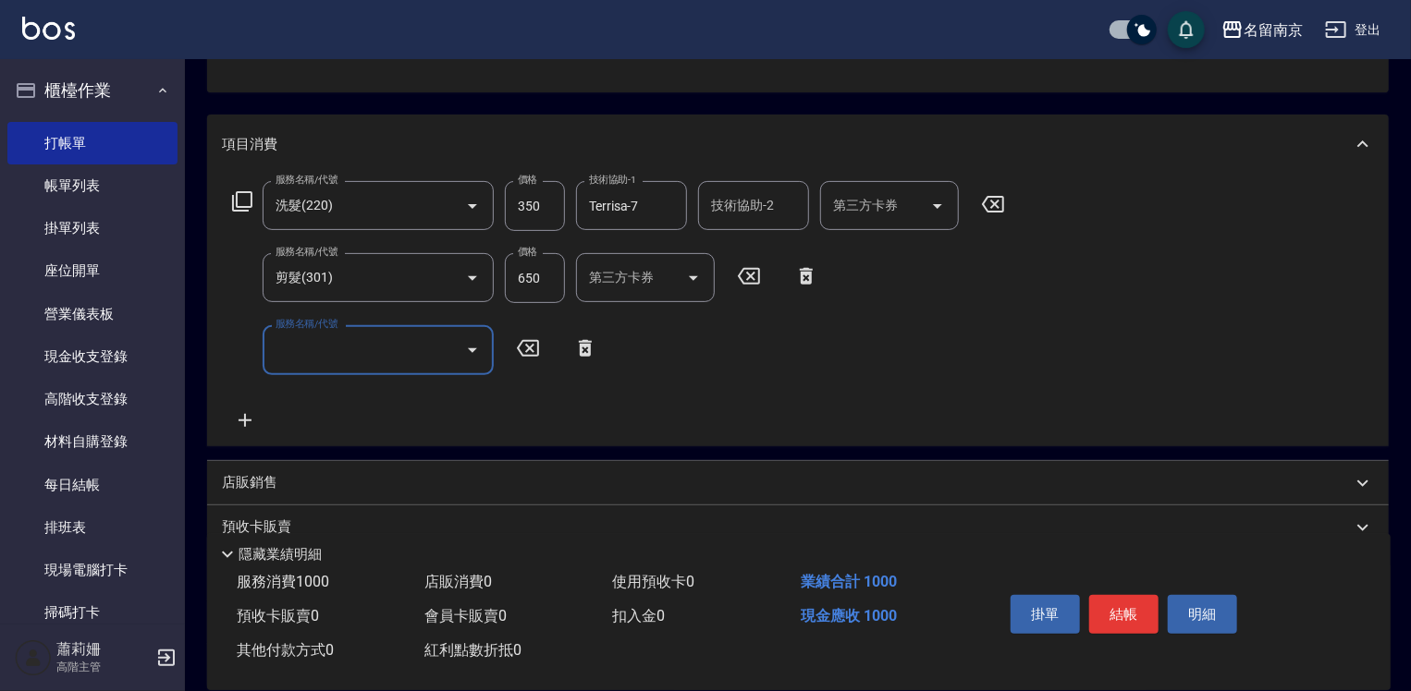
click at [305, 340] on input "服務名稱/代號" at bounding box center [364, 350] width 187 height 32
type input "染髮(1500)(501)"
type input "3500"
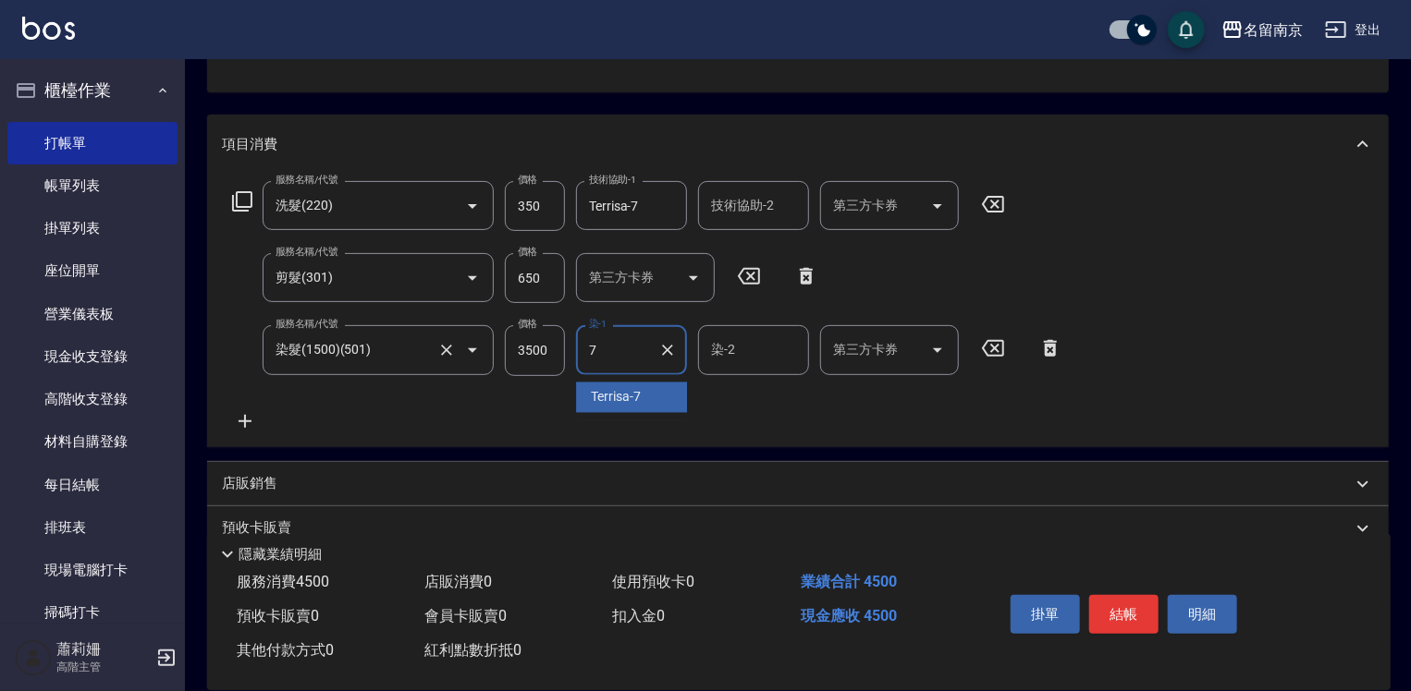
type input "Terrisa-7"
click at [539, 363] on input "3500" at bounding box center [535, 350] width 60 height 50
type input "4500"
click at [1133, 608] on button "結帳" at bounding box center [1123, 614] width 69 height 39
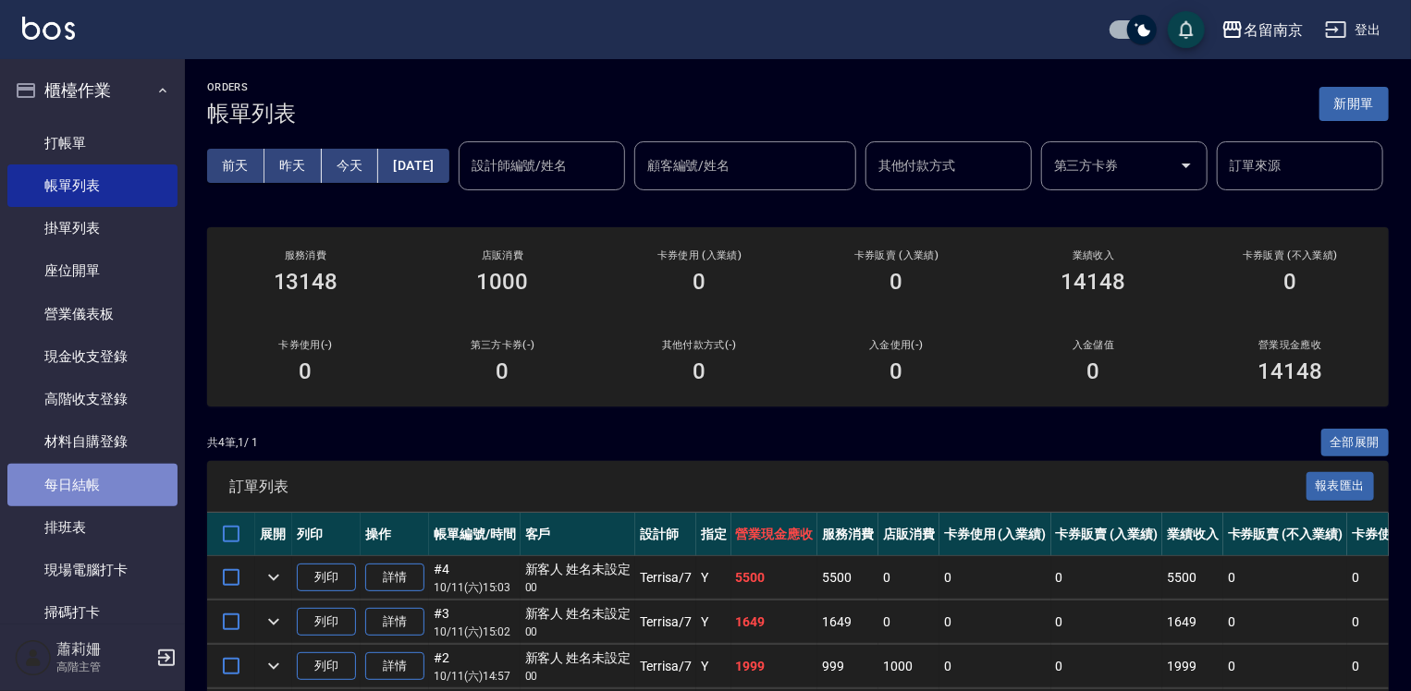
click at [126, 475] on link "每日結帳" at bounding box center [92, 485] width 170 height 43
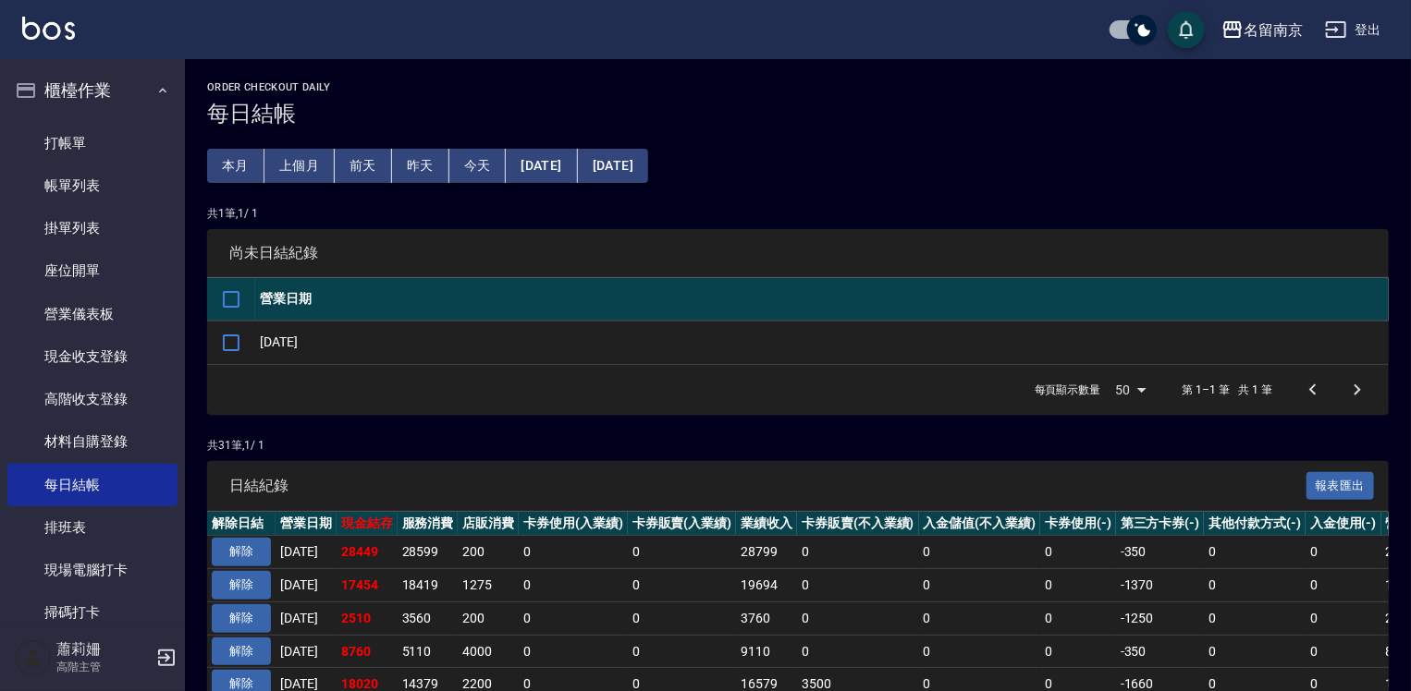
click at [98, 119] on ul "打帳單 帳單列表 掛單列表 座位開單 營業儀表板 現金收支登錄 高階收支登錄 材料自購登錄 每日結帳 排班表 現場電腦打卡 掃碼打卡" at bounding box center [92, 379] width 170 height 528
click at [113, 176] on link "帳單列表" at bounding box center [92, 186] width 170 height 43
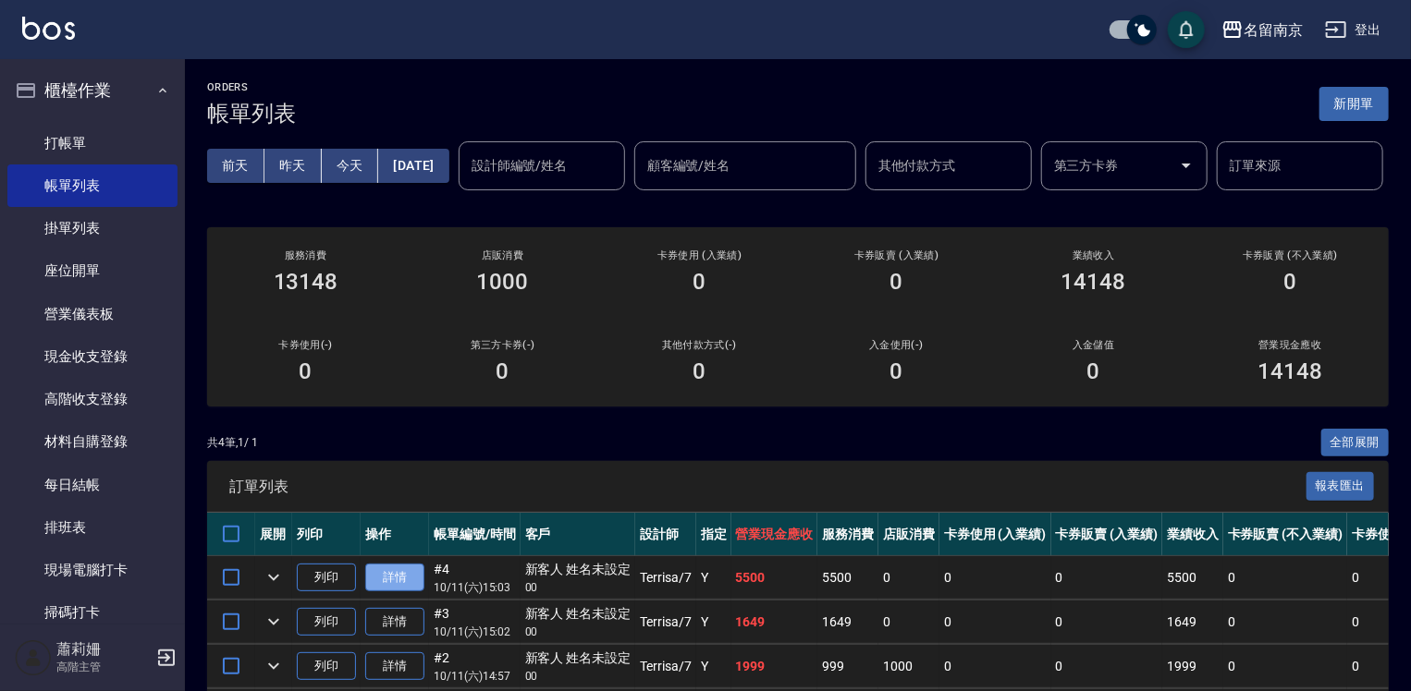
click at [397, 593] on link "詳情" at bounding box center [394, 578] width 59 height 29
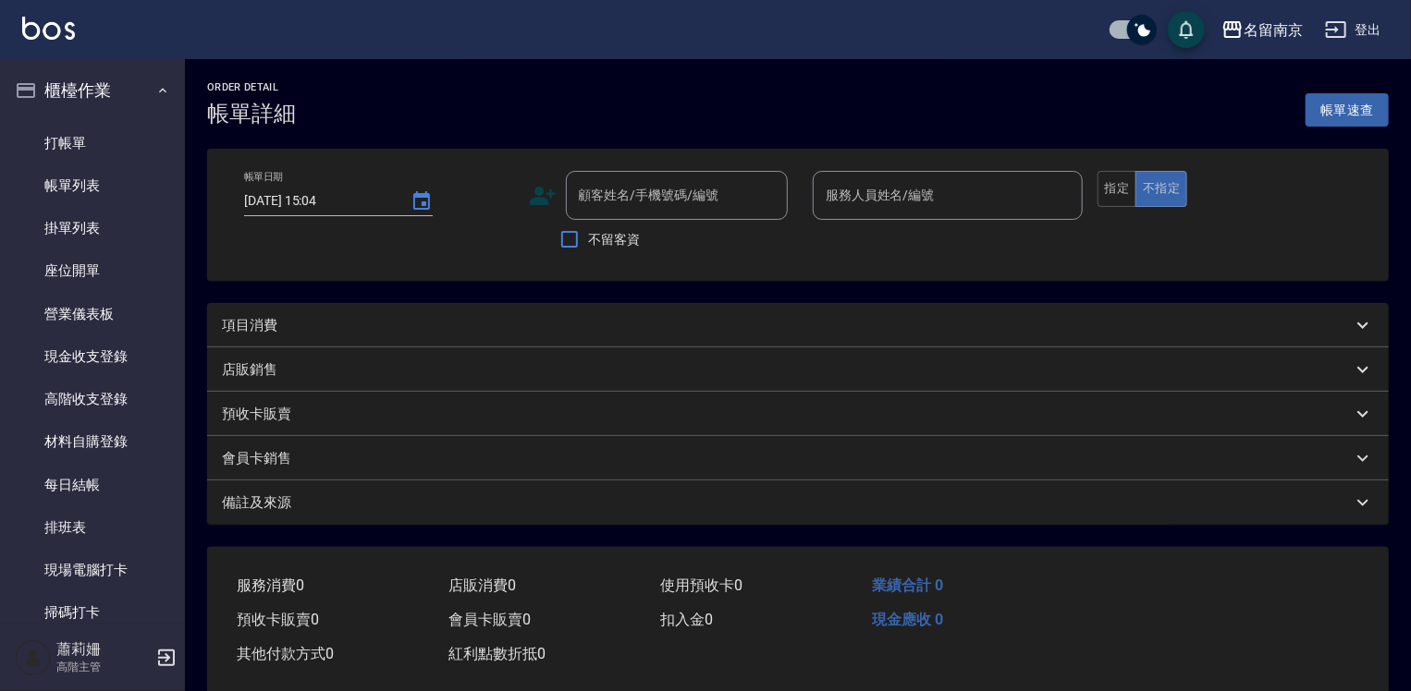
type input "[DATE] 15:03"
type input "Terrisa-7"
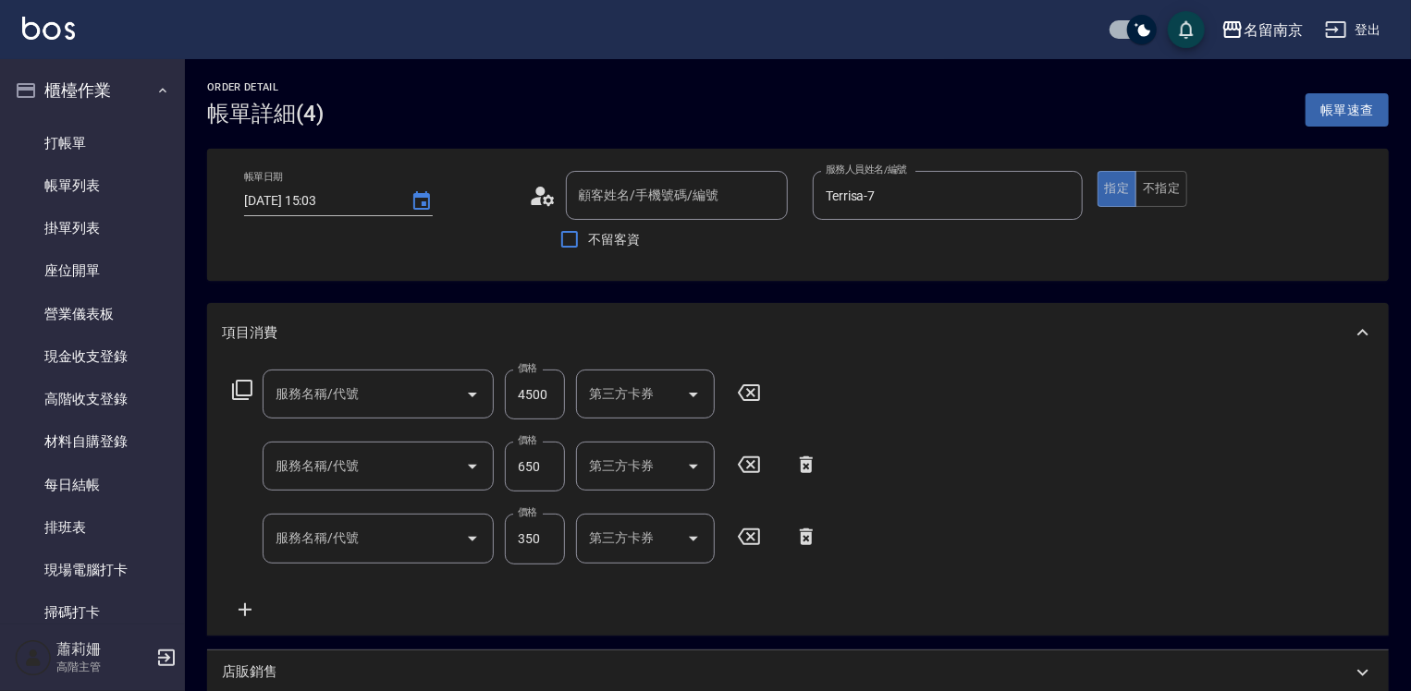
type input "新客人 姓名未設定/00/null"
type input "染髮(1500)(501)"
type input "剪髮(301)"
type input "洗髮(220)"
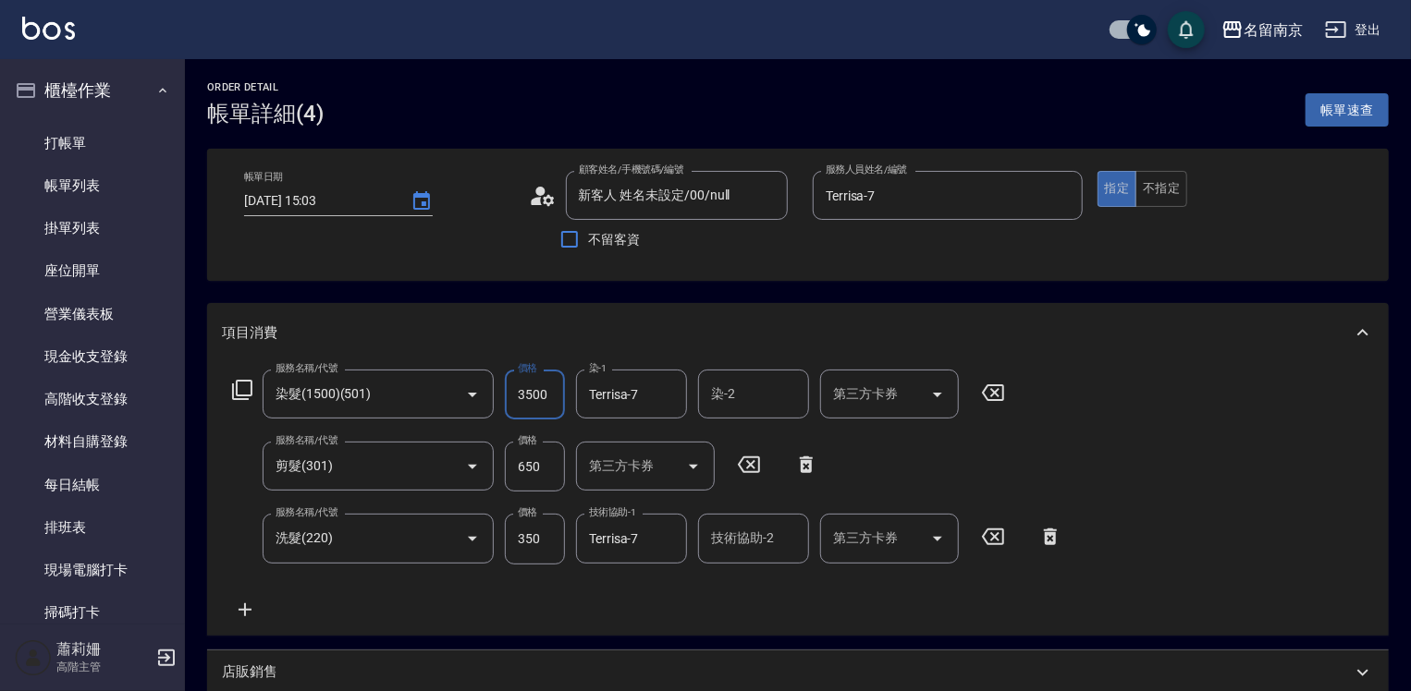
scroll to position [370, 0]
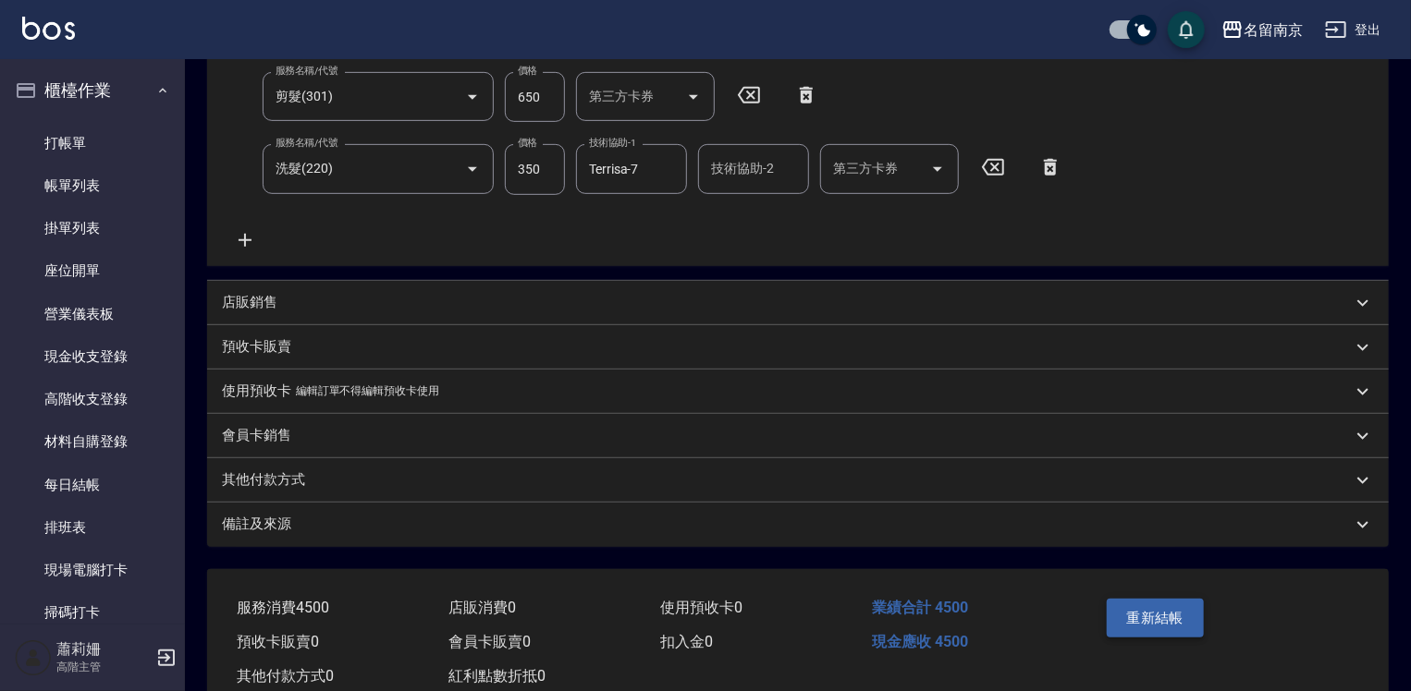
type input "3500"
click at [1122, 617] on button "重新結帳" at bounding box center [1156, 618] width 98 height 39
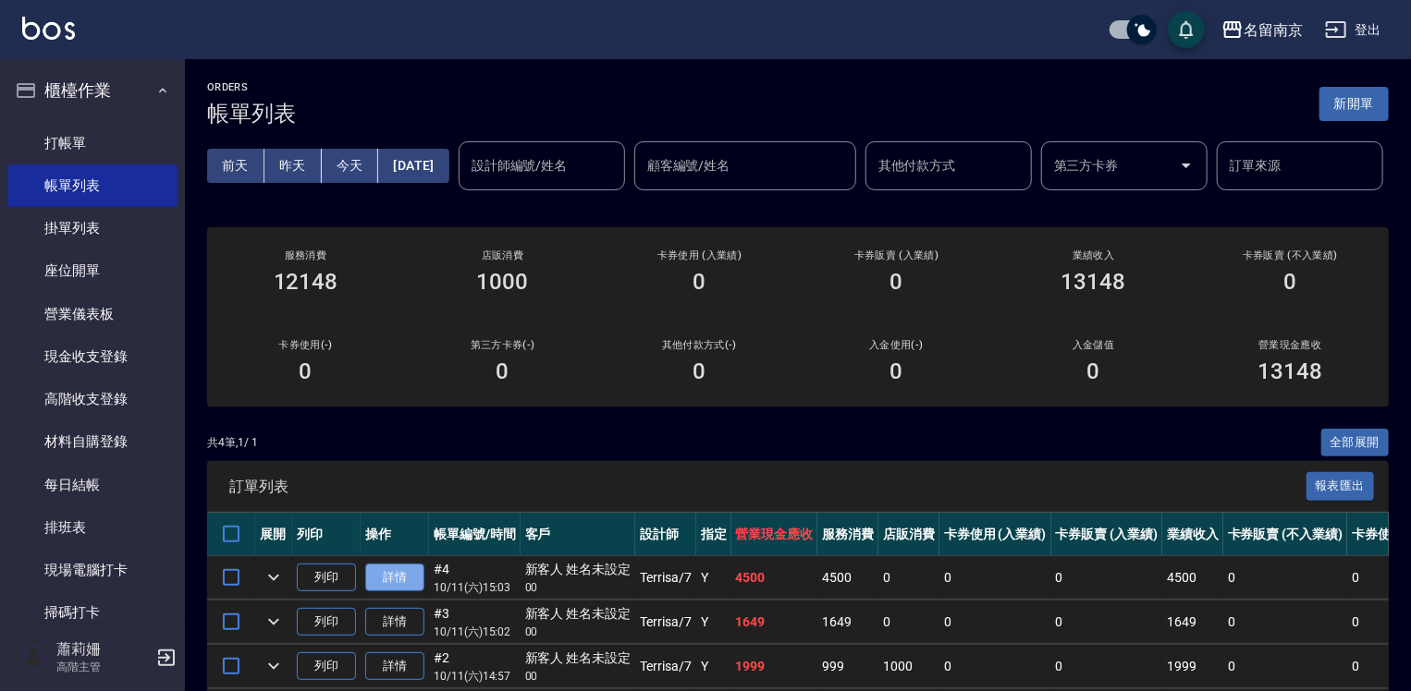
click at [404, 593] on link "詳情" at bounding box center [394, 578] width 59 height 29
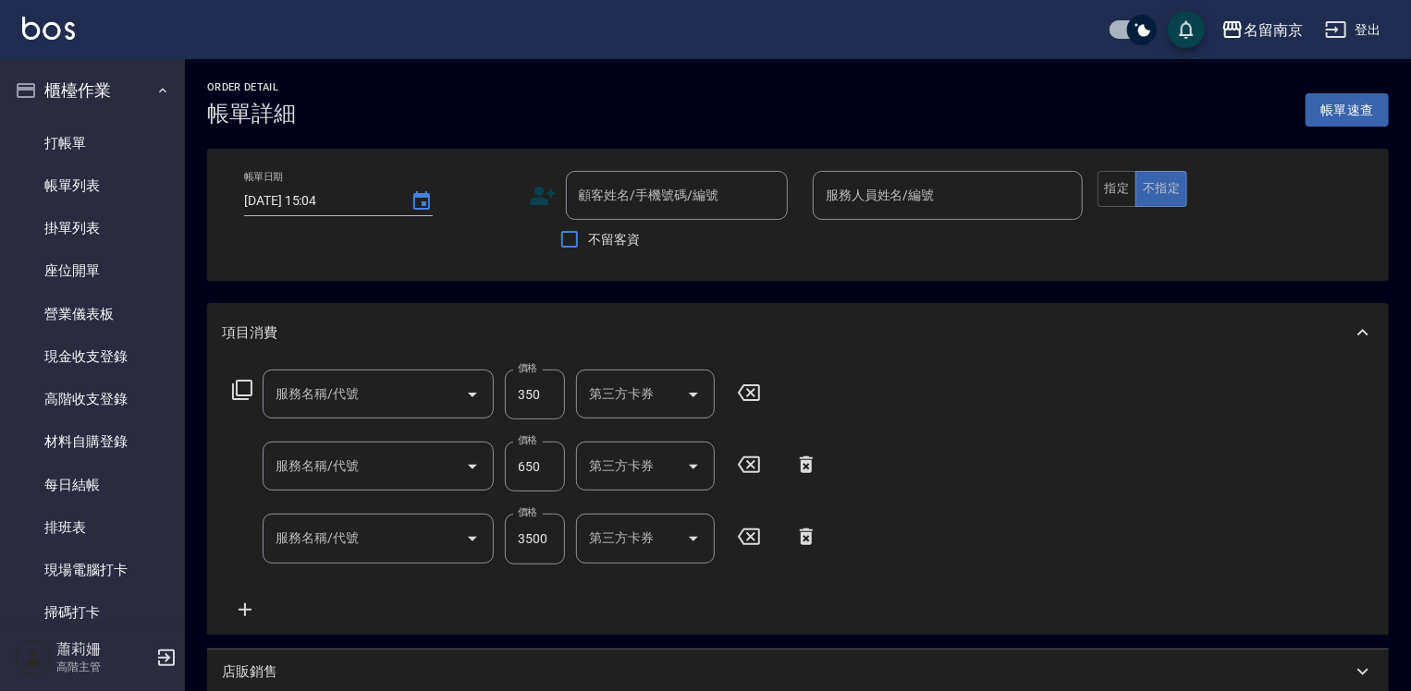
type input "[DATE] 15:03"
type input "Terrisa-7"
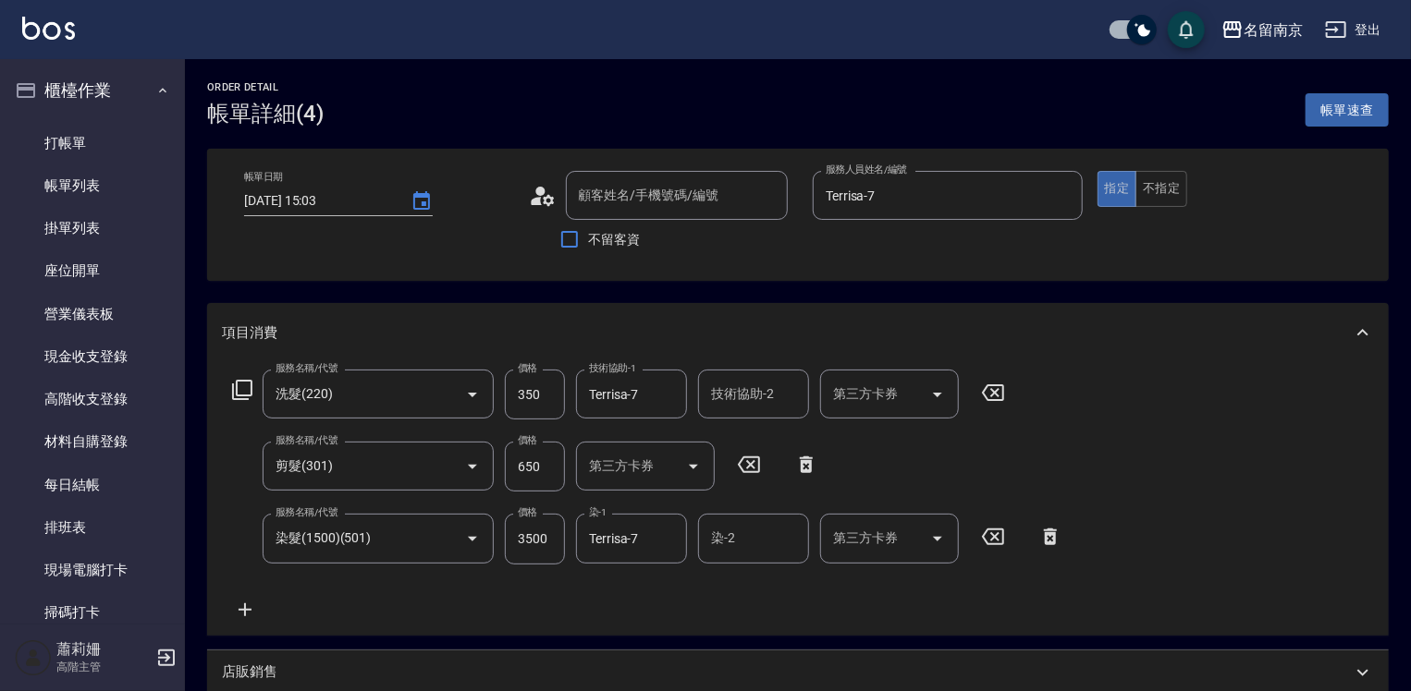
type input "洗髮(220)"
type input "剪髮(301)"
type input "染髮(1500)(501)"
type input "新客人 姓名未設定/00/null"
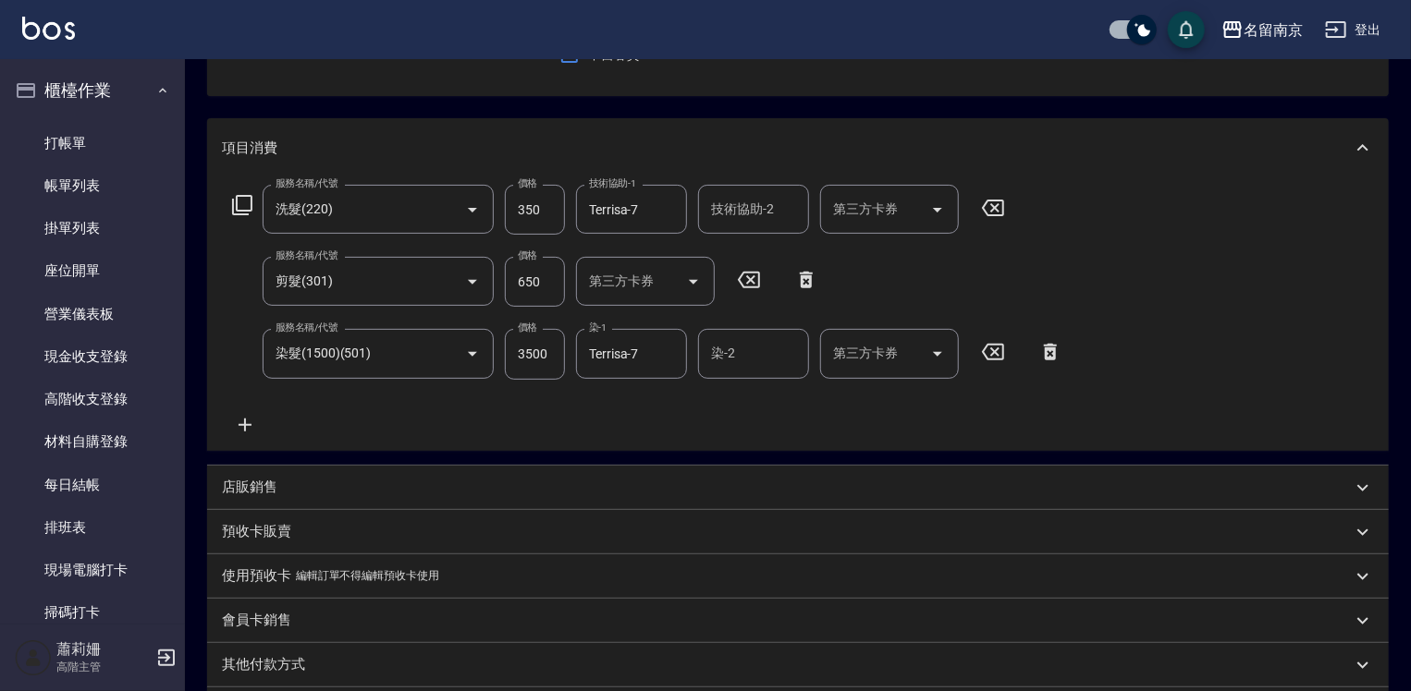
click at [243, 481] on p "店販銷售" at bounding box center [249, 487] width 55 height 19
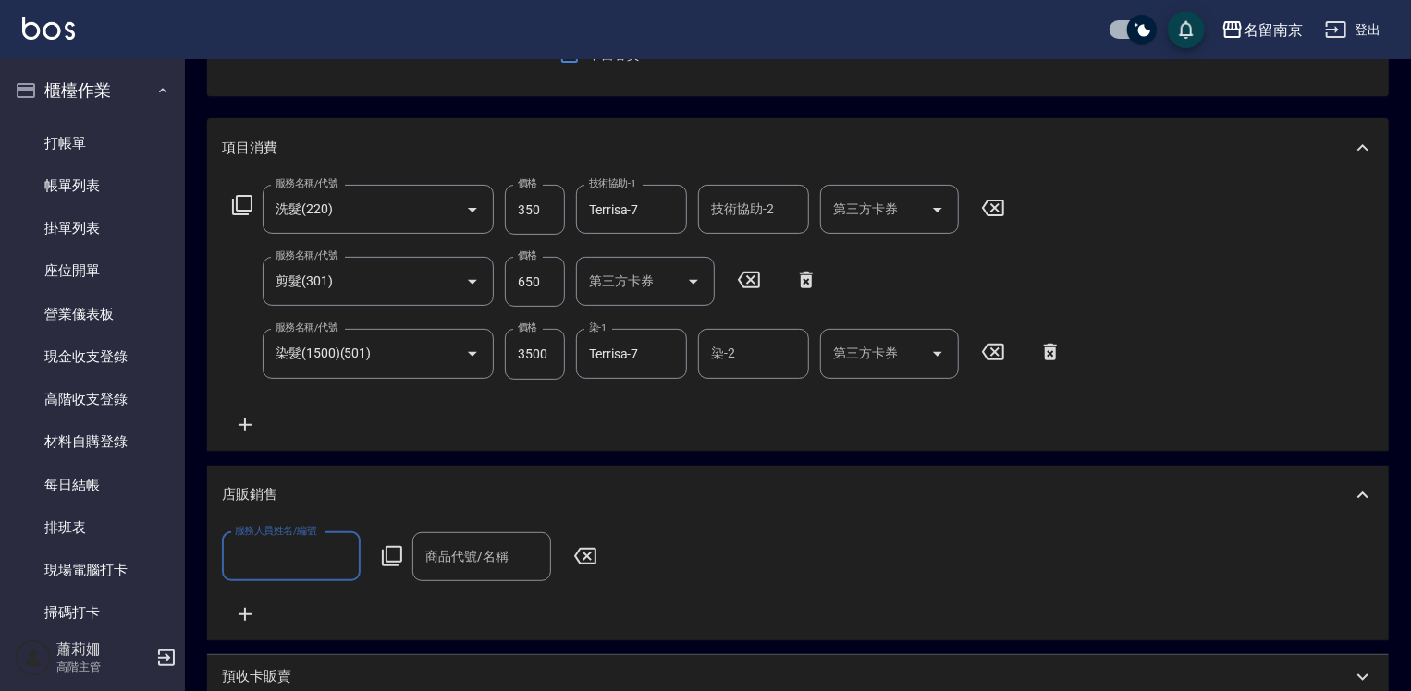
scroll to position [0, 0]
click at [292, 547] on input "服務人員姓名/編號" at bounding box center [291, 557] width 122 height 32
type input "Terrisa-7"
click at [391, 556] on icon at bounding box center [392, 556] width 22 height 22
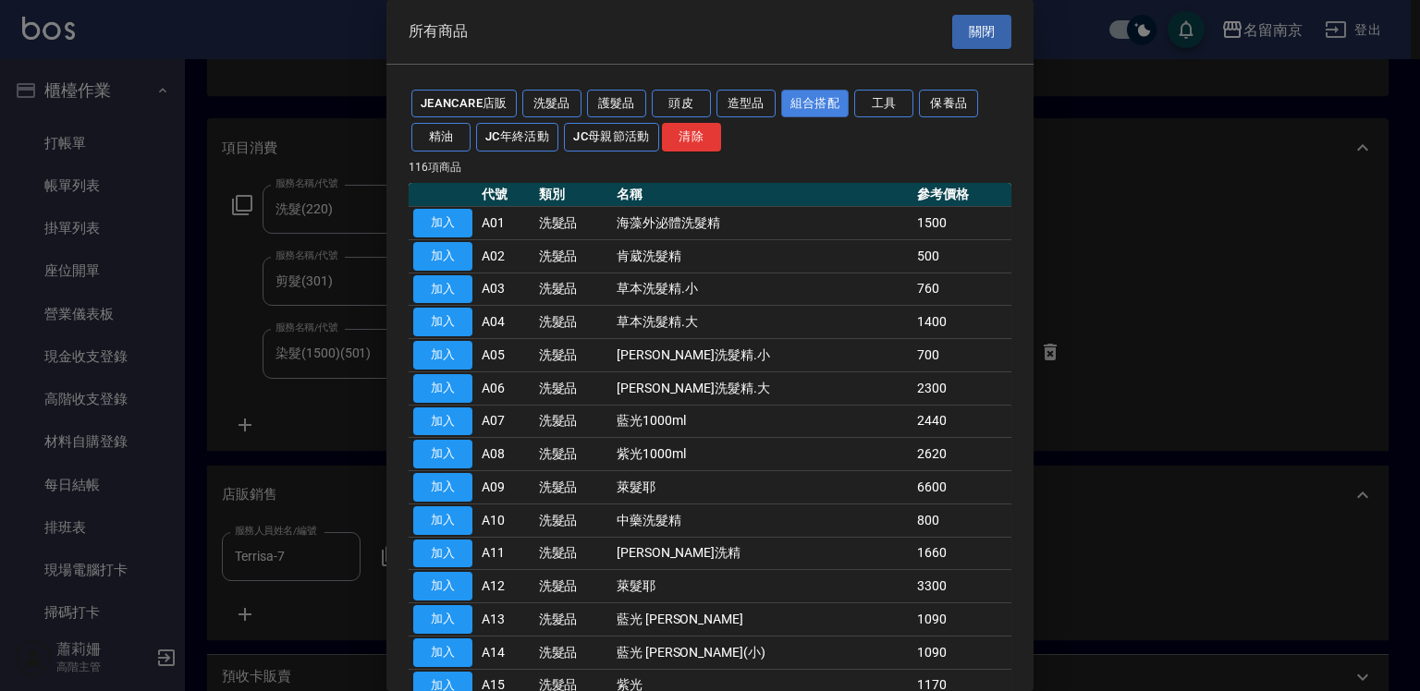
click at [817, 100] on button "組合搭配" at bounding box center [815, 104] width 68 height 29
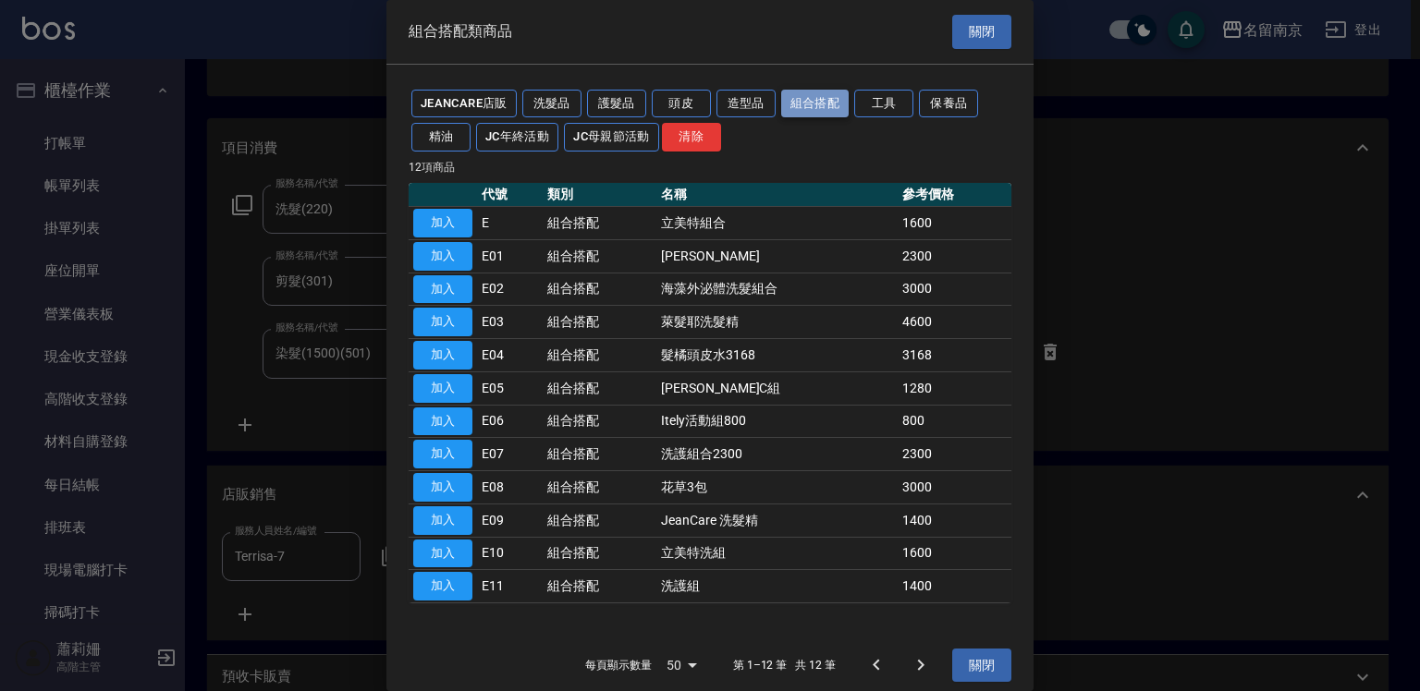
click at [807, 104] on button "組合搭配" at bounding box center [815, 104] width 68 height 29
click at [454, 289] on button "加入" at bounding box center [442, 289] width 59 height 29
type input "海藻外泌體洗髮組合"
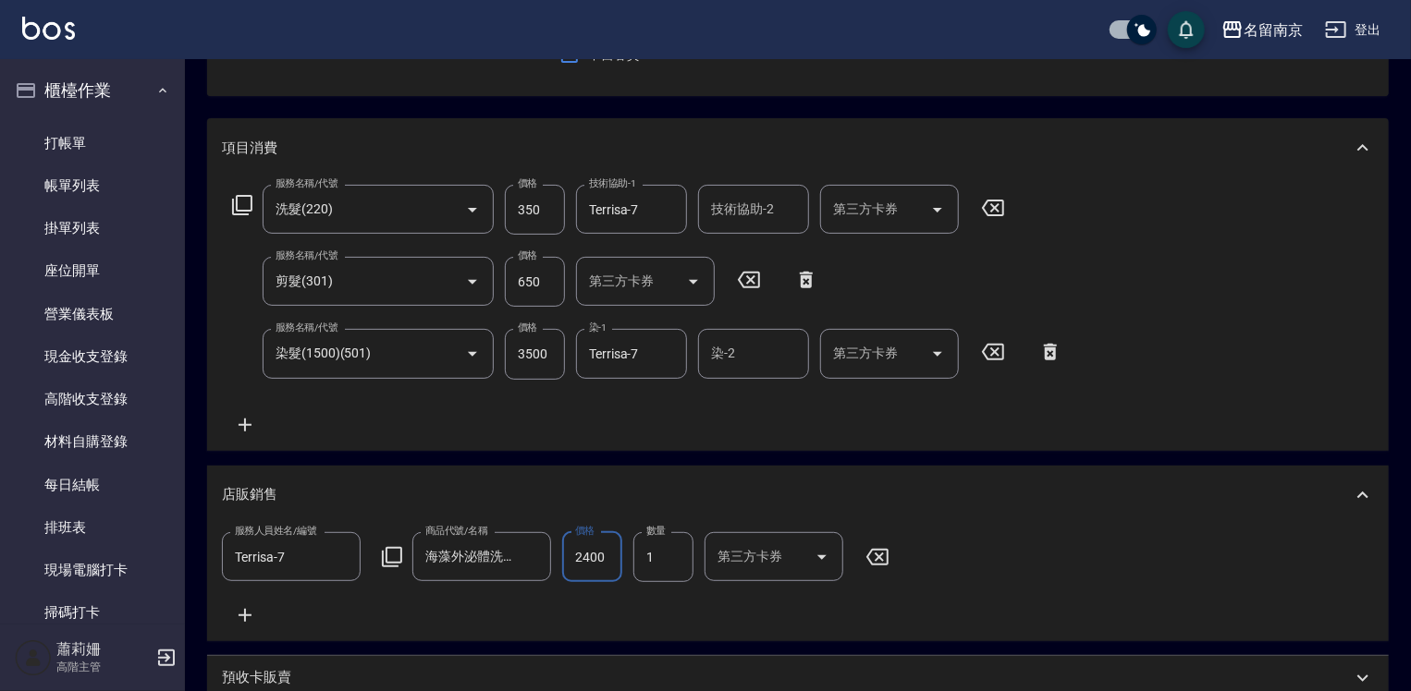
scroll to position [555, 0]
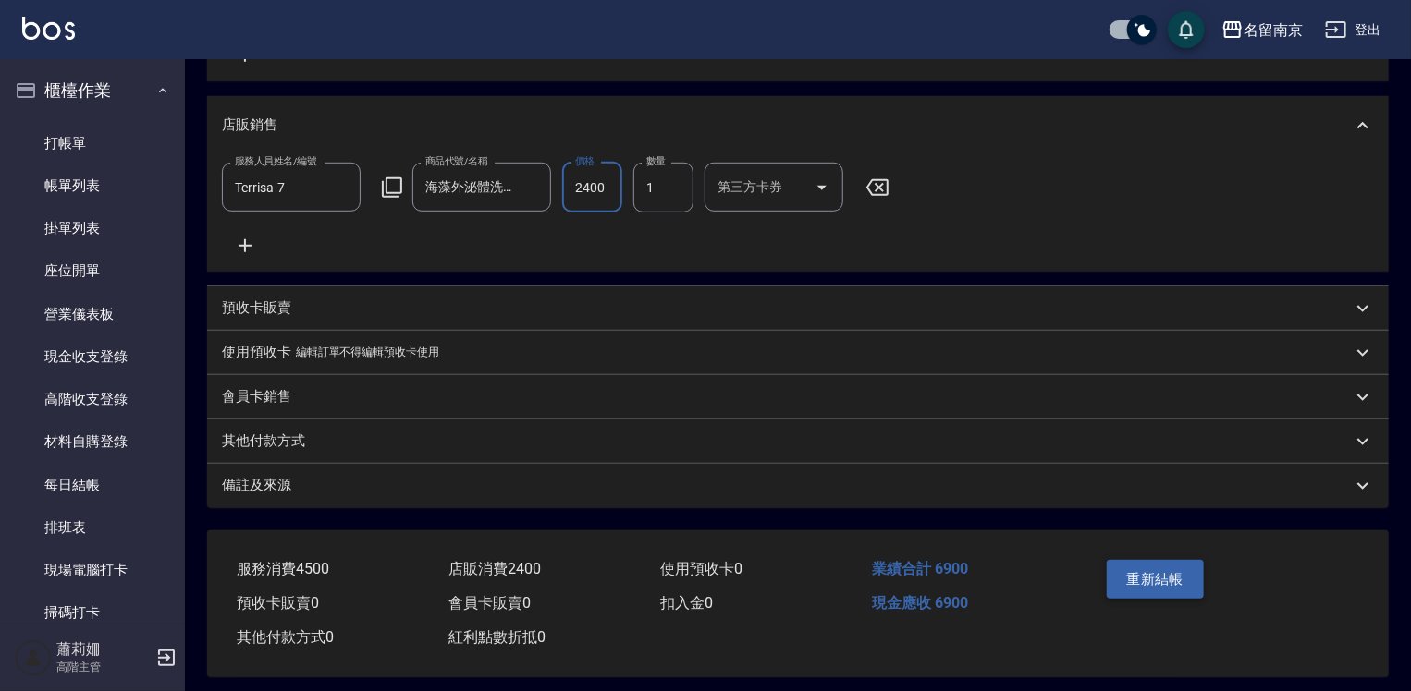
type input "2400"
click at [1185, 594] on button "重新結帳" at bounding box center [1156, 579] width 98 height 39
